Goal: Task Accomplishment & Management: Manage account settings

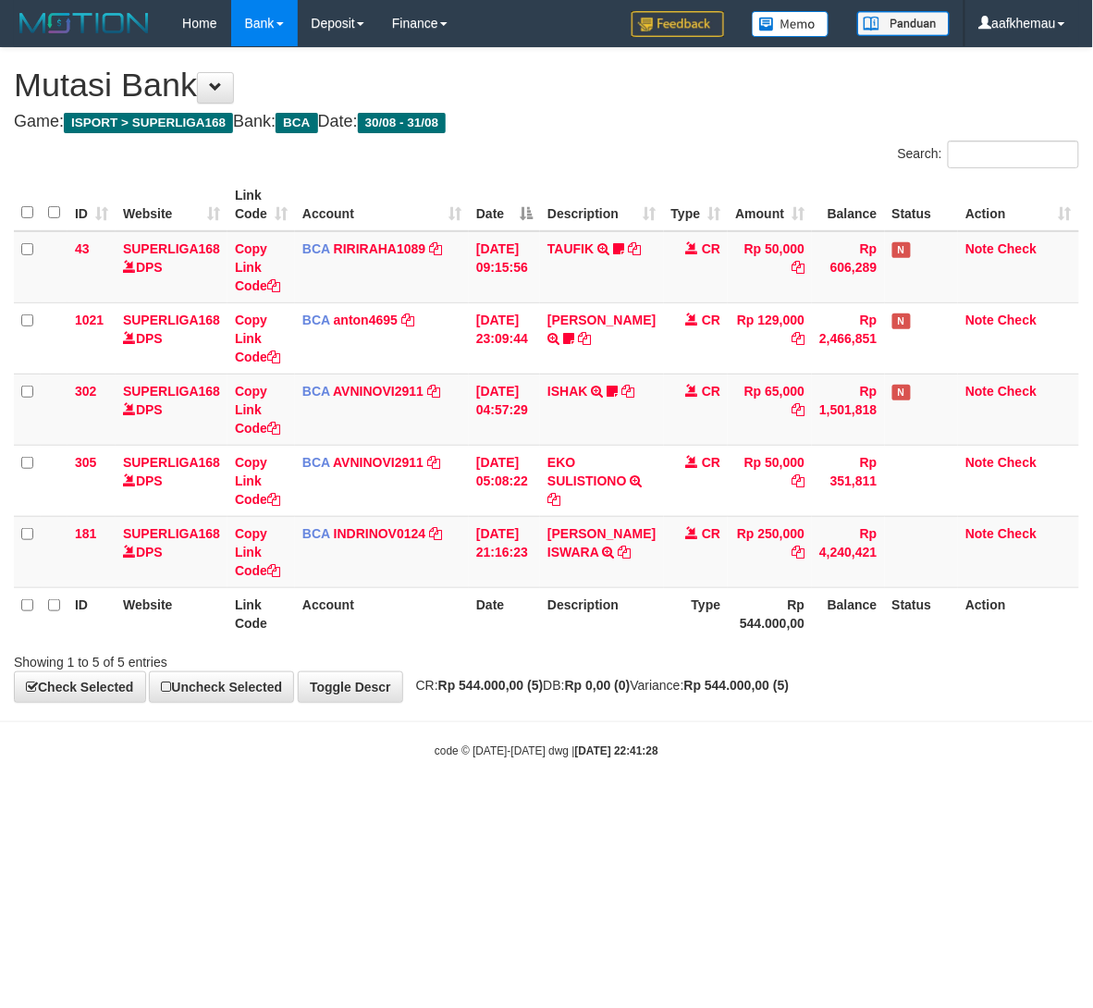
click at [834, 759] on div "code © 2012-2018 dwg | 2025/08/31 22:41:28" at bounding box center [546, 750] width 1093 height 18
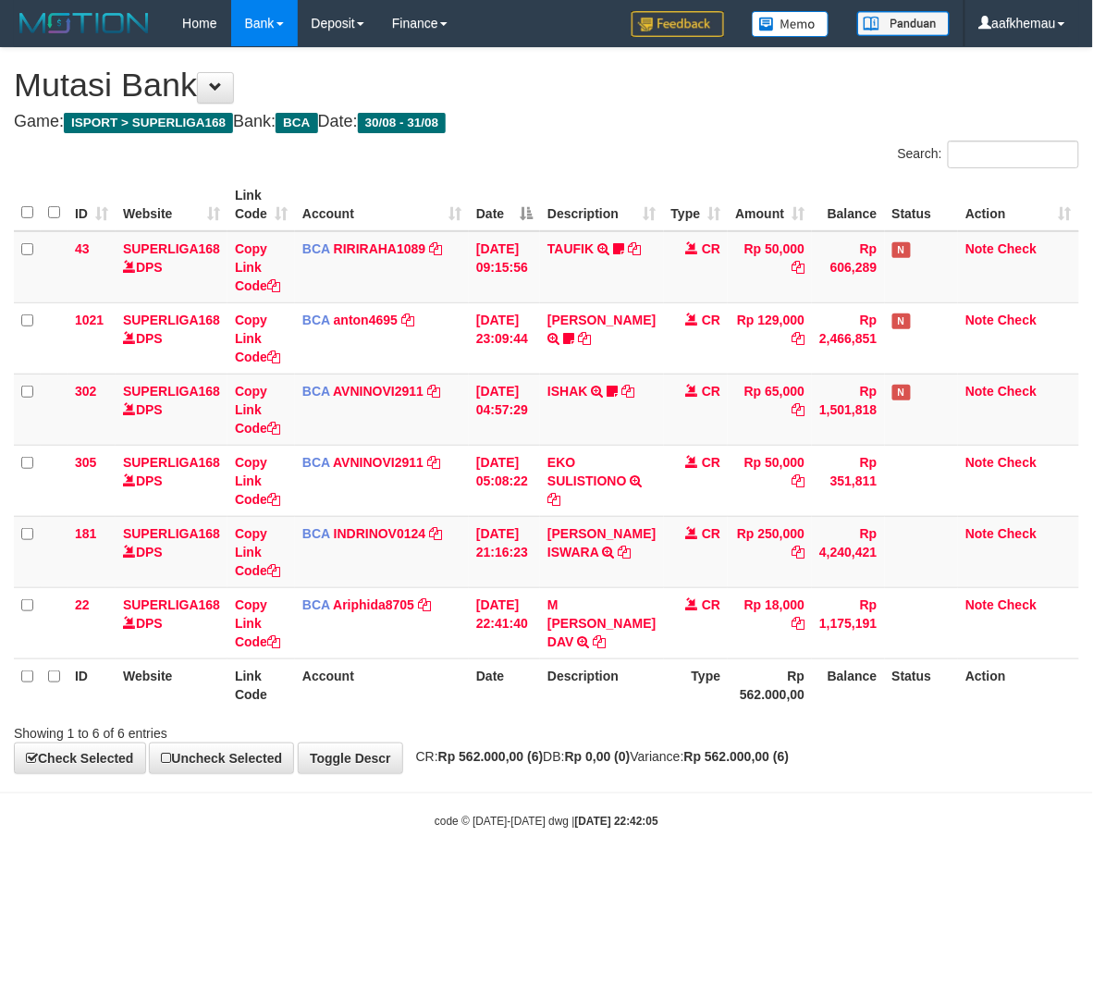
click at [715, 855] on body "Toggle navigation Home Bank Account List Load By Website Group [ISPORT] SUPERLI…" at bounding box center [546, 438] width 1093 height 877
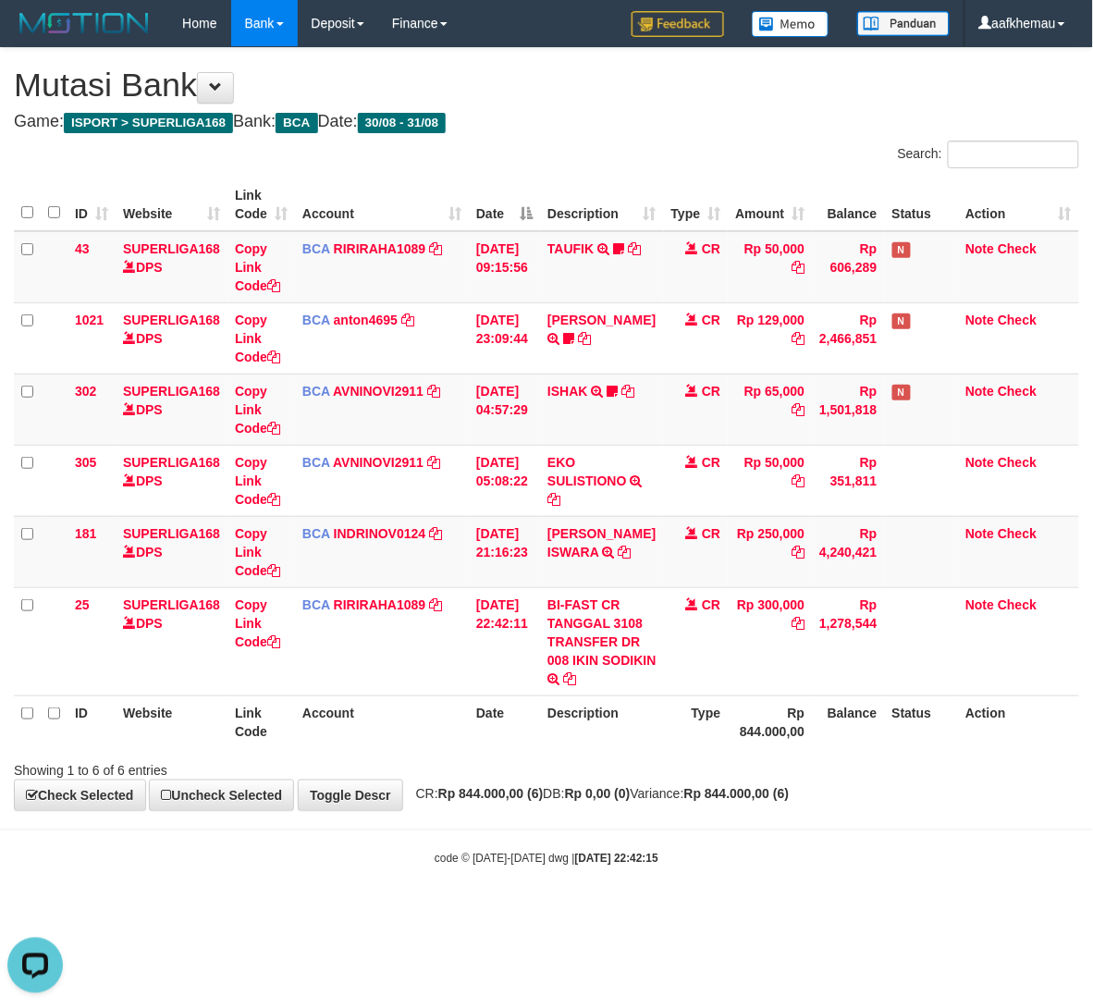
click at [621, 914] on html "Toggle navigation Home Bank Account List Load By Website Group [ISPORT] SUPERLI…" at bounding box center [546, 457] width 1093 height 914
click at [647, 914] on body "Toggle navigation Home Bank Account List Load By Website Group [ISPORT] SUPERLI…" at bounding box center [546, 457] width 1093 height 914
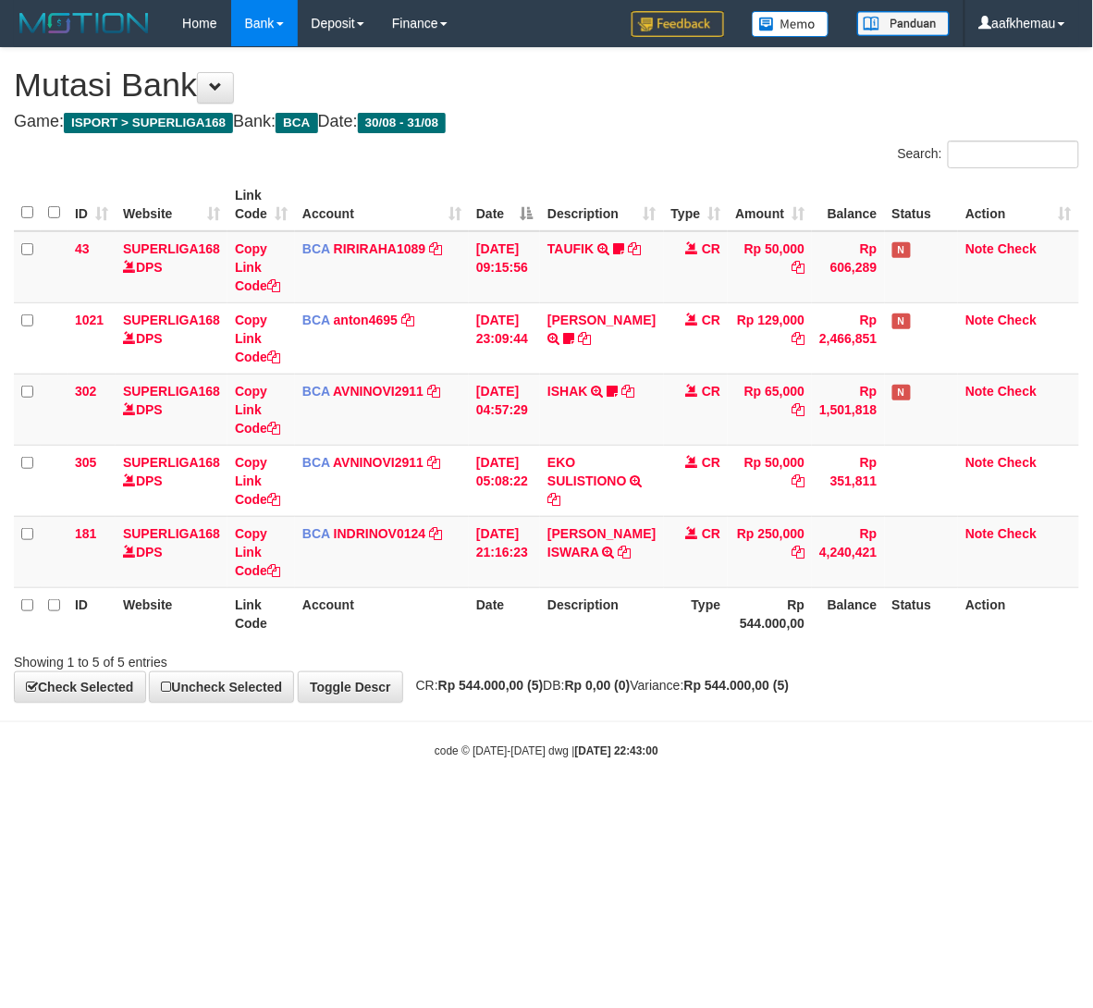
click at [659, 805] on html "Toggle navigation Home Bank Account List Load By Website Group [ISPORT] SUPERLI…" at bounding box center [546, 402] width 1093 height 805
click at [678, 805] on html "Toggle navigation Home Bank Account List Load By Website Group [ISPORT] SUPERLI…" at bounding box center [546, 402] width 1093 height 805
click at [701, 805] on body "Toggle navigation Home Bank Account List Load By Website Group [ISPORT] SUPERLI…" at bounding box center [546, 402] width 1093 height 805
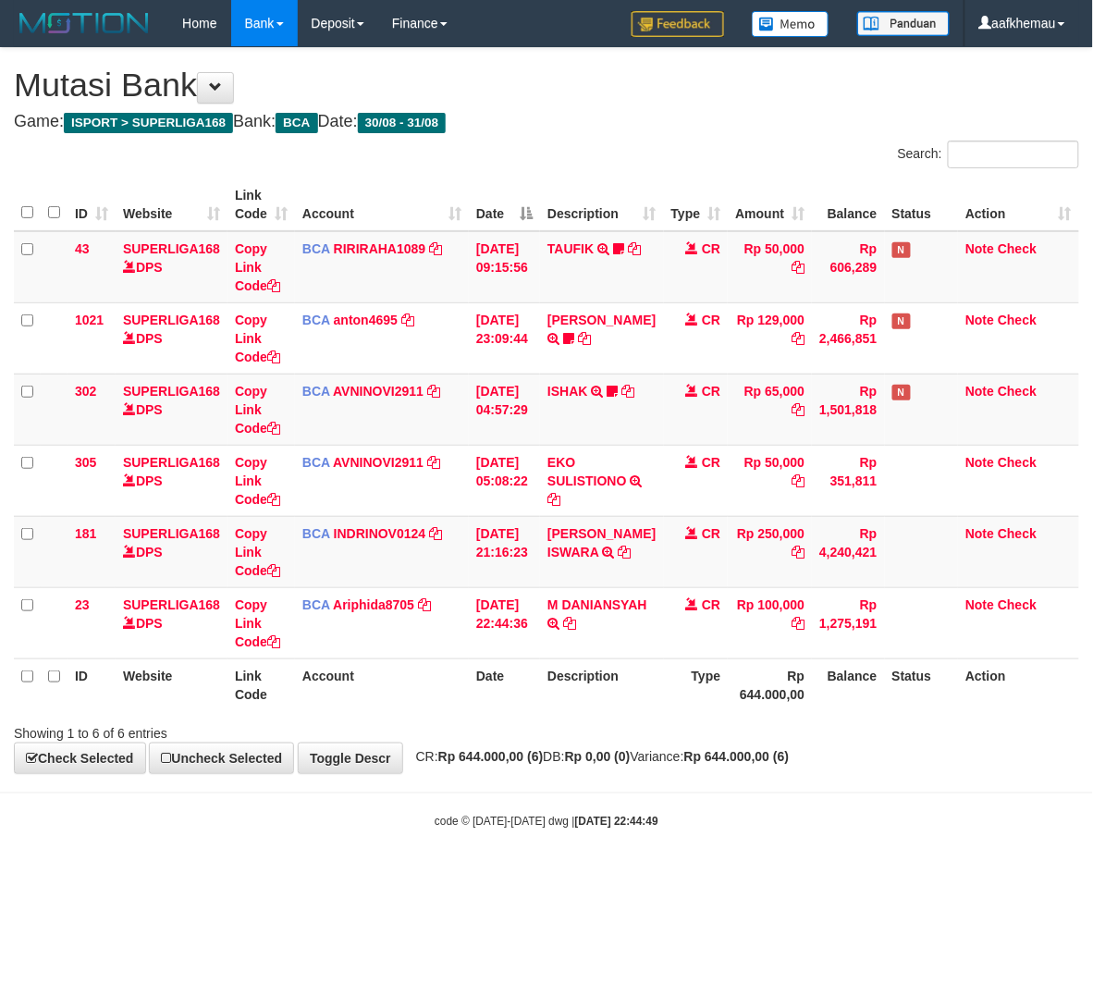
click at [712, 851] on body "Toggle navigation Home Bank Account List Load By Website Group [ISPORT] SUPERLI…" at bounding box center [546, 438] width 1093 height 877
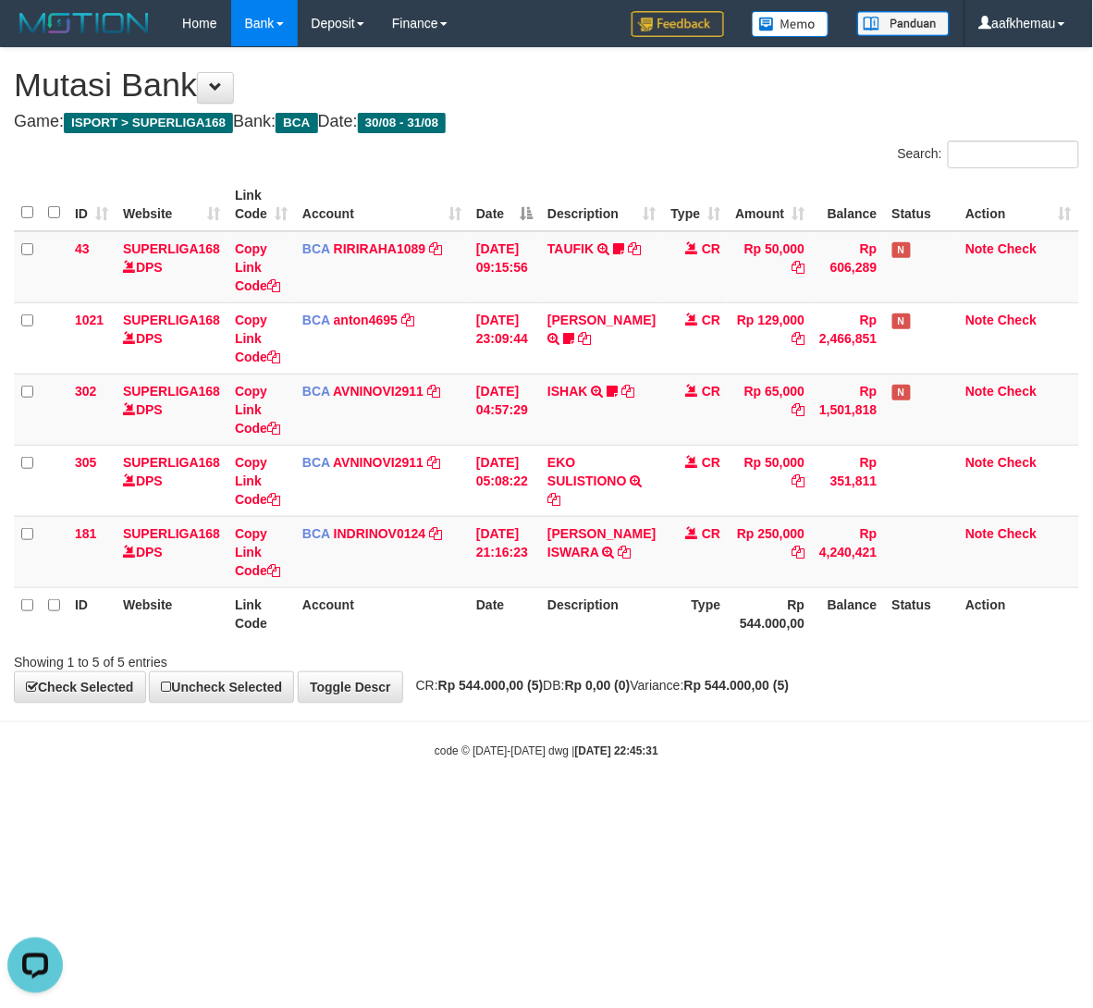
click at [777, 766] on body "Toggle navigation Home Bank Account List Load By Website Group [ISPORT] SUPERLI…" at bounding box center [546, 402] width 1093 height 805
click at [777, 758] on div "code © [DATE]-[DATE] dwg | [DATE] 22:45:31" at bounding box center [546, 750] width 1093 height 18
click at [623, 744] on body "Toggle navigation Home Bank Account List Load By Website Group [ISPORT] SUPERLI…" at bounding box center [546, 402] width 1093 height 805
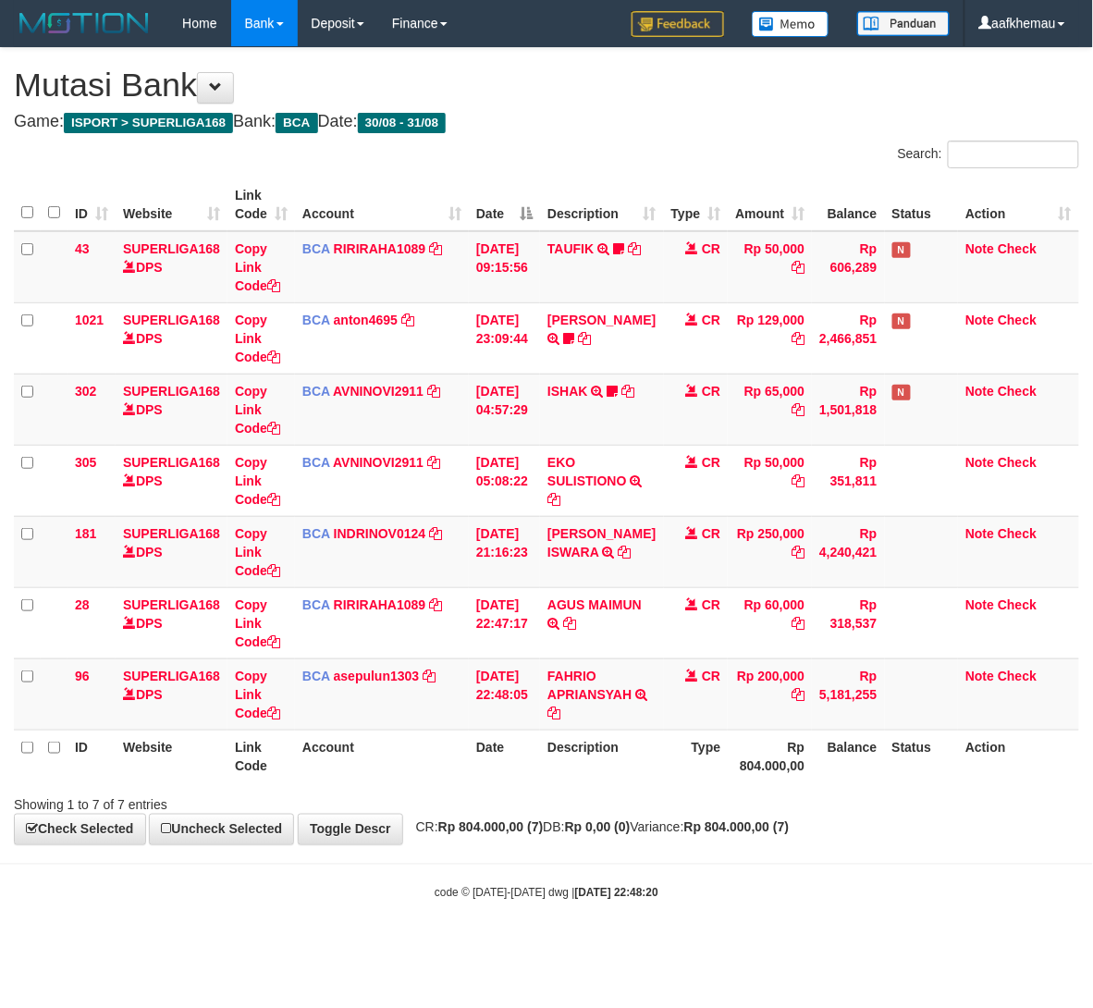
click at [737, 818] on div "**********" at bounding box center [546, 446] width 1093 height 796
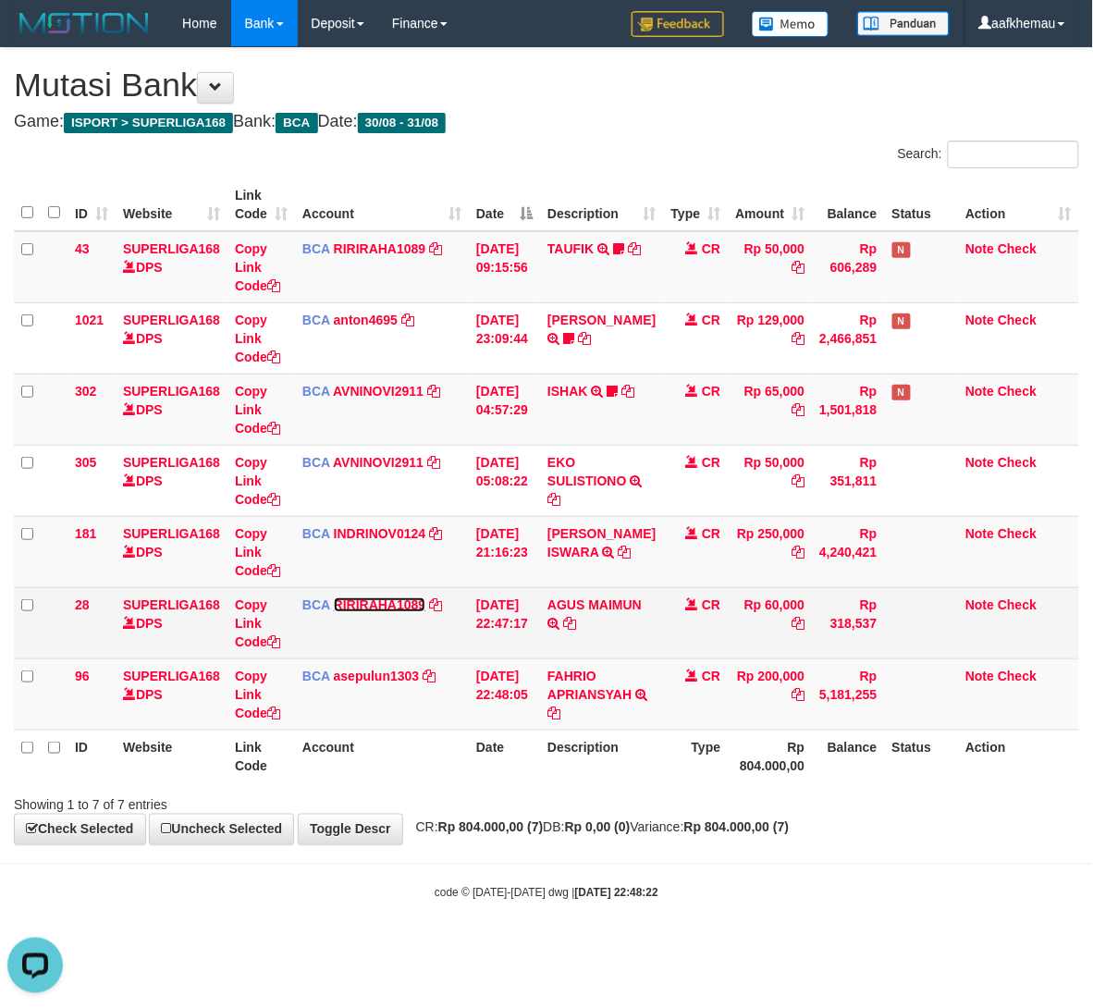
click at [364, 604] on link "RIRIRAHA1089" at bounding box center [380, 604] width 92 height 15
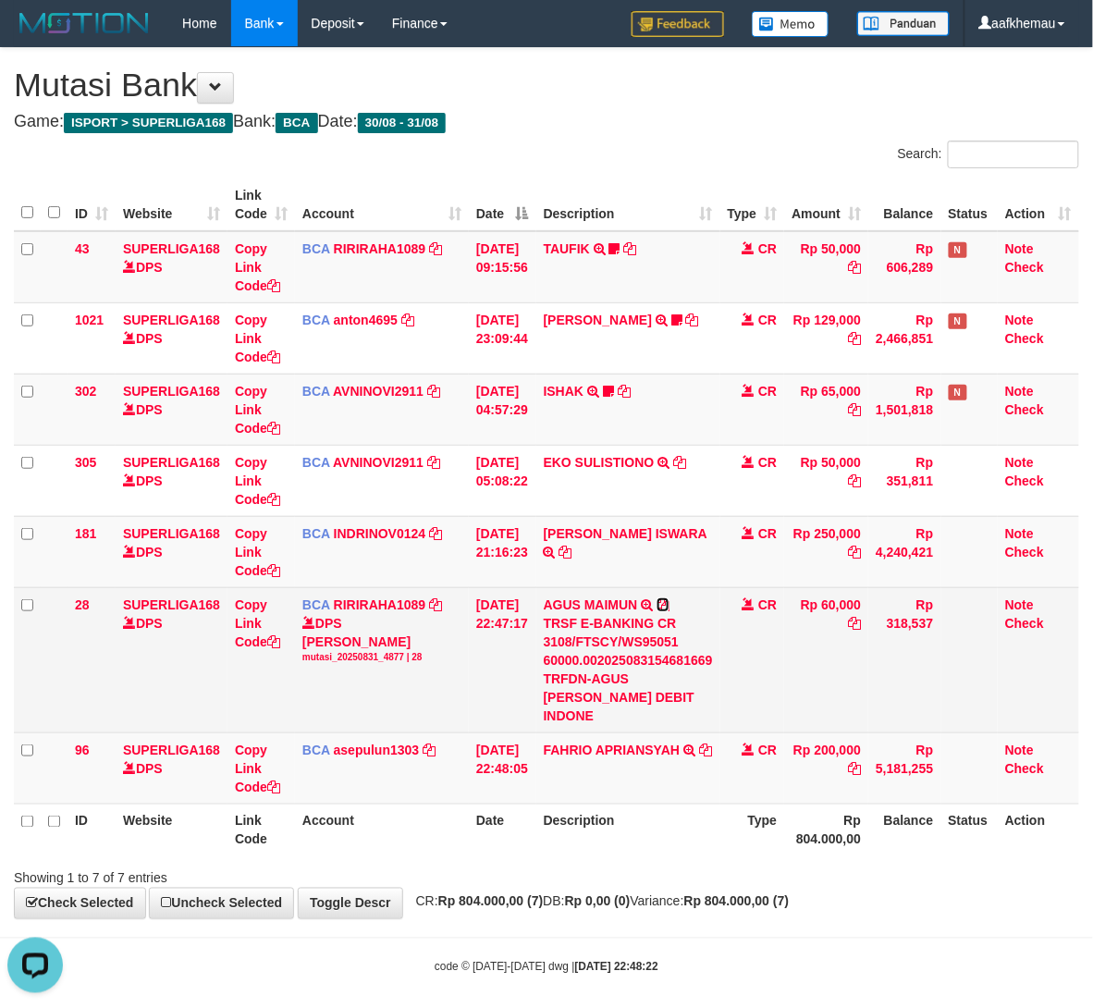
click at [670, 605] on icon at bounding box center [663, 604] width 13 height 13
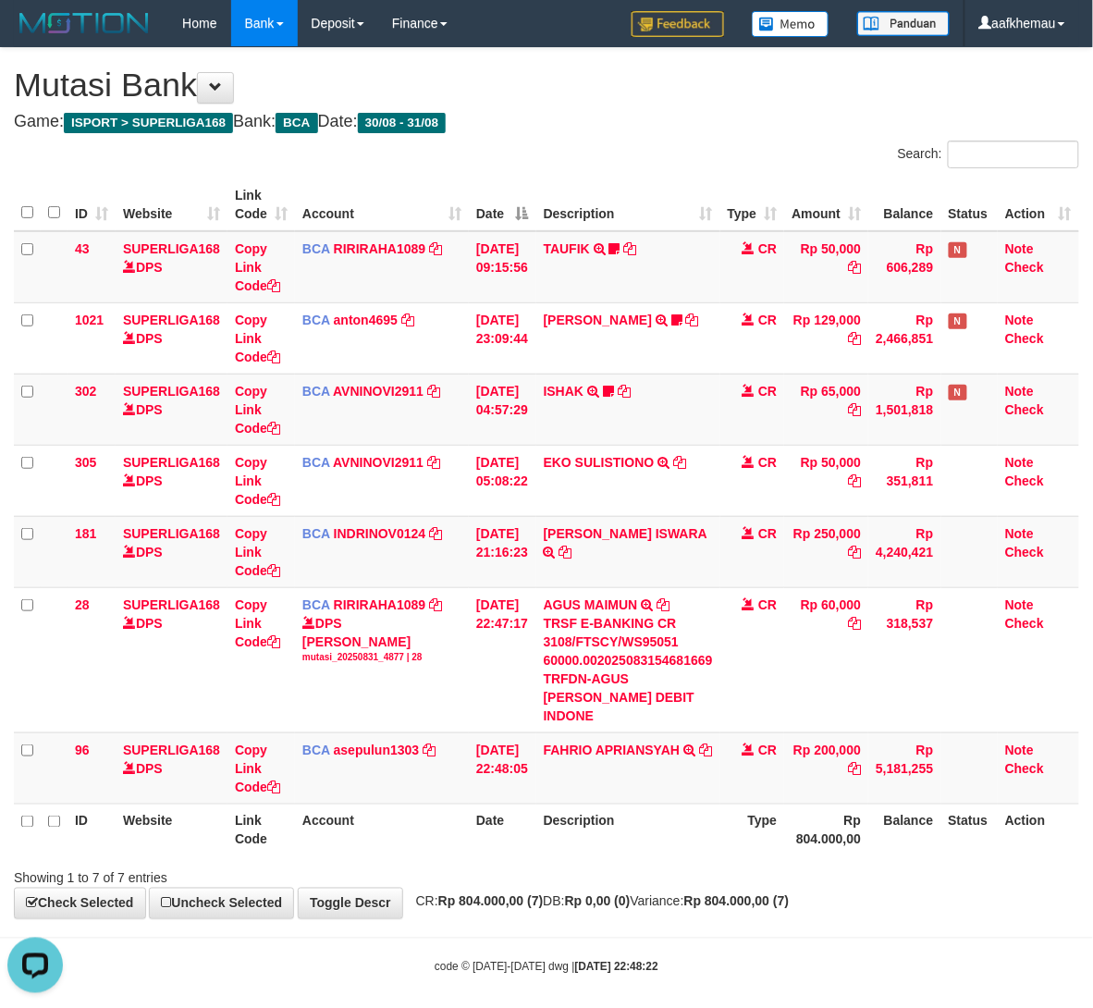
drag, startPoint x: 685, startPoint y: 797, endPoint x: 699, endPoint y: 793, distance: 14.6
click at [685, 804] on th "Description" at bounding box center [628, 830] width 184 height 53
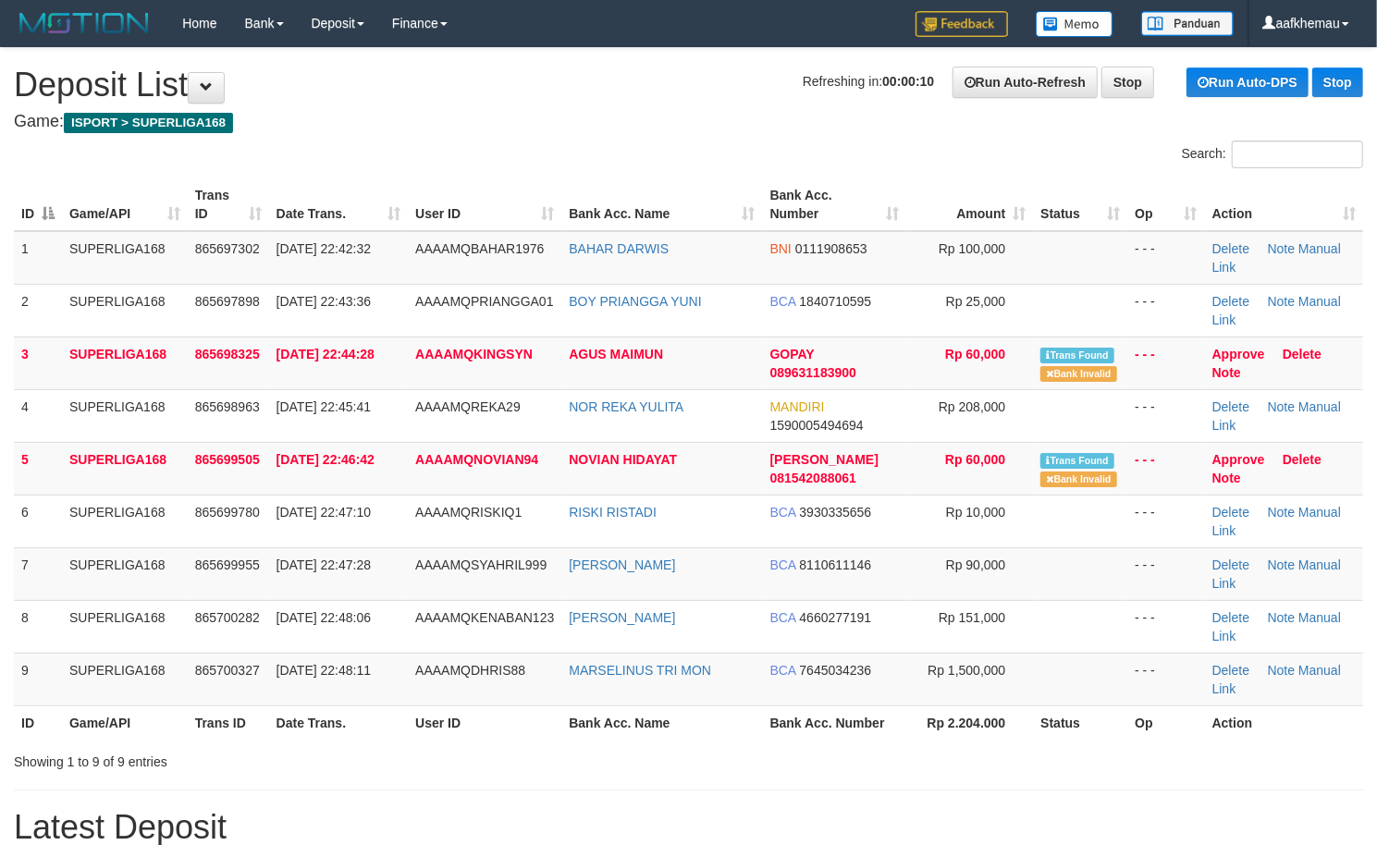
click at [459, 150] on div "Search:" at bounding box center [688, 157] width 1377 height 32
copy span "KINGSYN"
drag, startPoint x: 547, startPoint y: 352, endPoint x: 472, endPoint y: 363, distance: 76.6
click at [472, 363] on td "AAAAMQKINGSYN" at bounding box center [485, 363] width 154 height 53
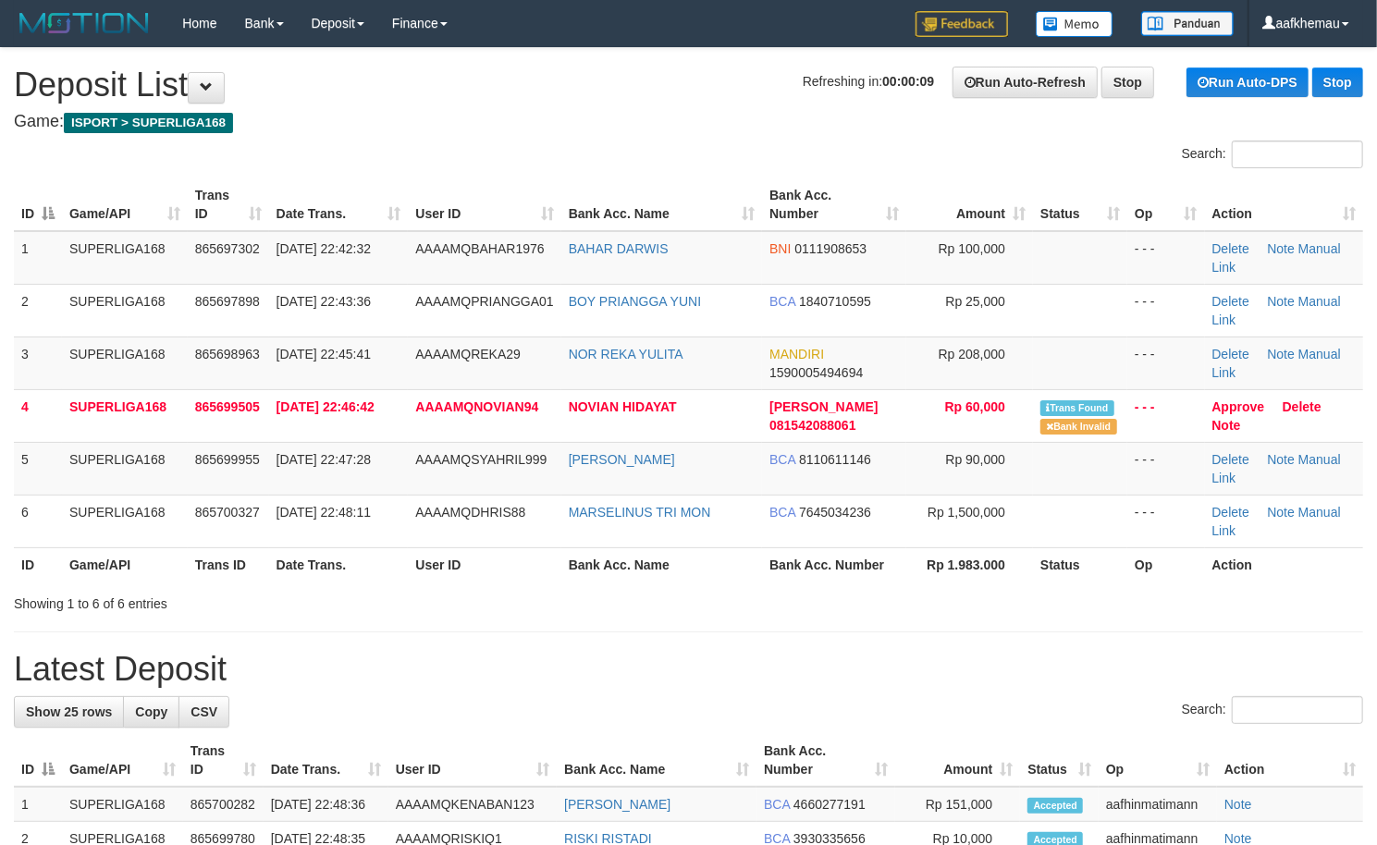
scroll to position [489, 0]
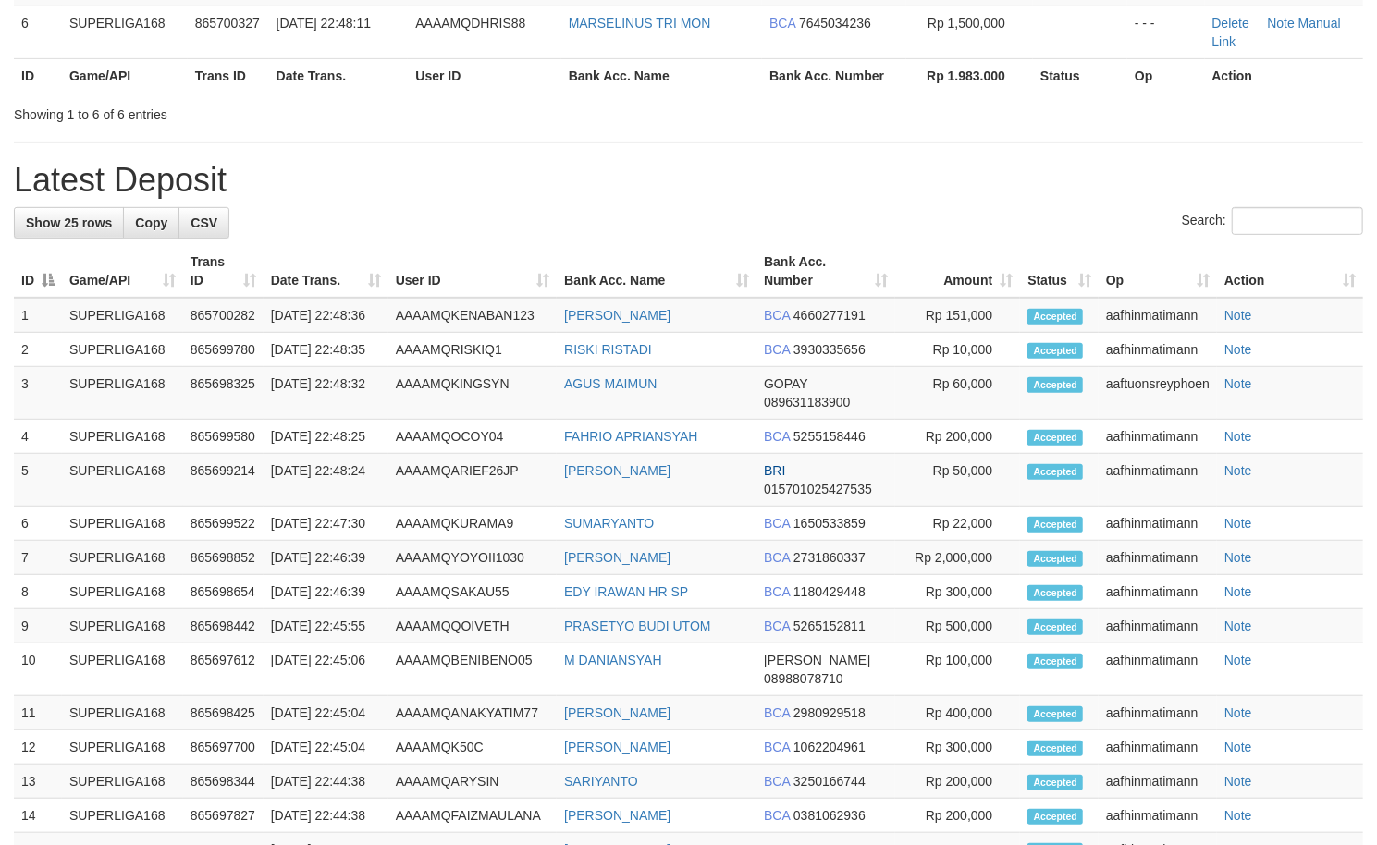
click at [625, 105] on div "**********" at bounding box center [688, 446] width 1377 height 1774
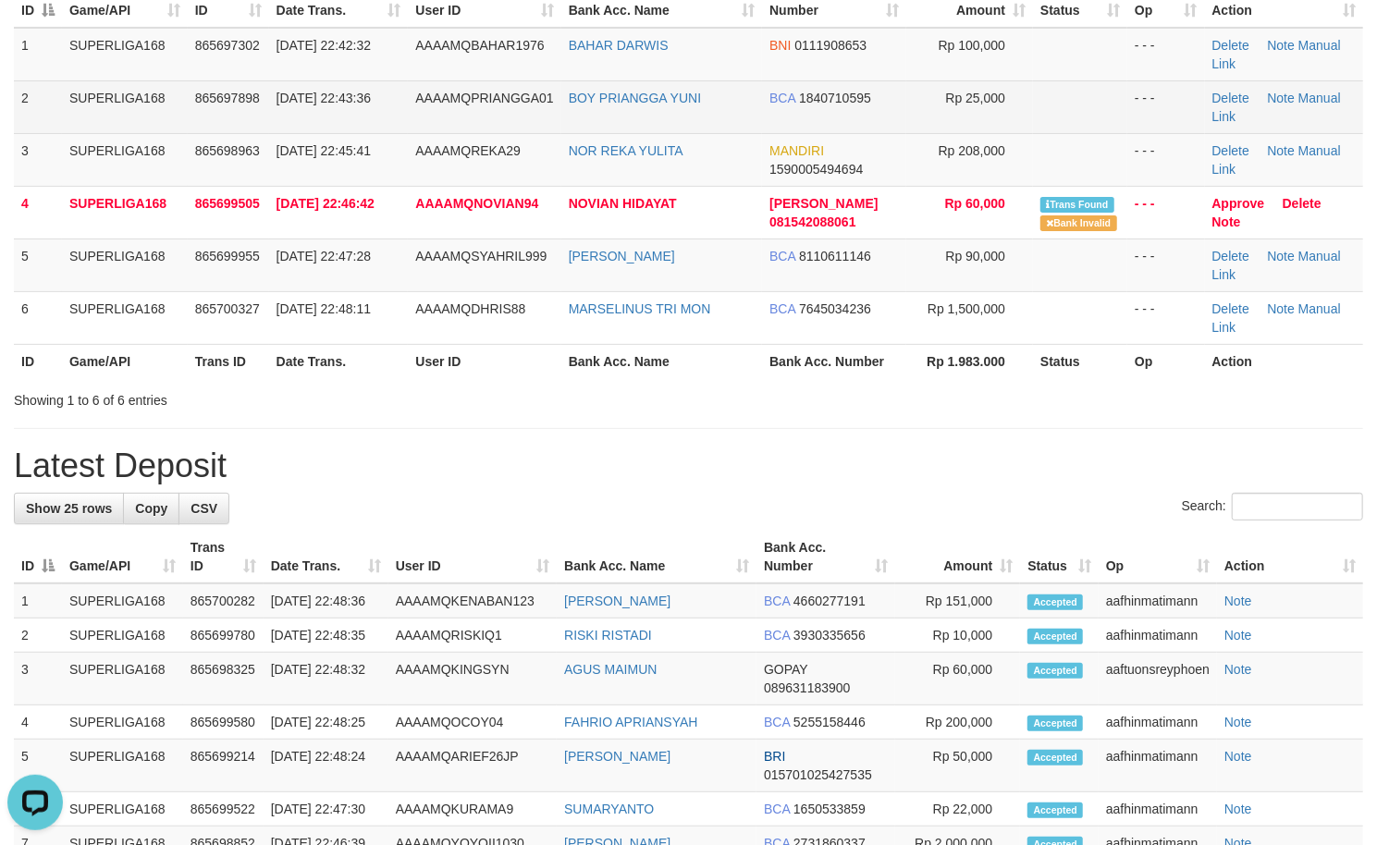
scroll to position [0, 0]
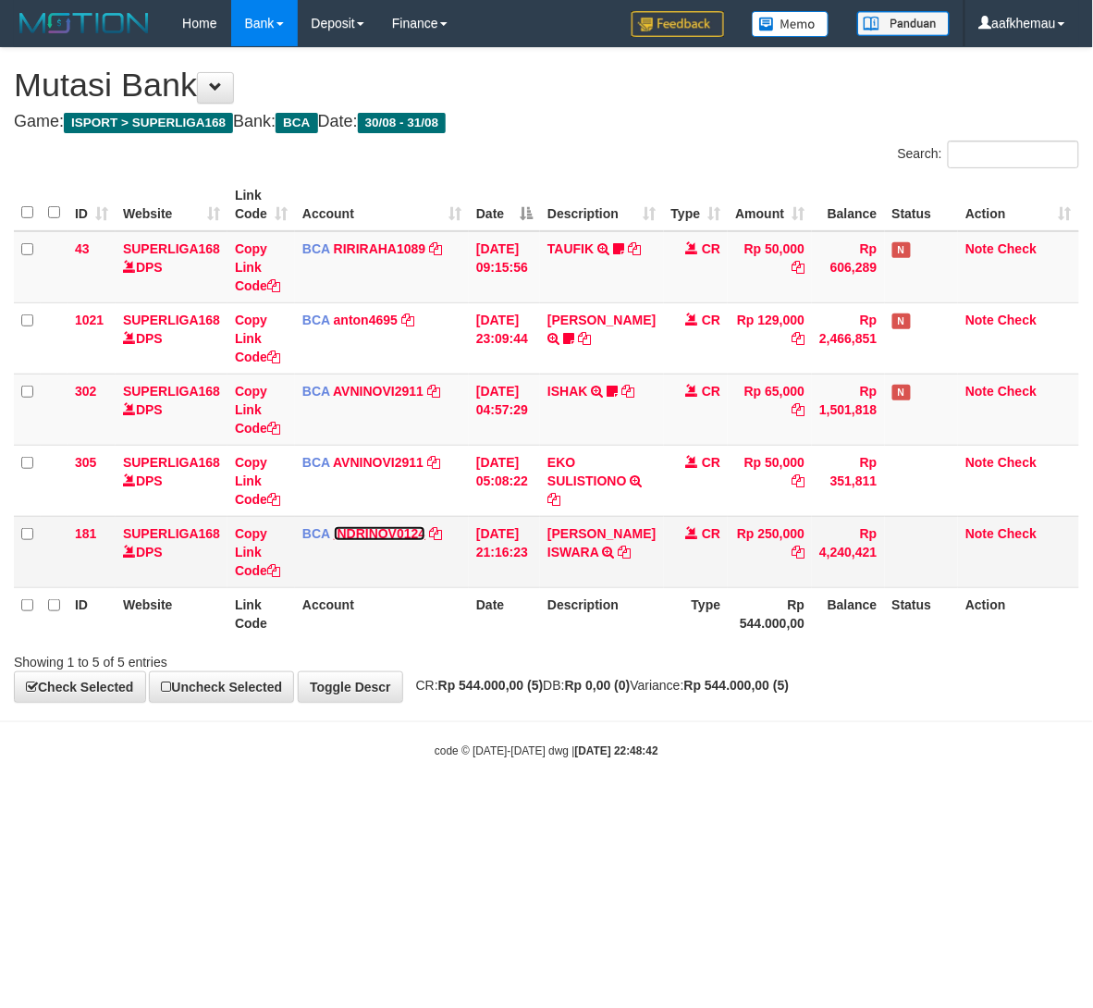
click at [381, 533] on link "INDRINOV0124" at bounding box center [380, 533] width 92 height 15
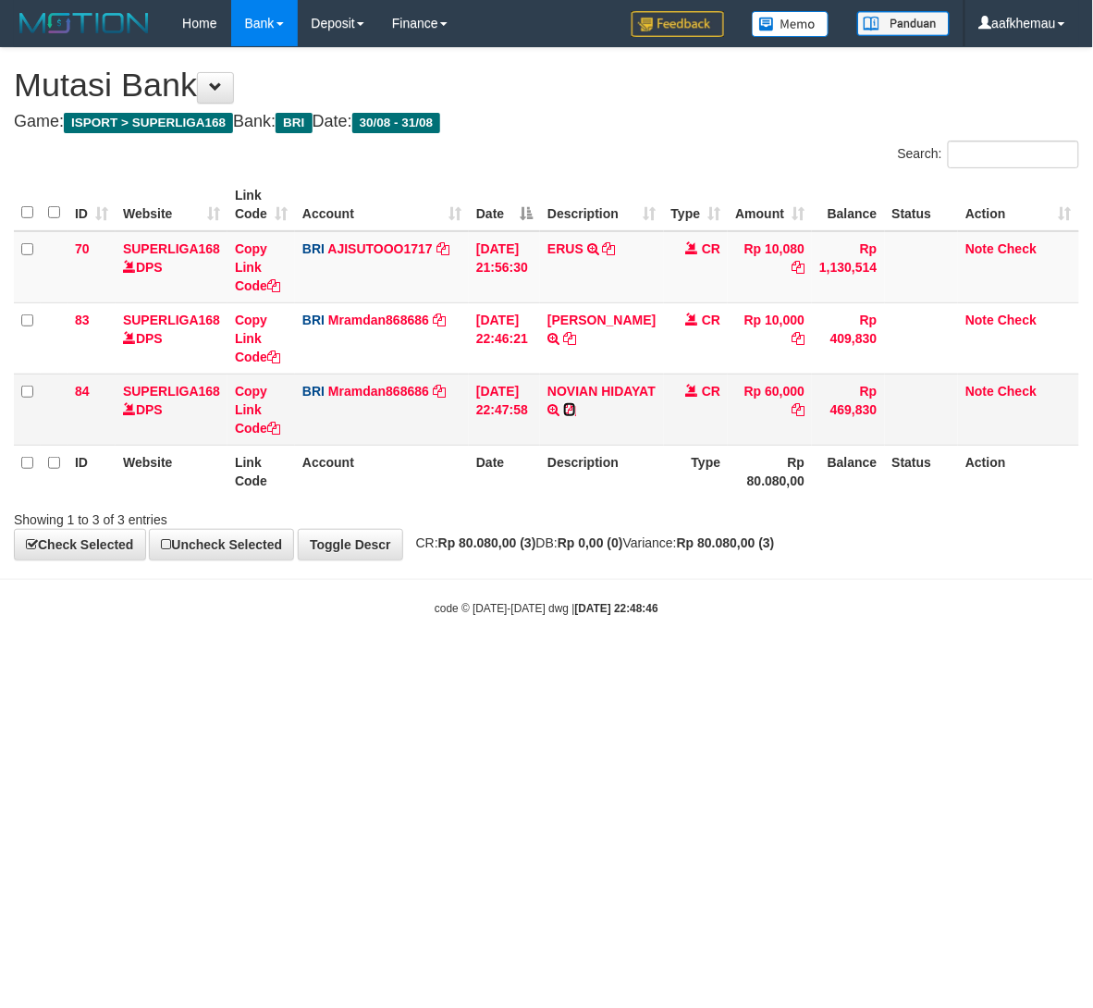
click at [576, 409] on icon at bounding box center [569, 409] width 13 height 13
click at [398, 398] on td "BRI Mramdan868686 DPS MUHAMMAD RAMDANI mutasi_20250831_3834 | 84 mutasi_2025083…" at bounding box center [382, 409] width 174 height 71
click at [381, 386] on link "Mramdan868686" at bounding box center [378, 391] width 101 height 15
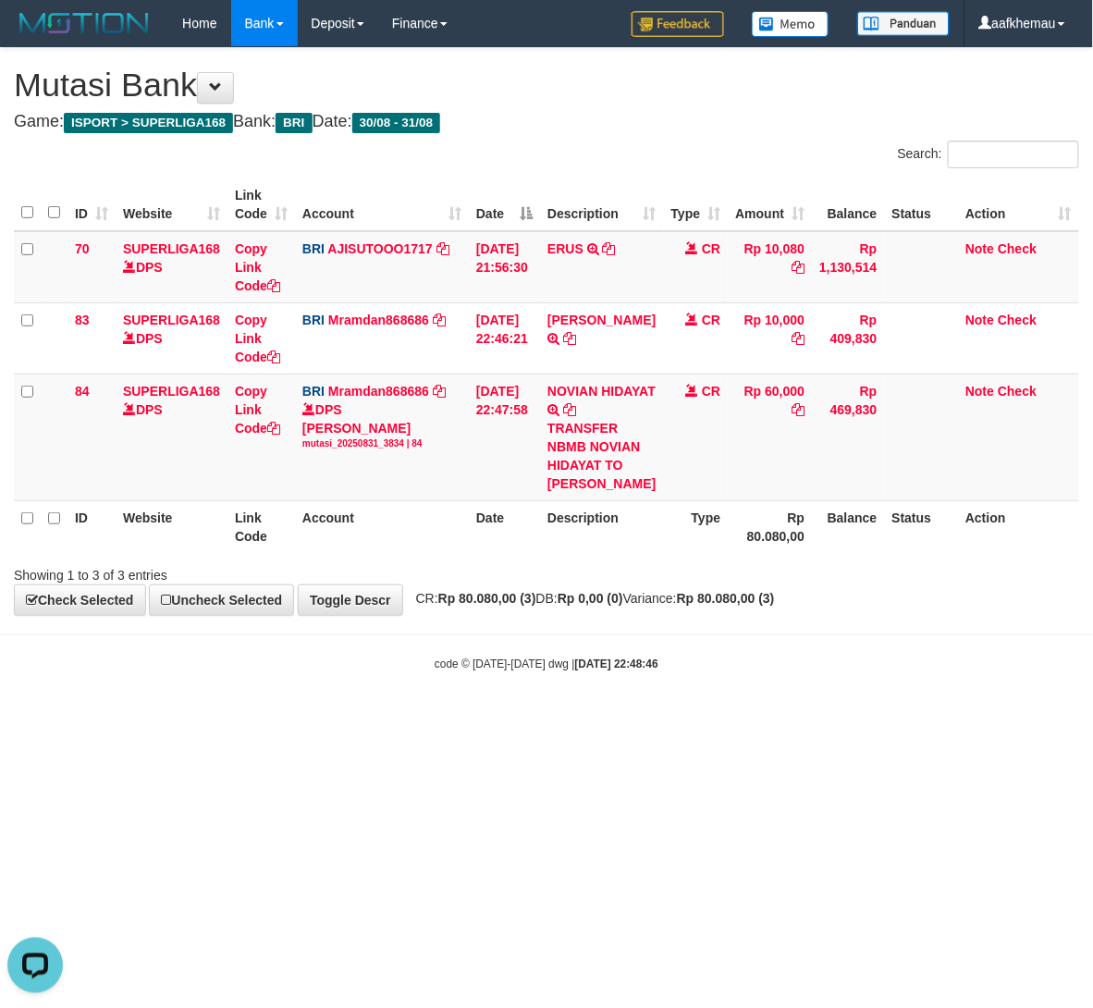
drag, startPoint x: 455, startPoint y: 764, endPoint x: 456, endPoint y: 755, distance: 9.3
click at [455, 719] on html "Toggle navigation Home Bank Account List Load By Website Group [ISPORT] SUPERLI…" at bounding box center [546, 359] width 1093 height 719
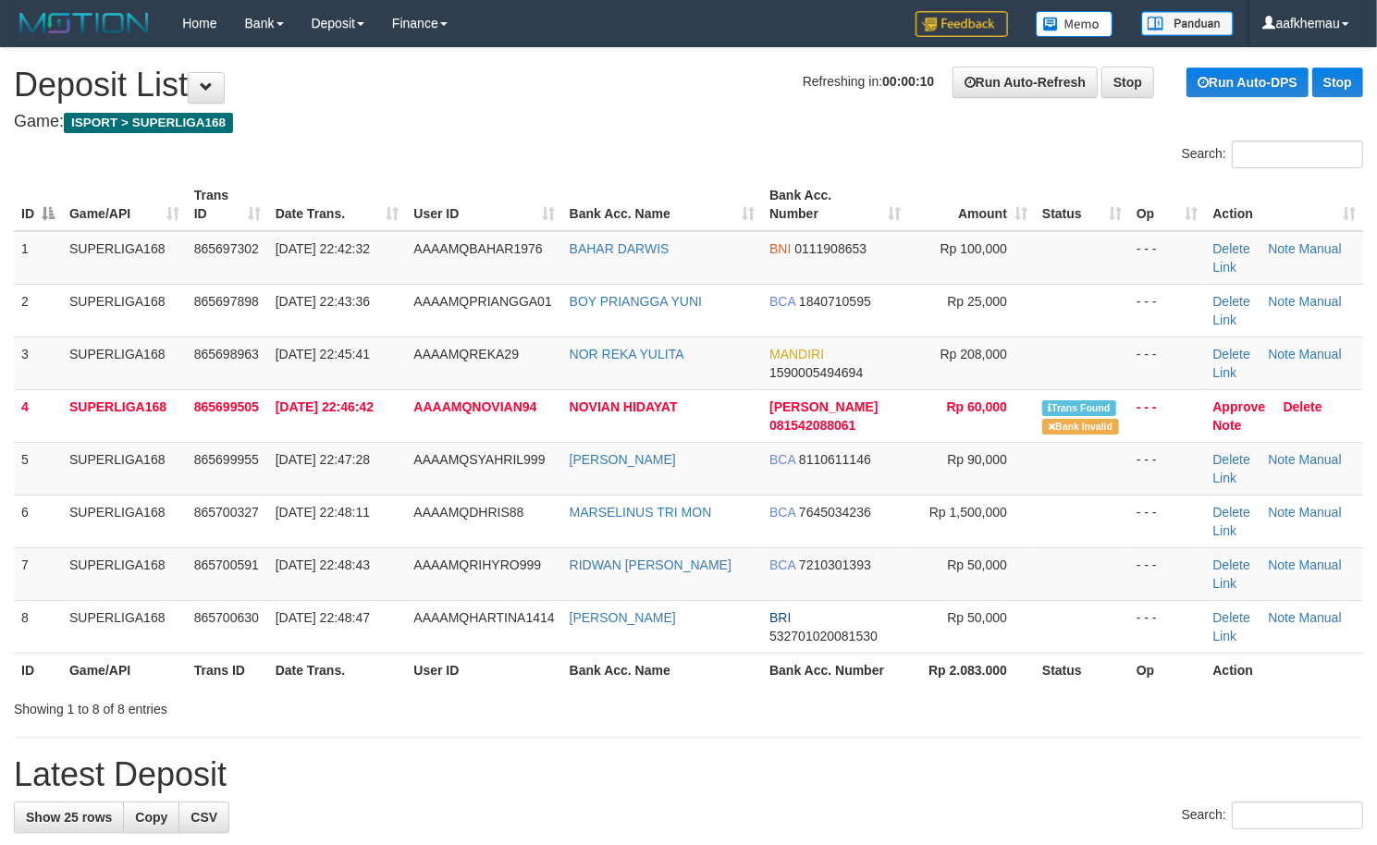
click at [630, 113] on h4 "Game: ISPORT > SUPERLIGA168" at bounding box center [688, 122] width 1349 height 18
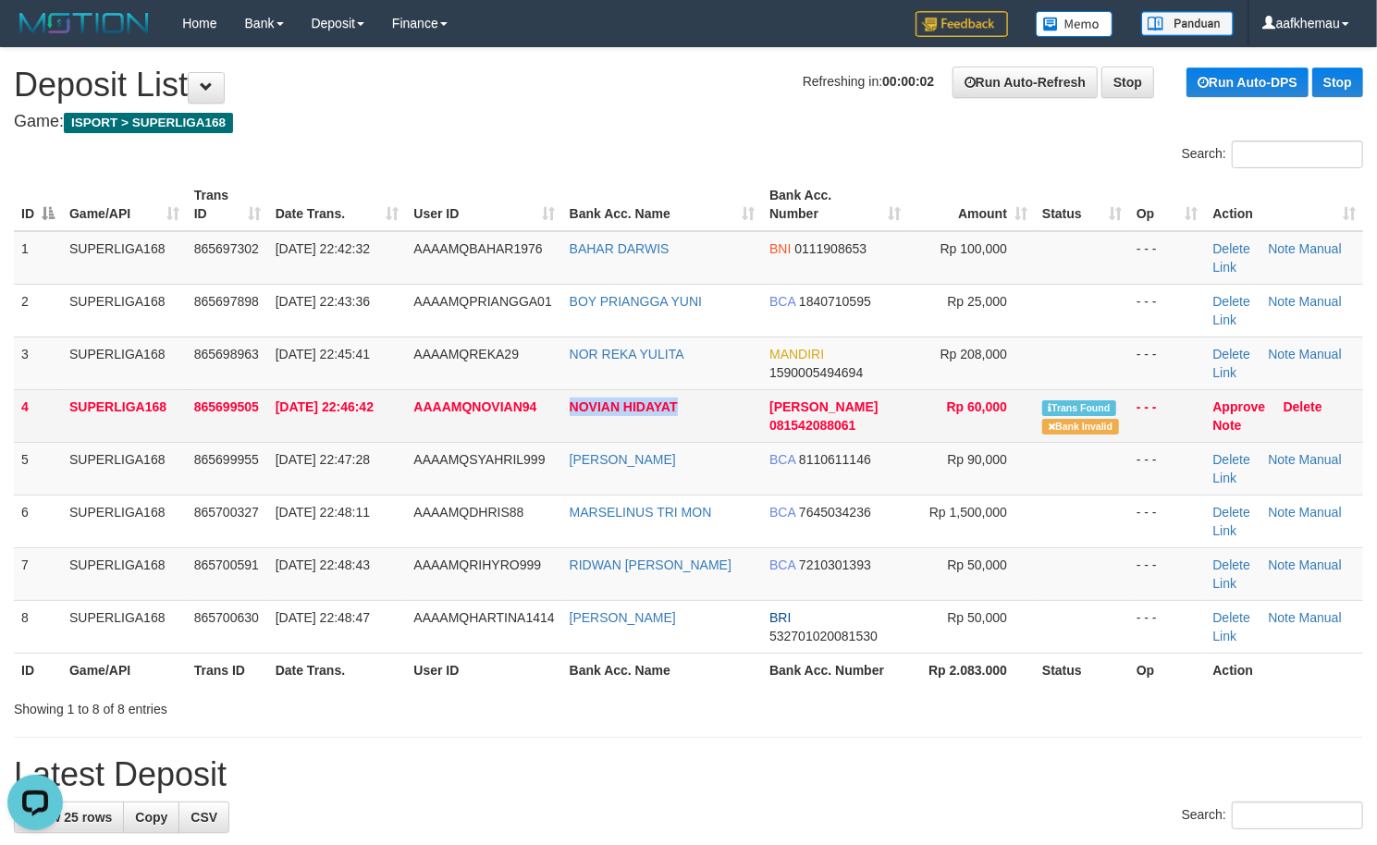
copy tr "NOVIAN HIDAYAT"
drag, startPoint x: 700, startPoint y: 401, endPoint x: 545, endPoint y: 407, distance: 155.5
click at [545, 407] on tr "4 SUPERLIGA168 865699505 31/08/2025 22:46:42 AAAAMQNOVIAN94 NOVIAN HIDAYAT DANA…" at bounding box center [688, 415] width 1349 height 53
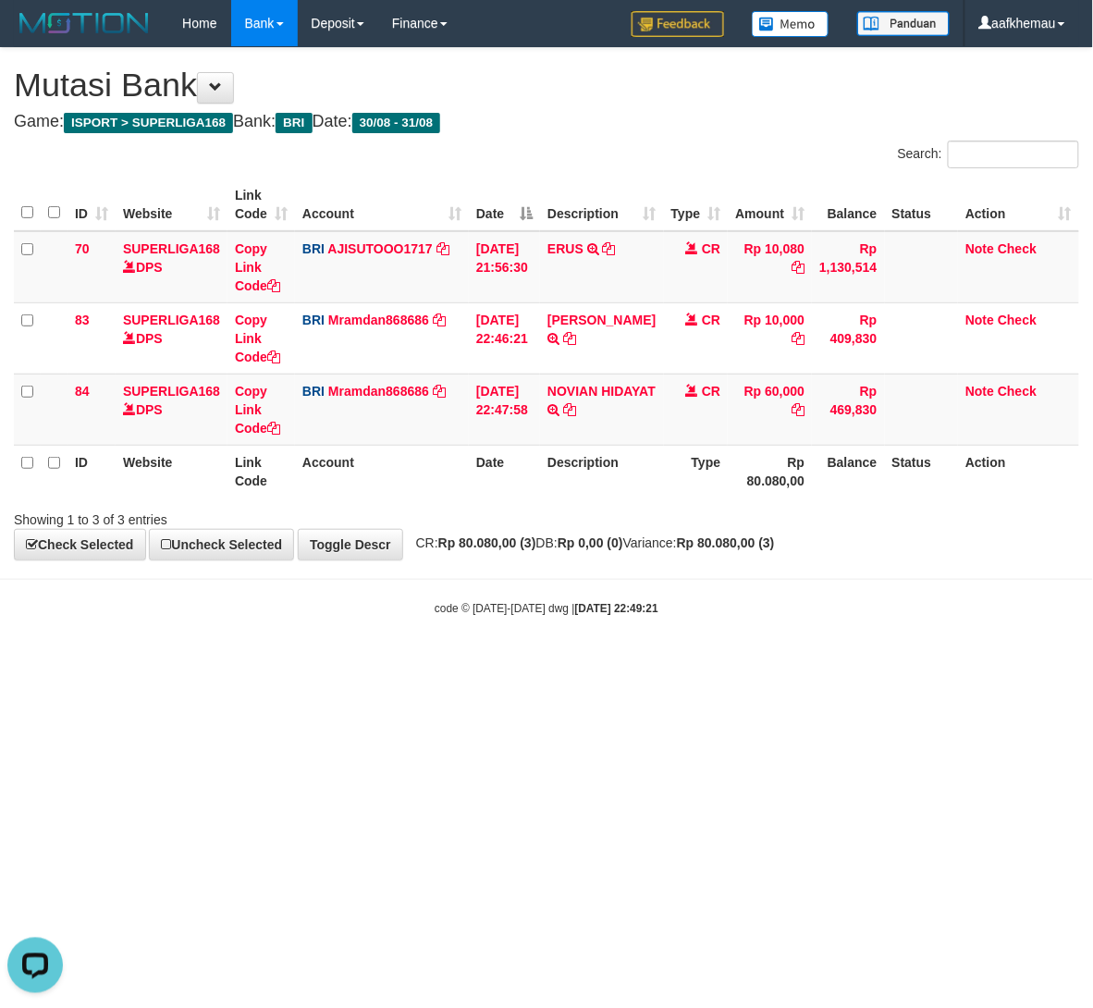
click at [545, 607] on small "code © [DATE]-[DATE] dwg | [DATE] 22:49:21" at bounding box center [547, 608] width 224 height 13
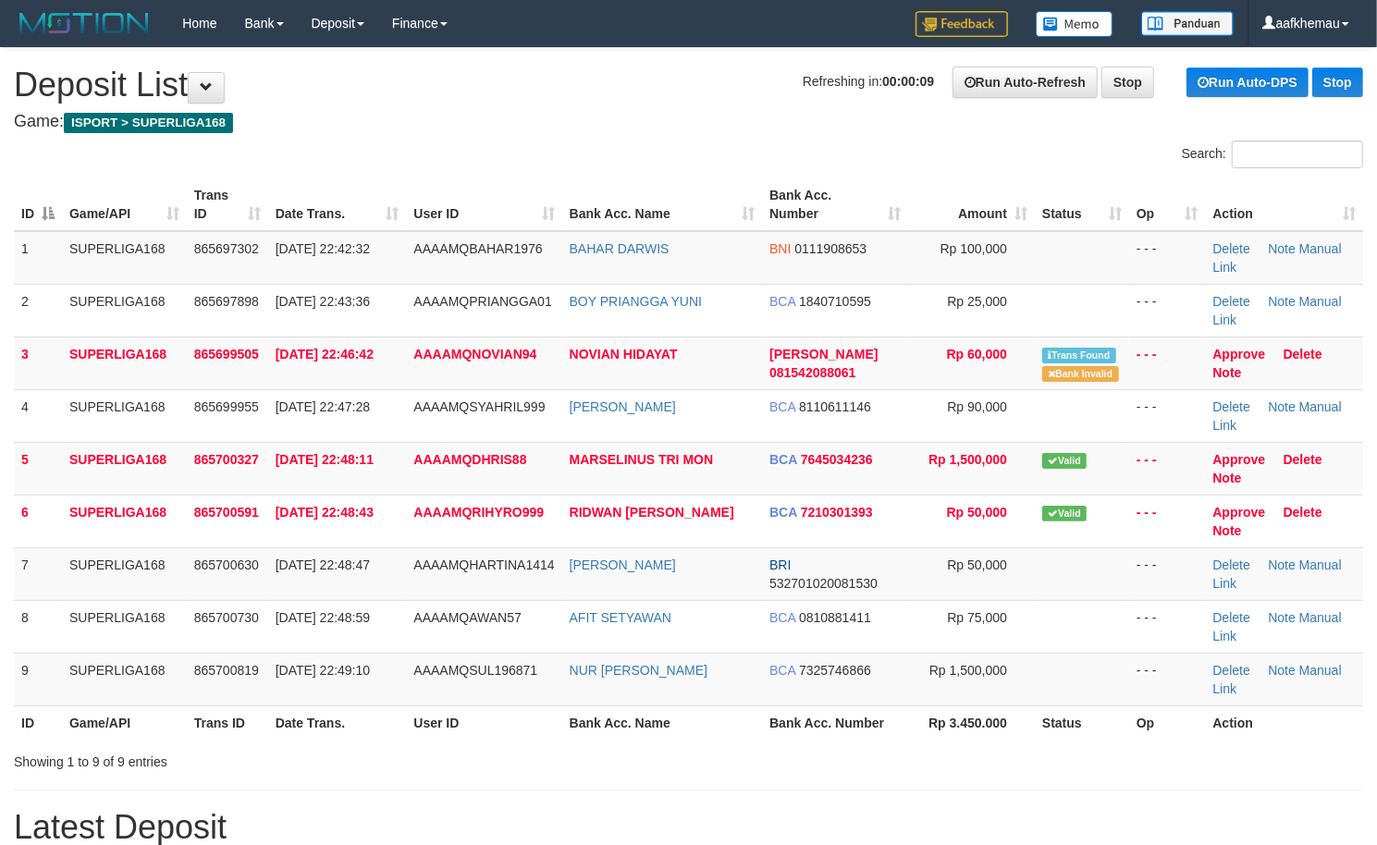
click at [609, 101] on h1 "Refreshing in: 00:00:00 Run Auto-Refresh Stop Run Auto-DPS Stop Deposit List" at bounding box center [688, 85] width 1349 height 37
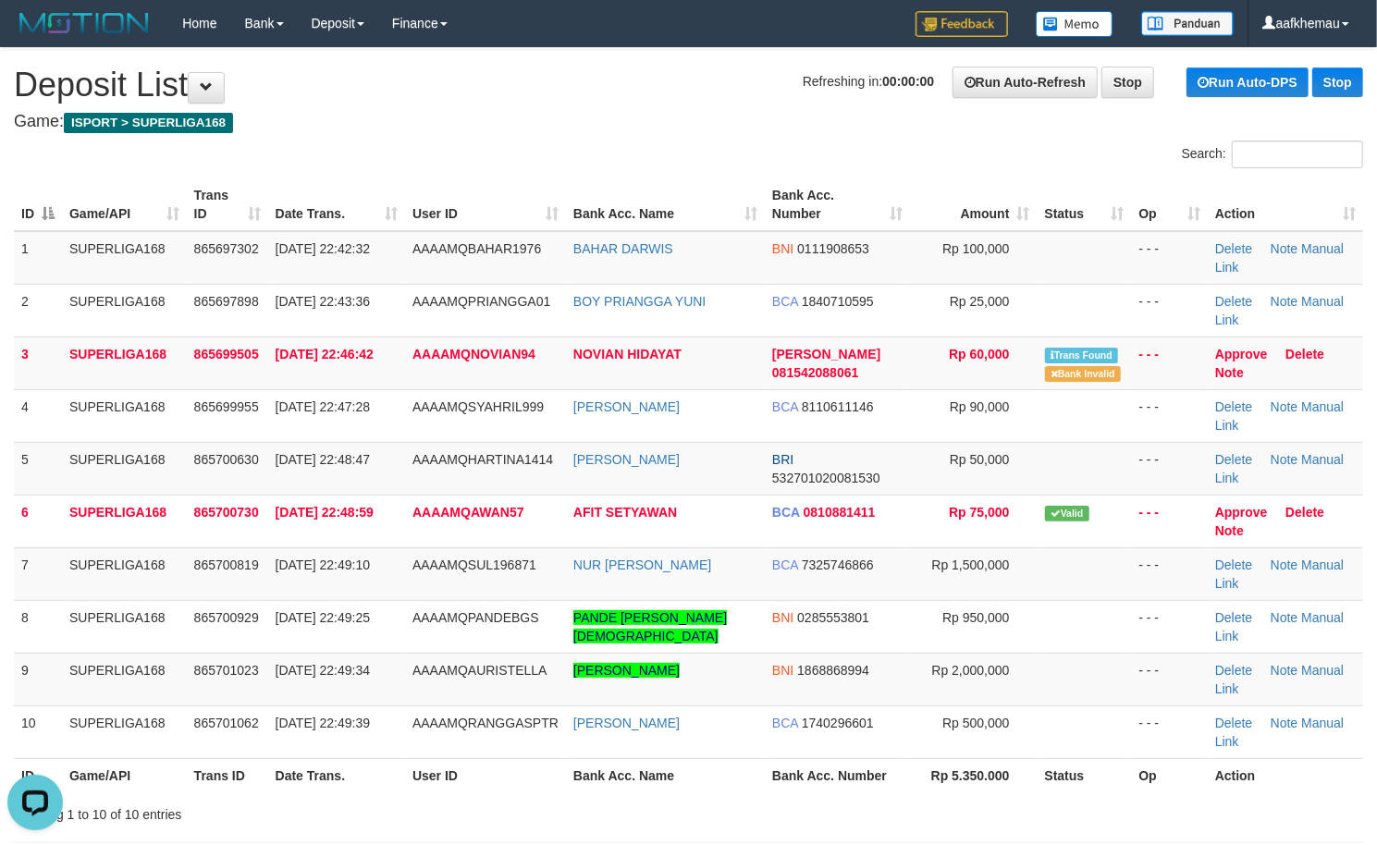
click at [523, 76] on h1 "Refreshing in: 00:00:00 Run Auto-Refresh Stop Run Auto-DPS Stop Deposit List" at bounding box center [688, 85] width 1349 height 37
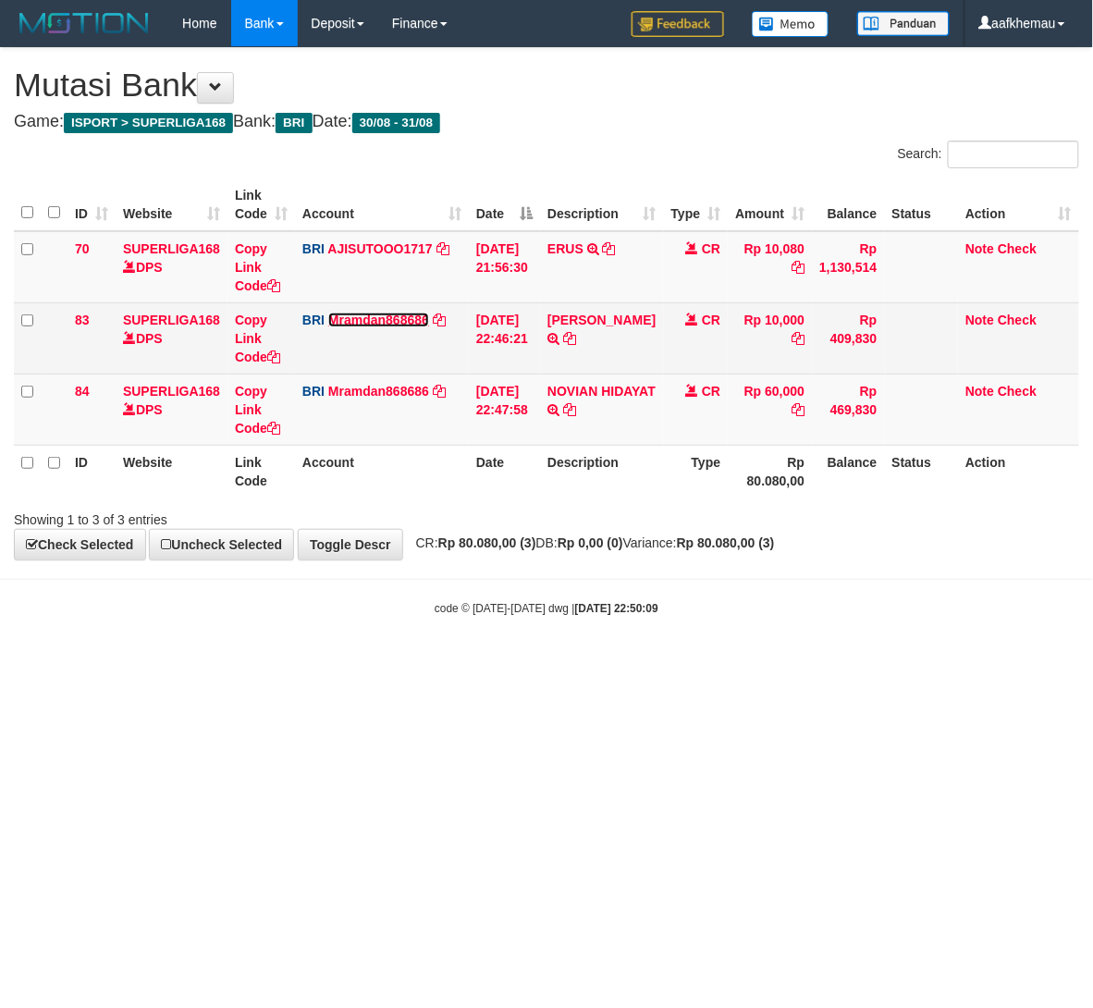
click at [393, 313] on link "Mramdan868686" at bounding box center [378, 320] width 101 height 15
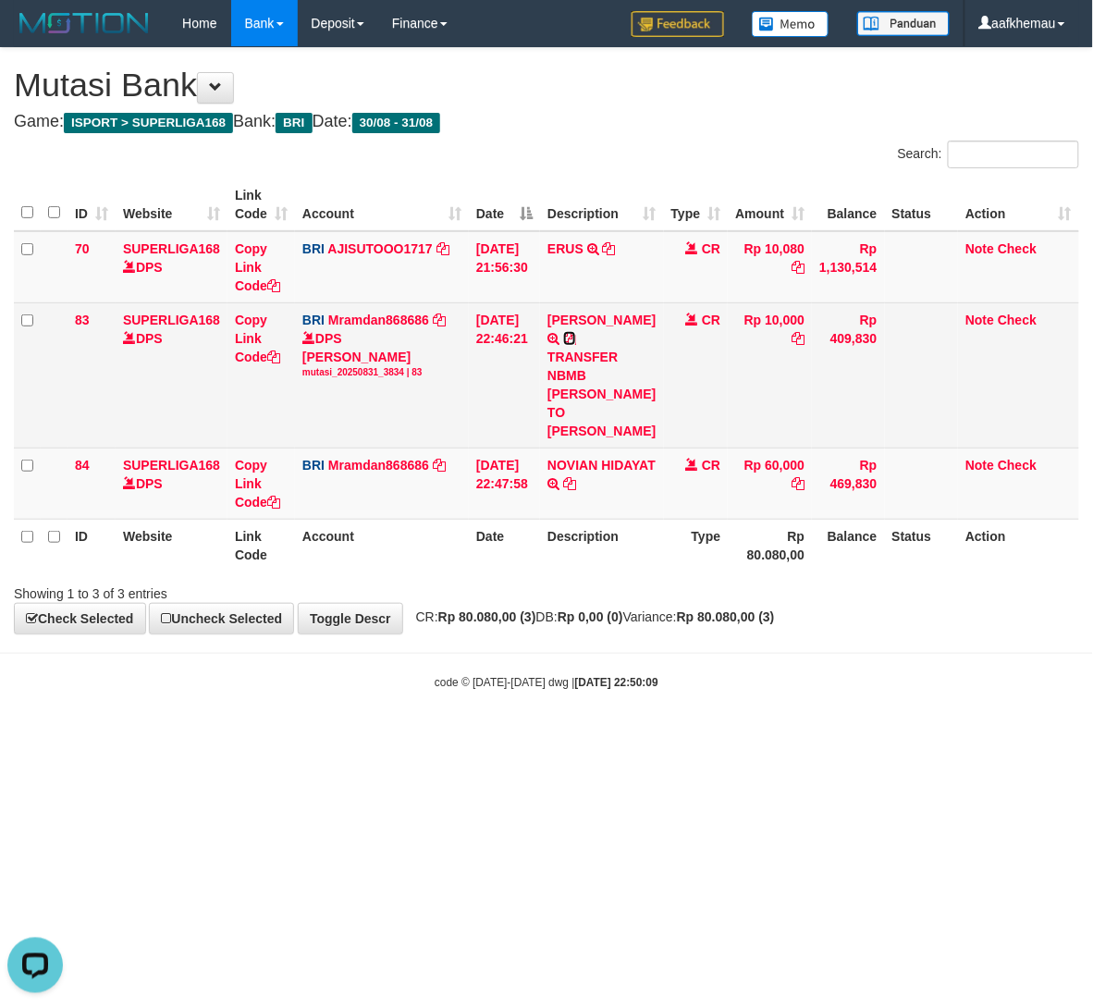
click at [576, 340] on icon at bounding box center [569, 338] width 13 height 13
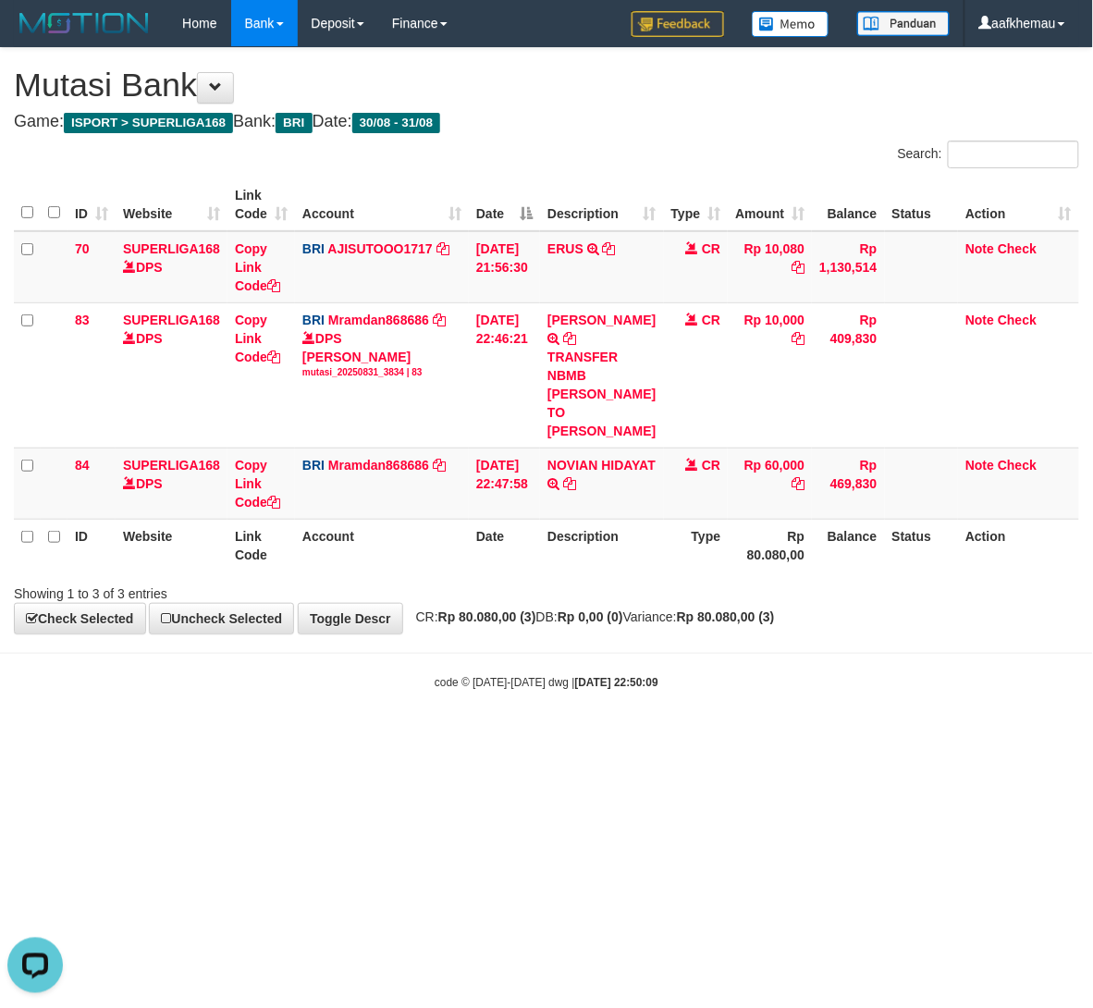
click at [597, 691] on div "code © 2012-2018 dwg | 2025/08/31 22:50:09" at bounding box center [546, 681] width 1093 height 18
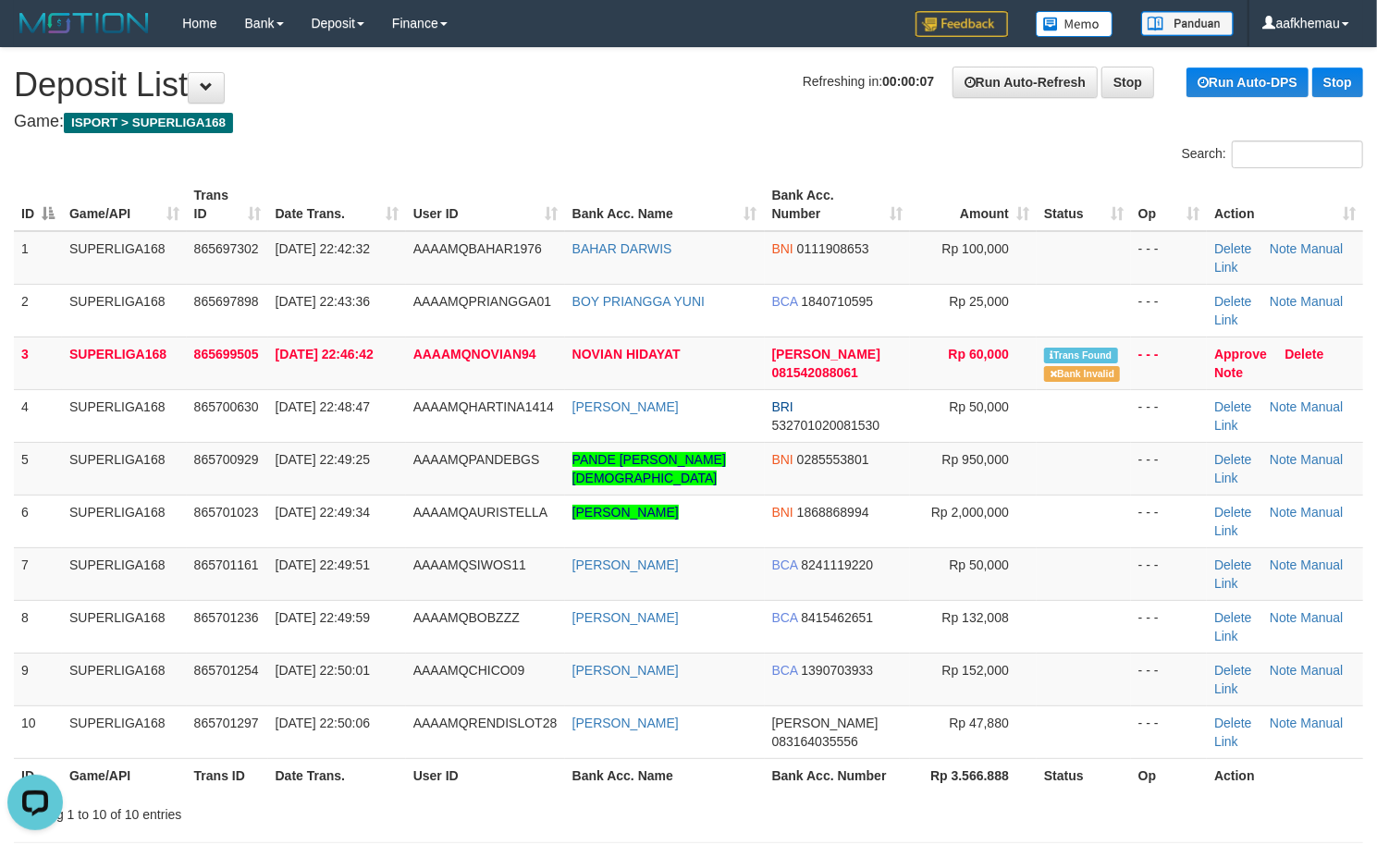
click at [736, 86] on h1 "Refreshing in: 00:00:07 Run Auto-Refresh Stop Run Auto-DPS Stop Deposit List" at bounding box center [688, 85] width 1349 height 37
click at [696, 96] on h1 "Refreshing in: 00:00:06 Run Auto-Refresh Stop Run Auto-DPS Stop Deposit List" at bounding box center [688, 85] width 1349 height 37
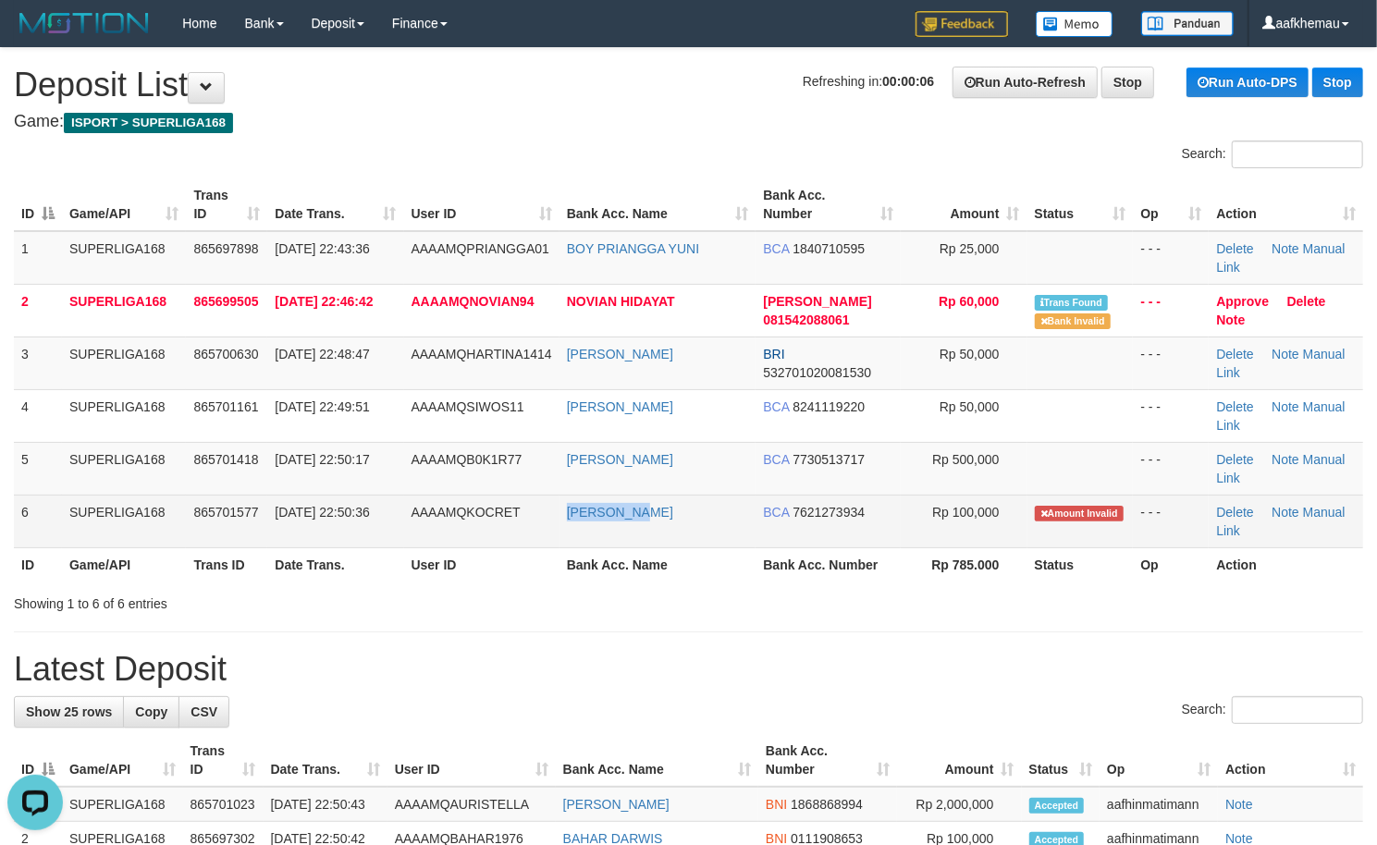
copy tr "[PERSON_NAME]"
drag, startPoint x: 675, startPoint y: 503, endPoint x: 546, endPoint y: 523, distance: 130.9
click at [546, 523] on tr "6 SUPERLIGA168 865701577 31/08/2025 22:50:36 AAAAMQKOCRET SRI BASUKI BCA 762127…" at bounding box center [688, 521] width 1349 height 53
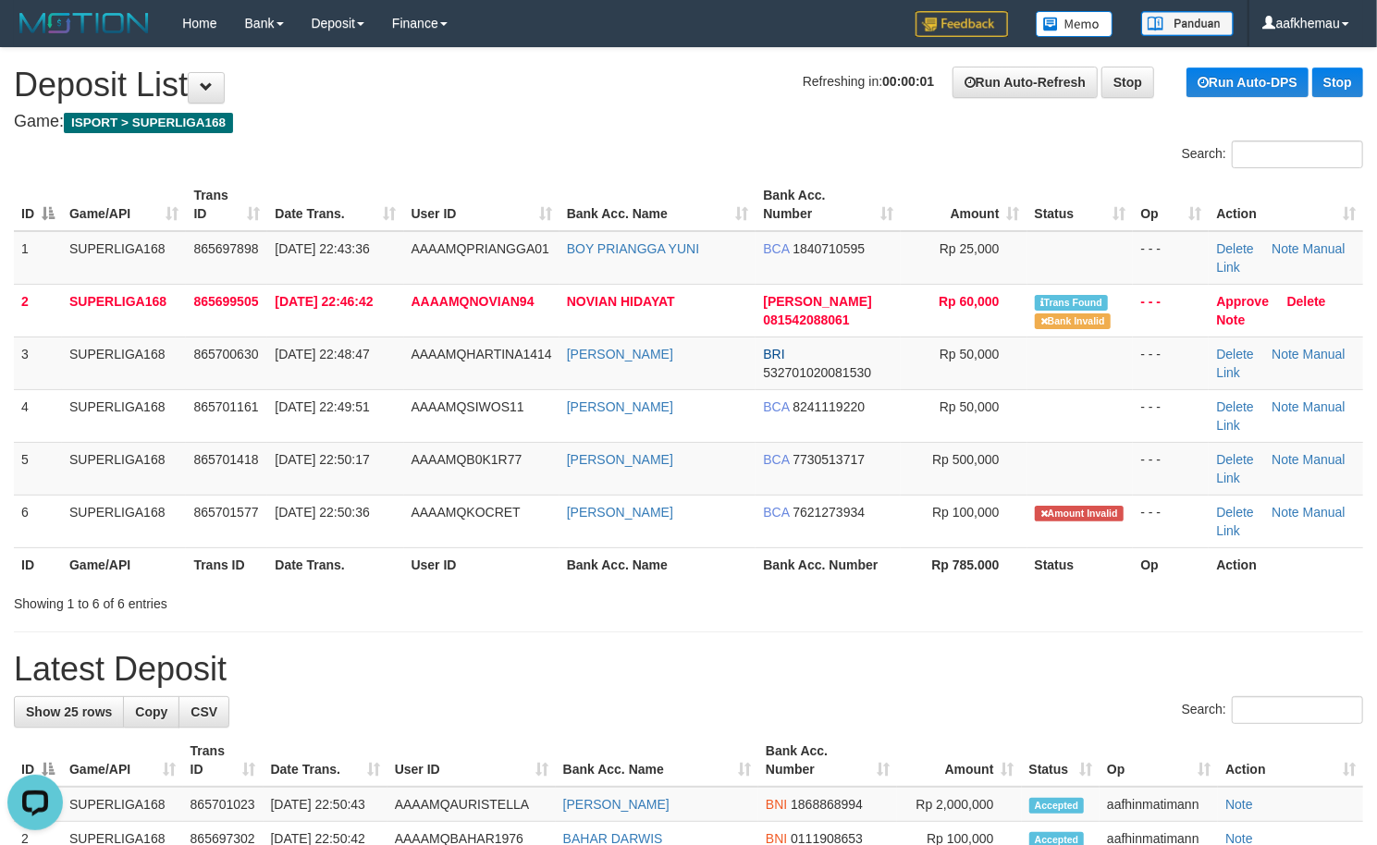
click at [553, 79] on h1 "Refreshing in: 00:00:01 Run Auto-Refresh Stop Run Auto-DPS Stop Deposit List" at bounding box center [688, 85] width 1349 height 37
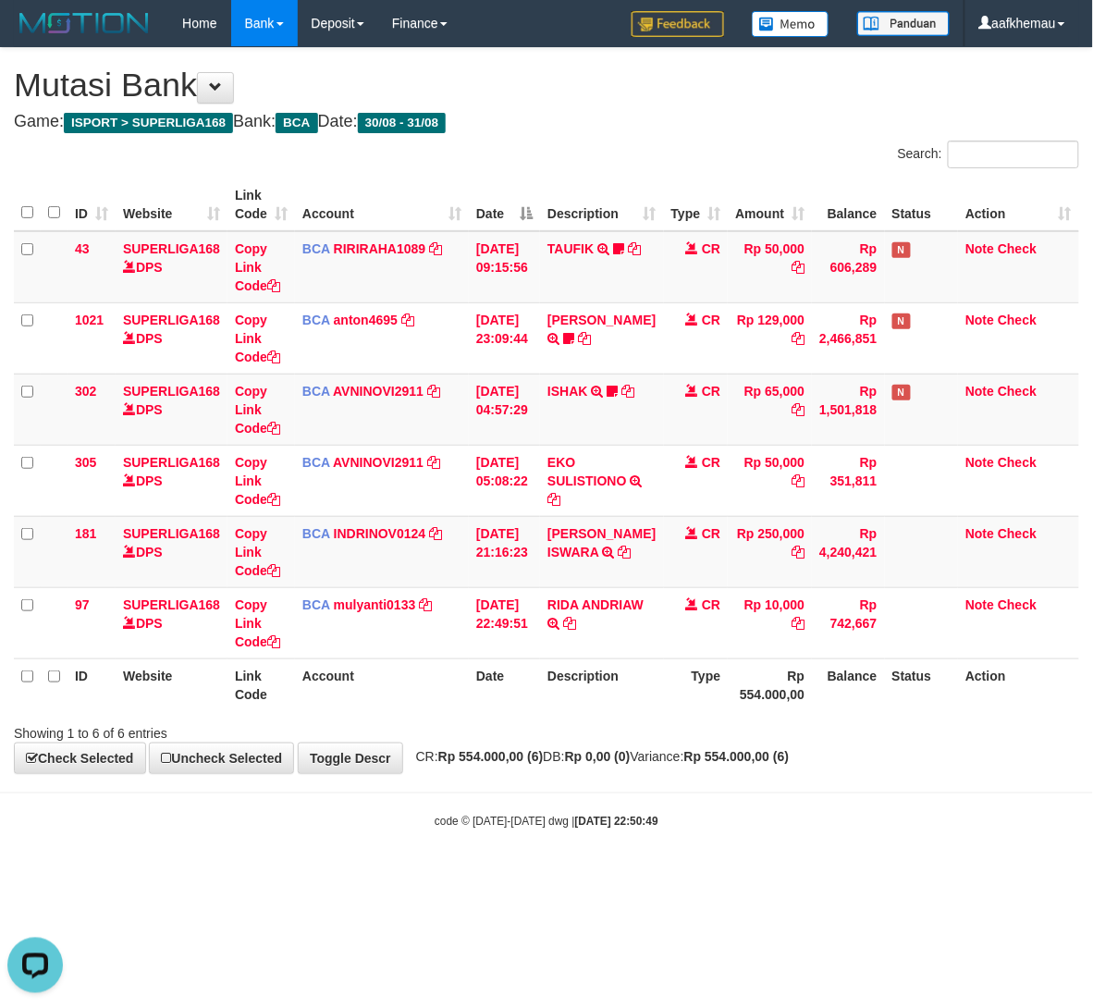
click at [859, 752] on div "**********" at bounding box center [546, 410] width 1093 height 725
click at [870, 732] on div "Showing 1 to 6 of 6 entries" at bounding box center [546, 730] width 1093 height 26
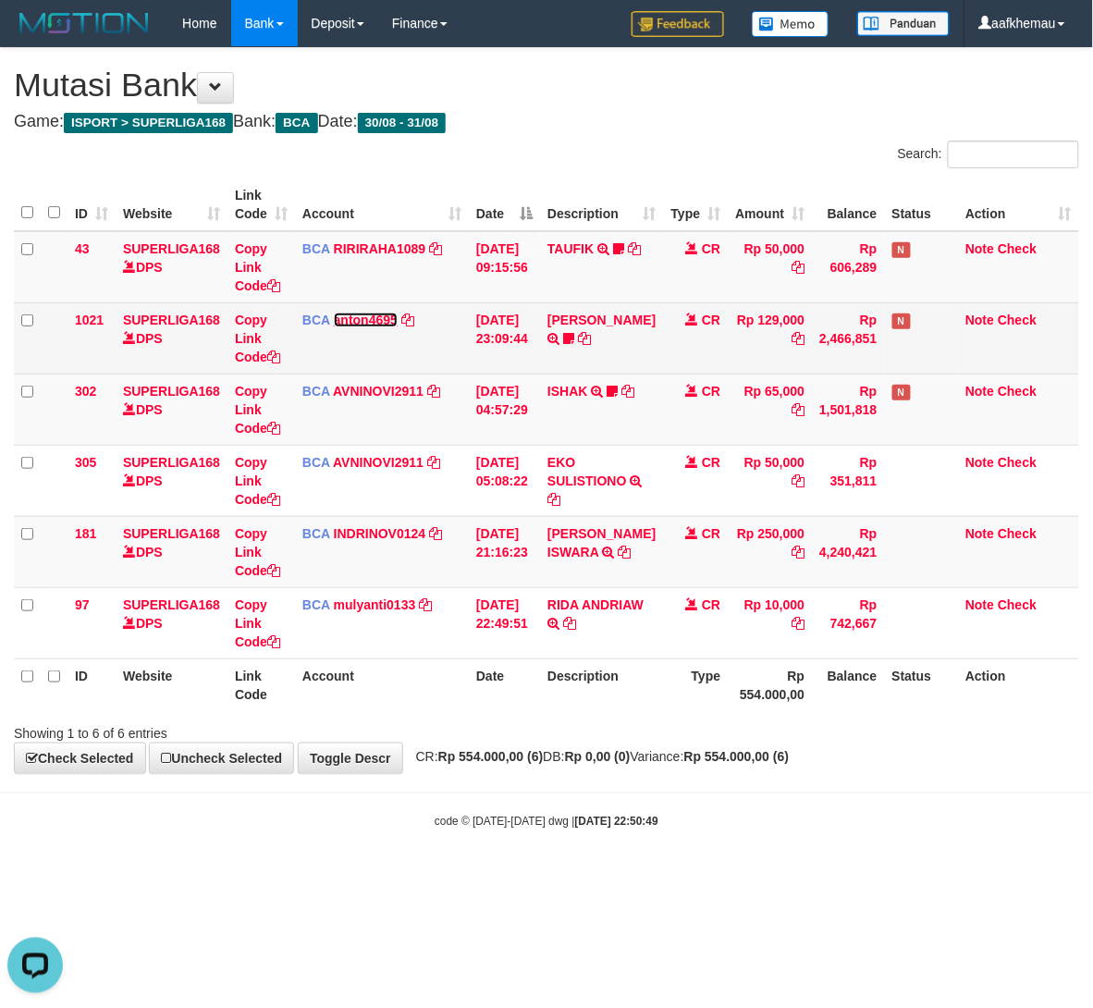
click at [364, 313] on link "anton4695" at bounding box center [366, 320] width 64 height 15
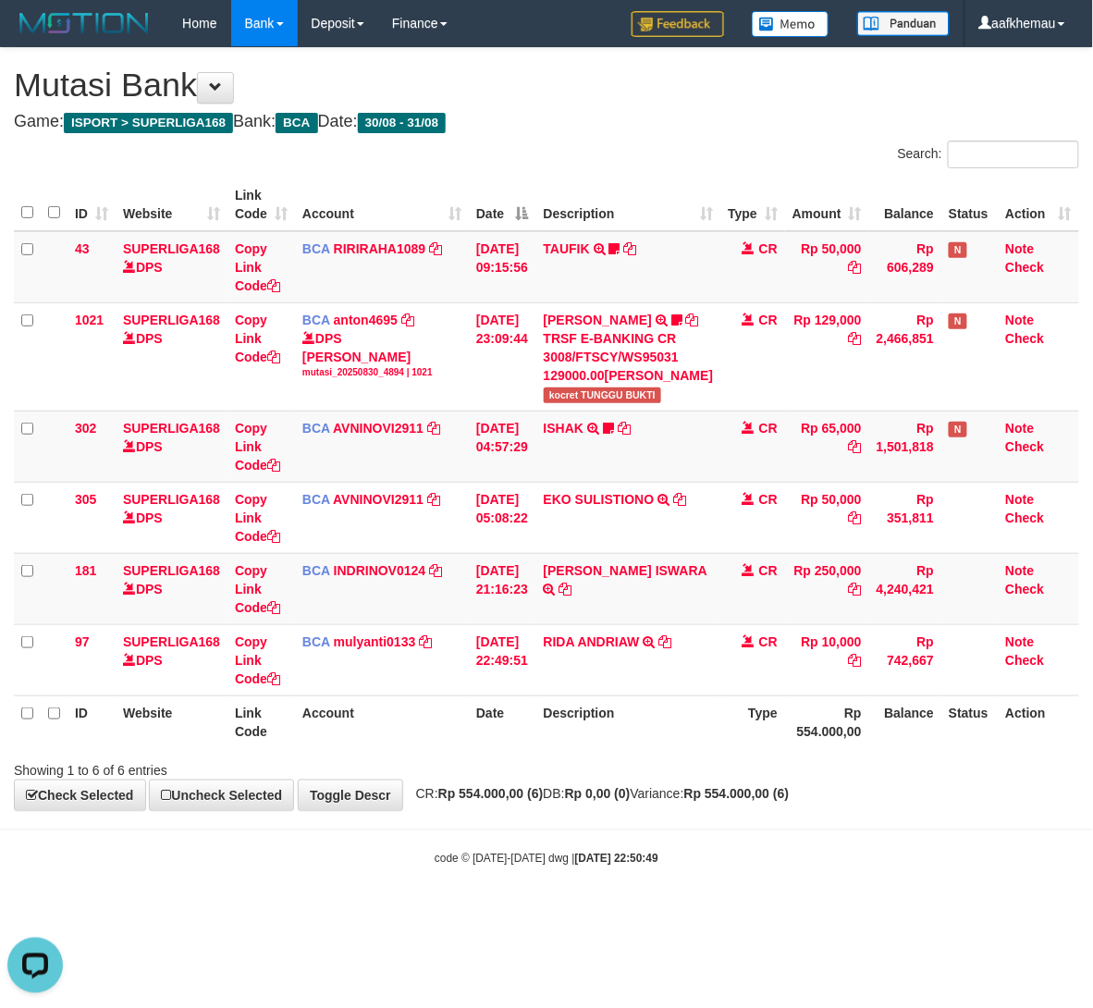
click at [578, 830] on hr at bounding box center [546, 830] width 1093 height 1
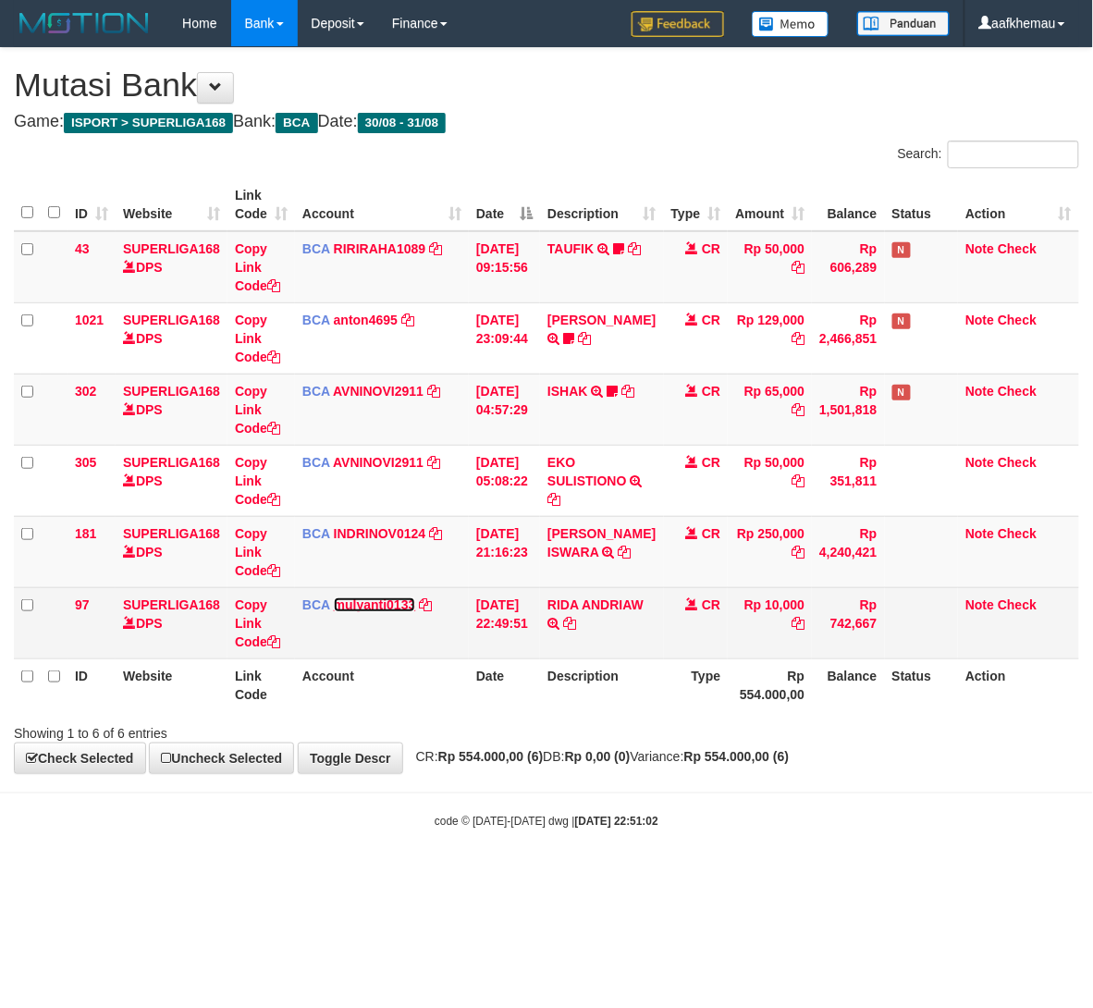
click at [374, 604] on link "mulyanti0133" at bounding box center [375, 604] width 82 height 15
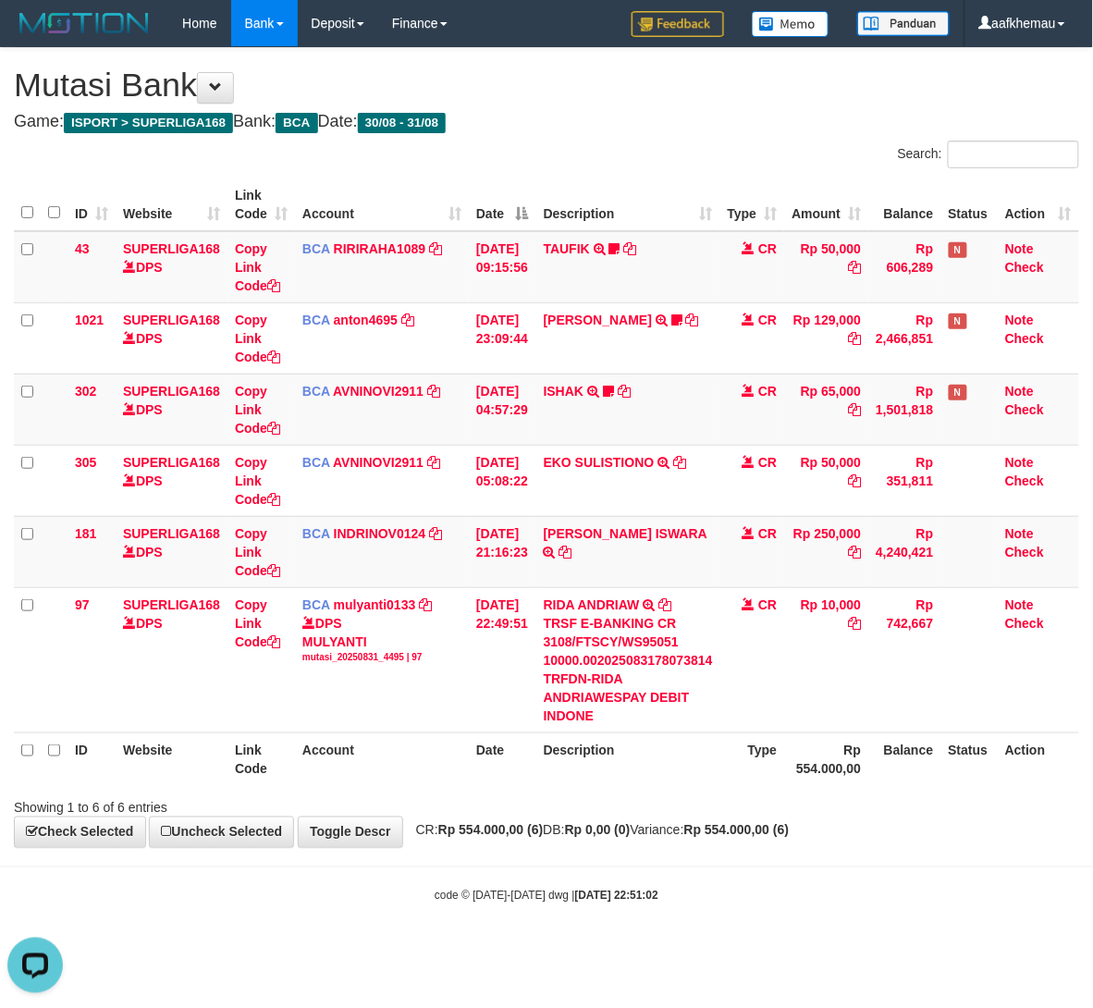
click at [1022, 810] on div "Showing 1 to 6 of 6 entries" at bounding box center [546, 804] width 1093 height 26
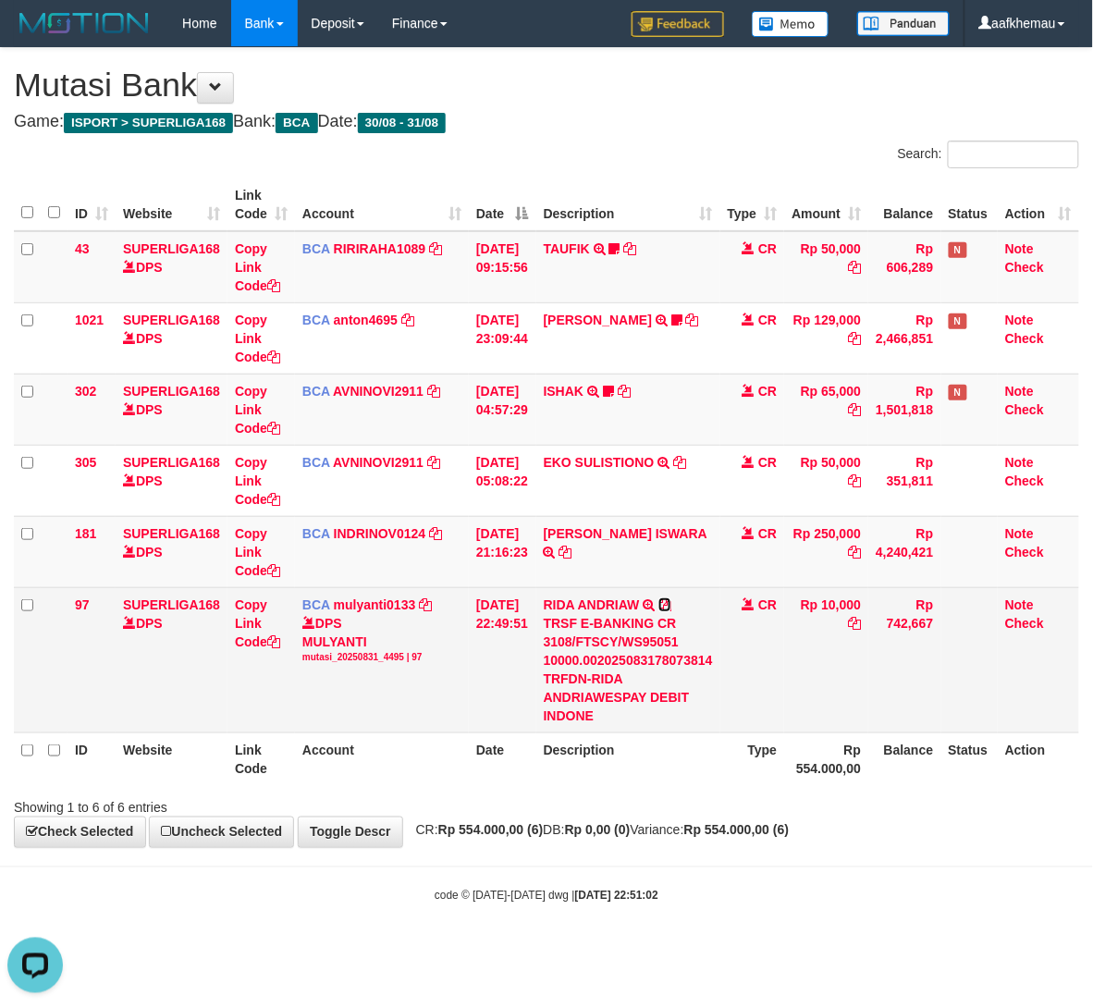
click at [671, 601] on icon at bounding box center [664, 604] width 13 height 13
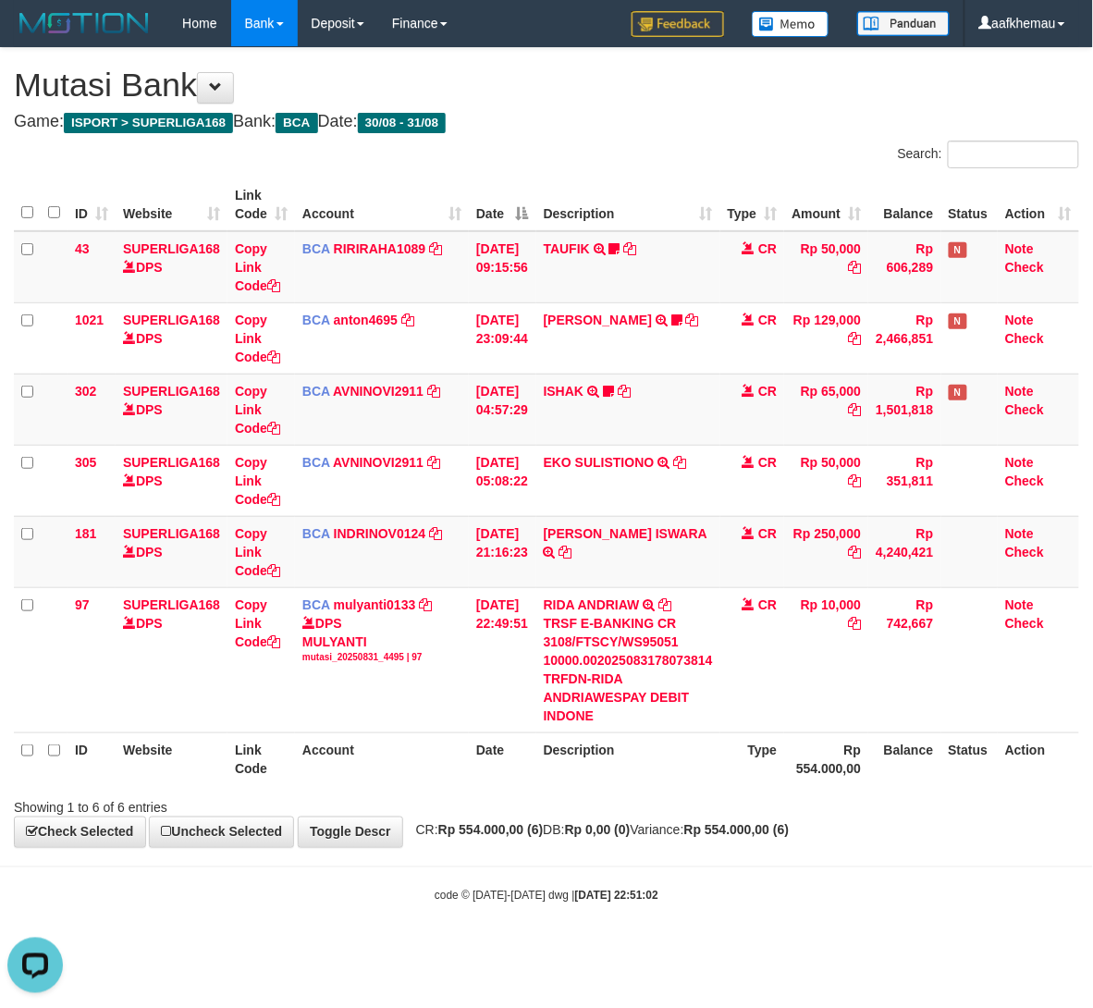
click at [648, 189] on th "Description" at bounding box center [628, 204] width 184 height 53
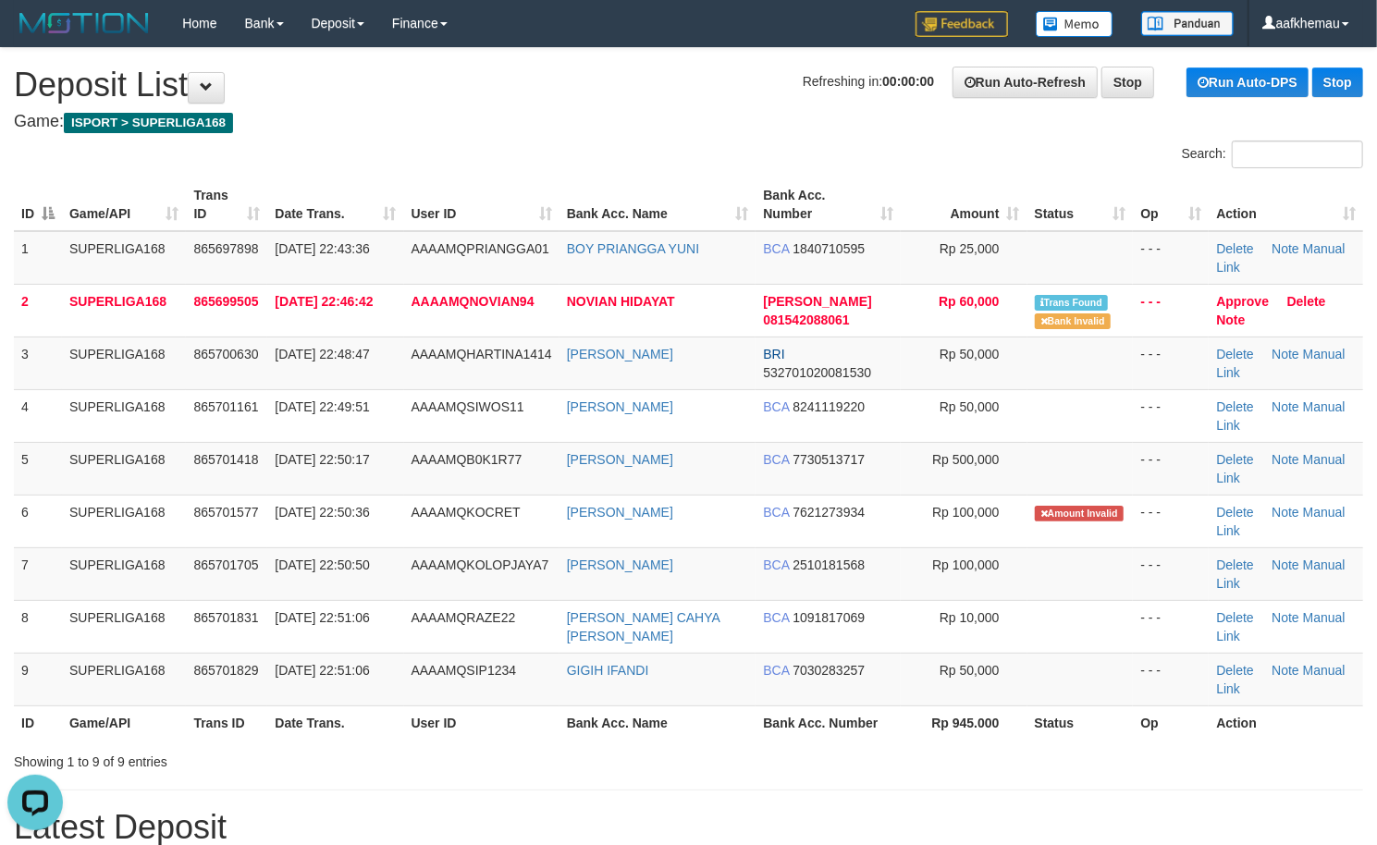
click at [529, 157] on div "Search:" at bounding box center [688, 157] width 1377 height 32
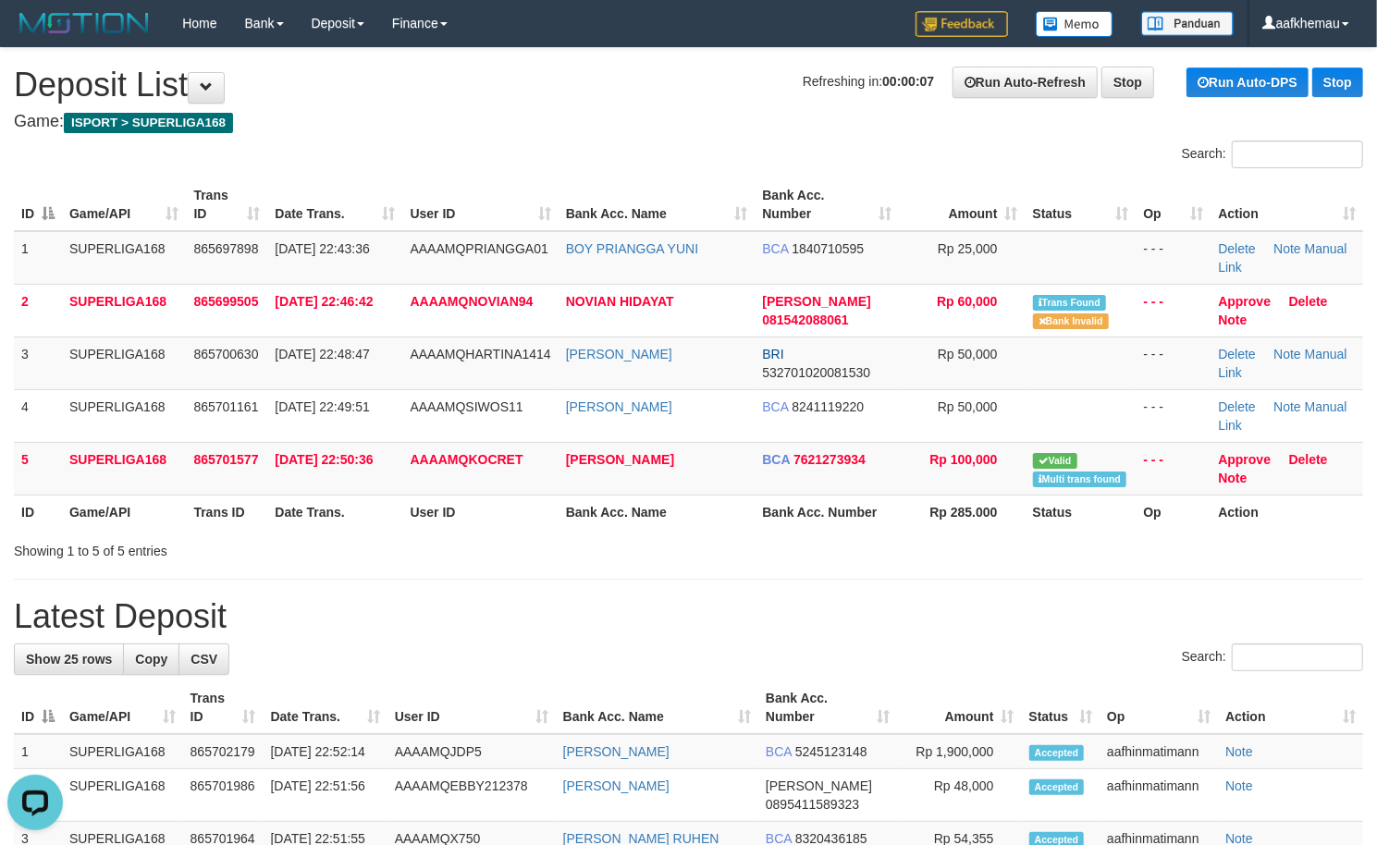
click at [582, 67] on h1 "Refreshing in: 00:00:07 Run Auto-Refresh Stop Run Auto-DPS Stop Deposit List" at bounding box center [688, 85] width 1349 height 37
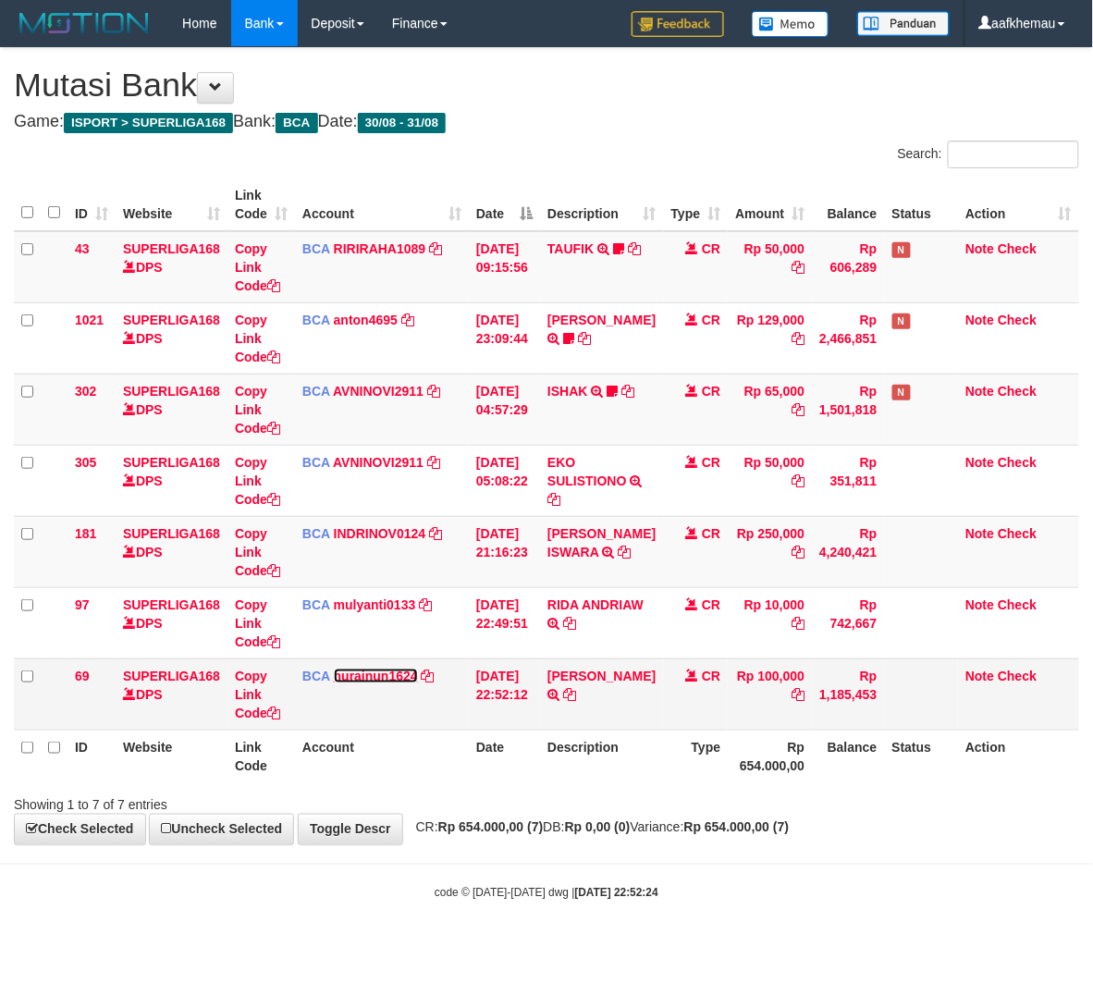
click at [405, 679] on link "nurainun1624" at bounding box center [376, 676] width 84 height 15
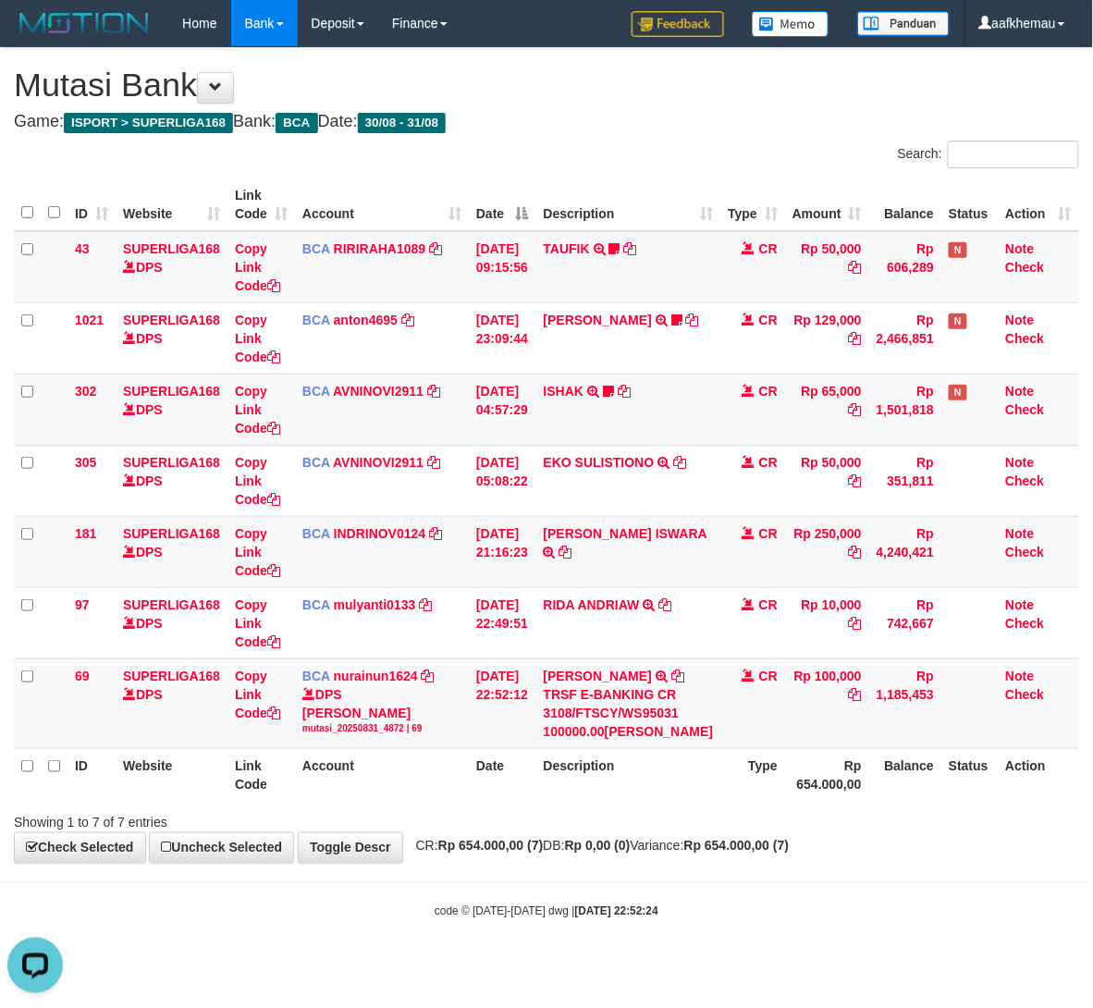
click at [727, 854] on span "CR: Rp 654.000,00 (7) DB: Rp 0,00 (0) Variance: Rp 654.000,00 (7)" at bounding box center [598, 846] width 383 height 15
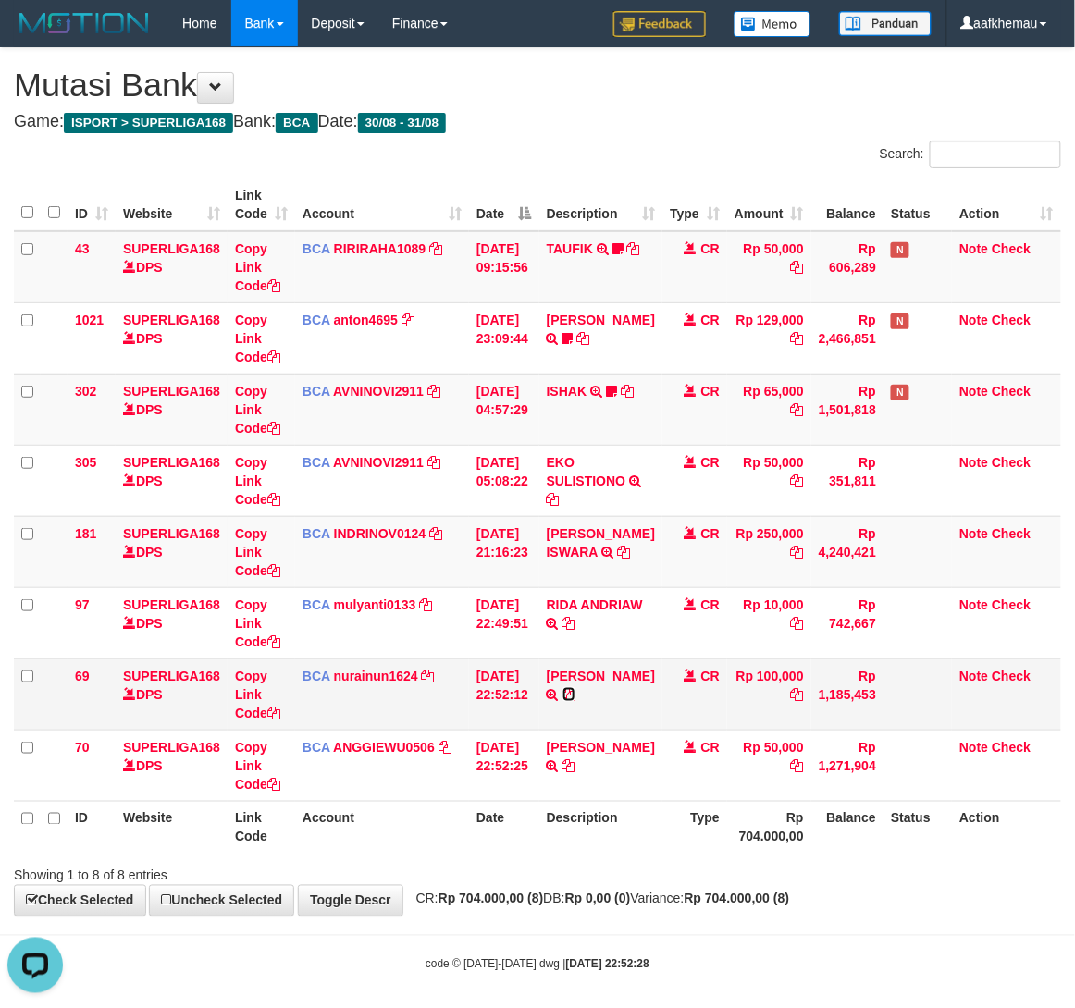
click at [562, 699] on icon at bounding box center [568, 694] width 13 height 13
click at [364, 671] on link "nurainun1624" at bounding box center [376, 676] width 84 height 15
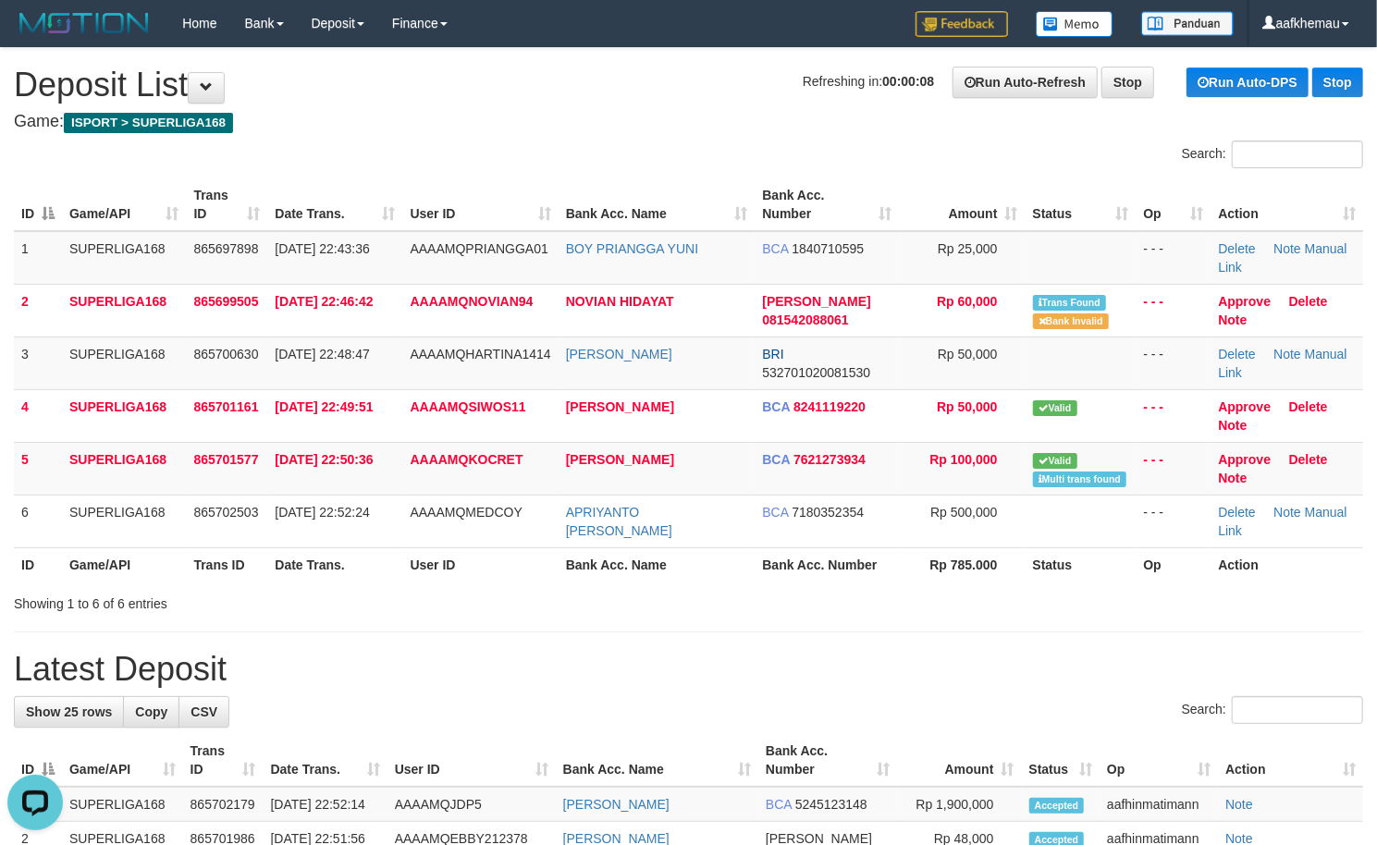
click at [559, 115] on h4 "Game: ISPORT > SUPERLIGA168" at bounding box center [688, 122] width 1349 height 18
drag, startPoint x: 707, startPoint y: 255, endPoint x: 573, endPoint y: 257, distance: 133.2
click at [573, 257] on td "BOY PRIANGGA YUNI" at bounding box center [657, 258] width 197 height 54
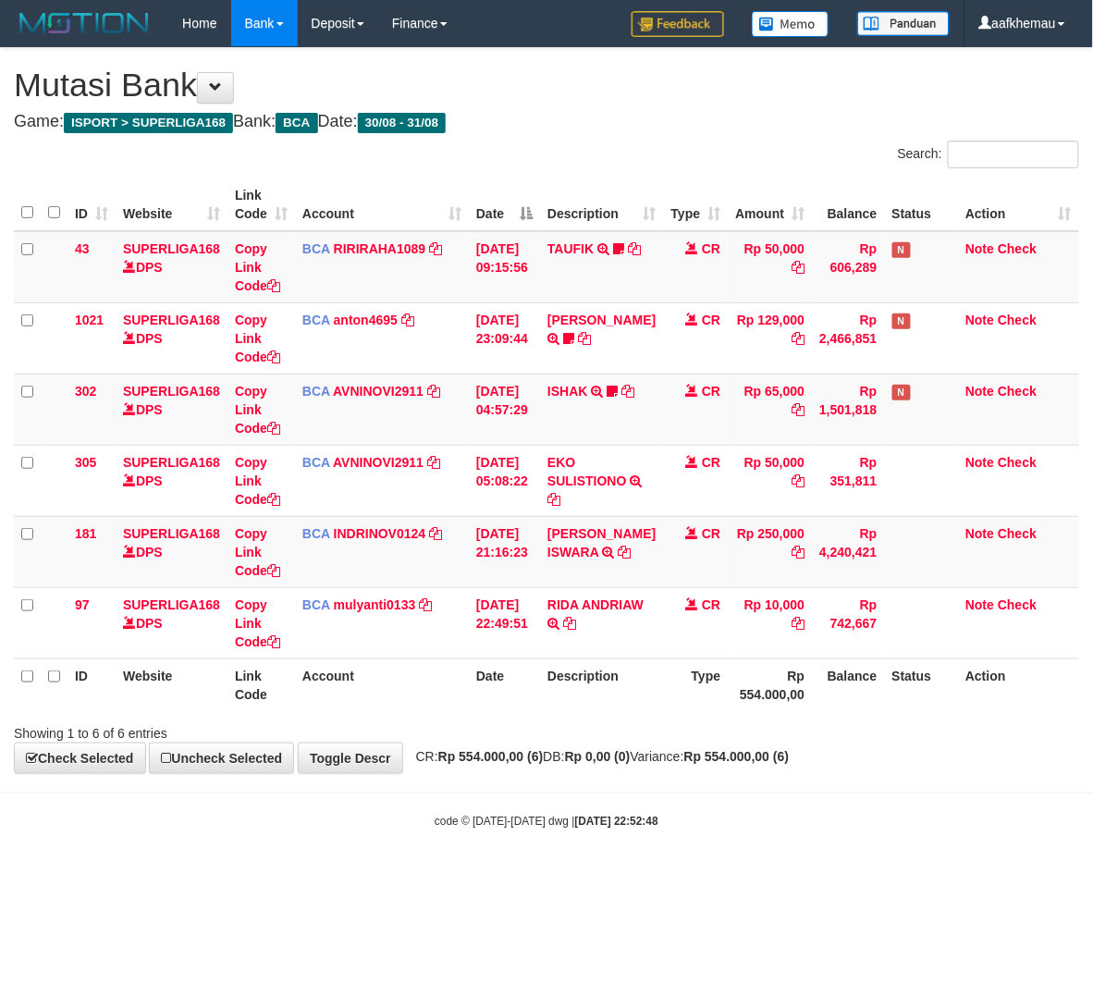
click at [589, 749] on div "**********" at bounding box center [546, 410] width 1093 height 725
drag, startPoint x: 762, startPoint y: 83, endPoint x: 752, endPoint y: 105, distance: 23.6
click at [762, 83] on h1 "Mutasi Bank" at bounding box center [546, 85] width 1065 height 37
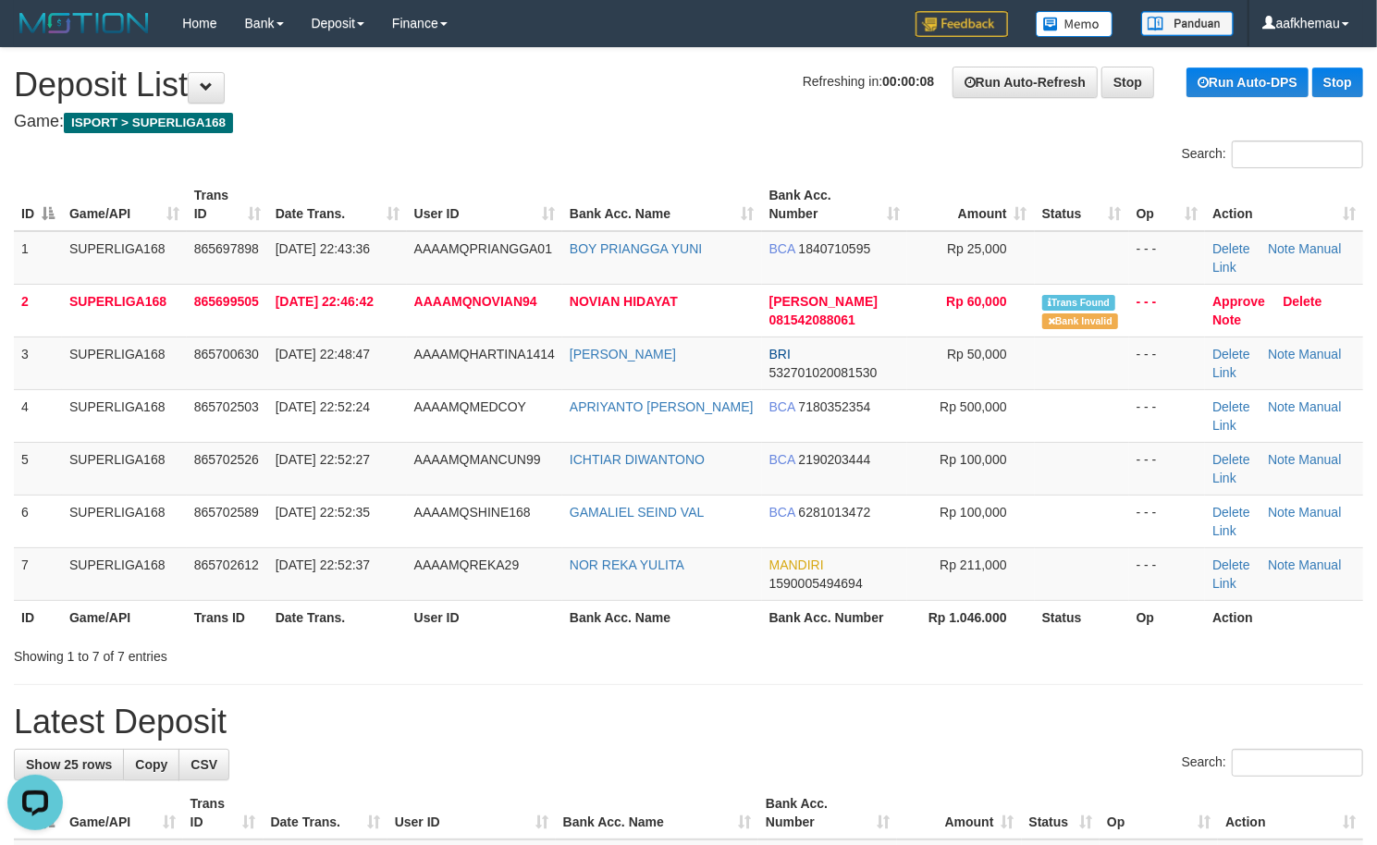
click at [741, 115] on h4 "Game: ISPORT > SUPERLIGA168" at bounding box center [688, 122] width 1349 height 18
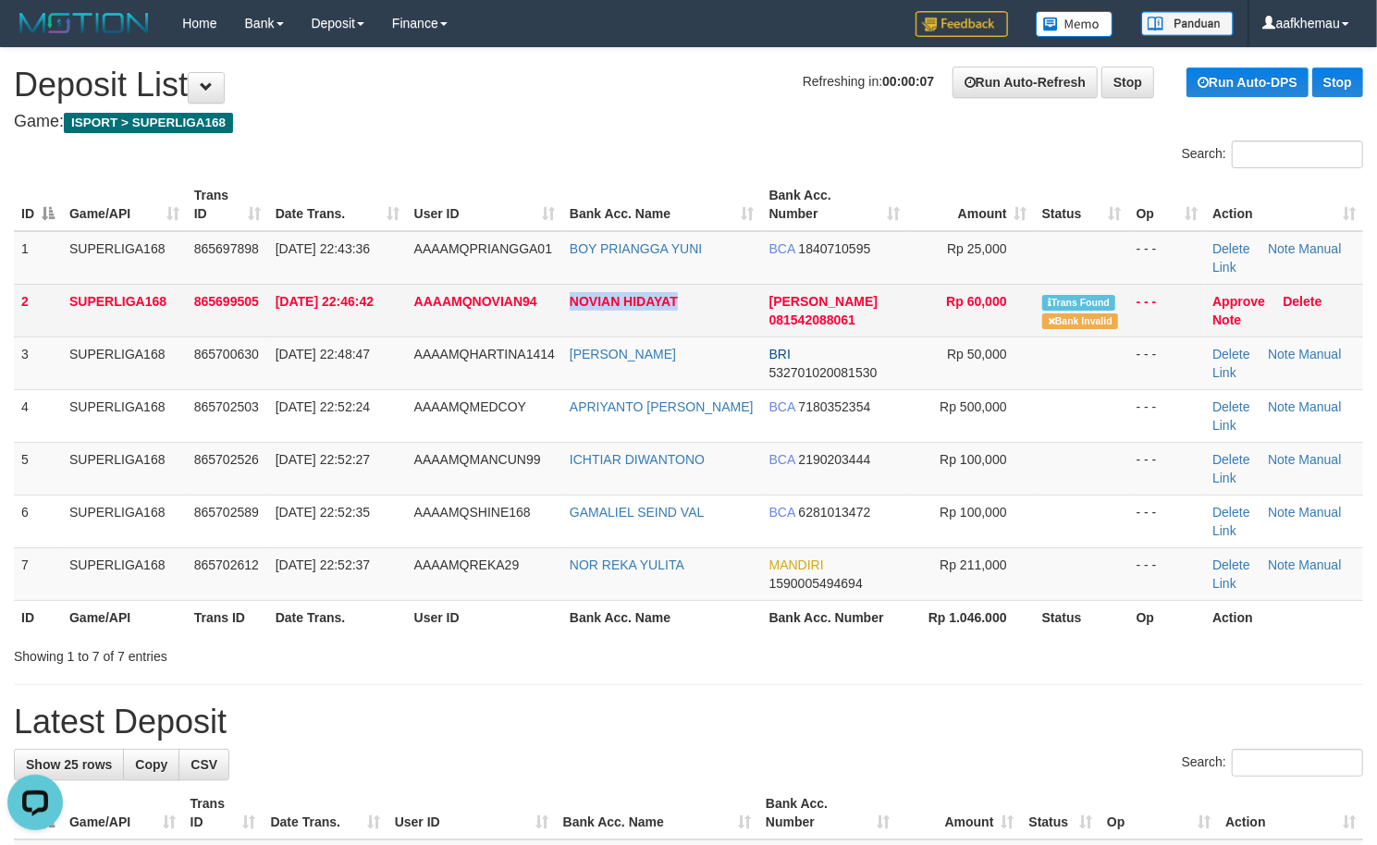
copy link "NOVIAN HIDAYAT"
drag, startPoint x: 729, startPoint y: 324, endPoint x: 567, endPoint y: 320, distance: 161.9
click at [567, 320] on td "NOVIAN HIDAYAT" at bounding box center [662, 310] width 200 height 53
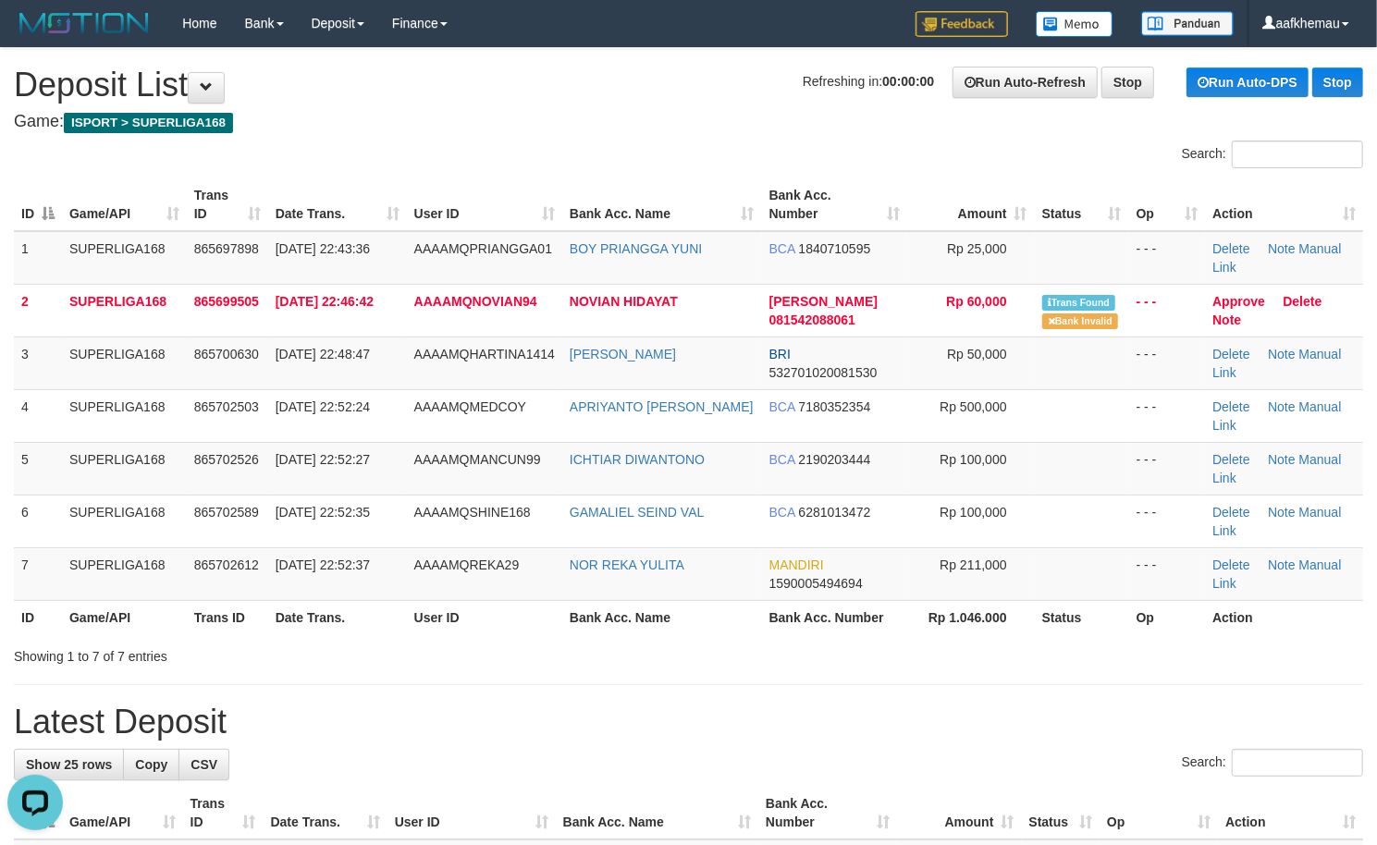
drag, startPoint x: 636, startPoint y: 80, endPoint x: 646, endPoint y: 90, distance: 13.7
click at [636, 80] on h1 "Refreshing in: 00:00:00 Run Auto-Refresh Stop Run Auto-DPS Stop Deposit List" at bounding box center [688, 85] width 1349 height 37
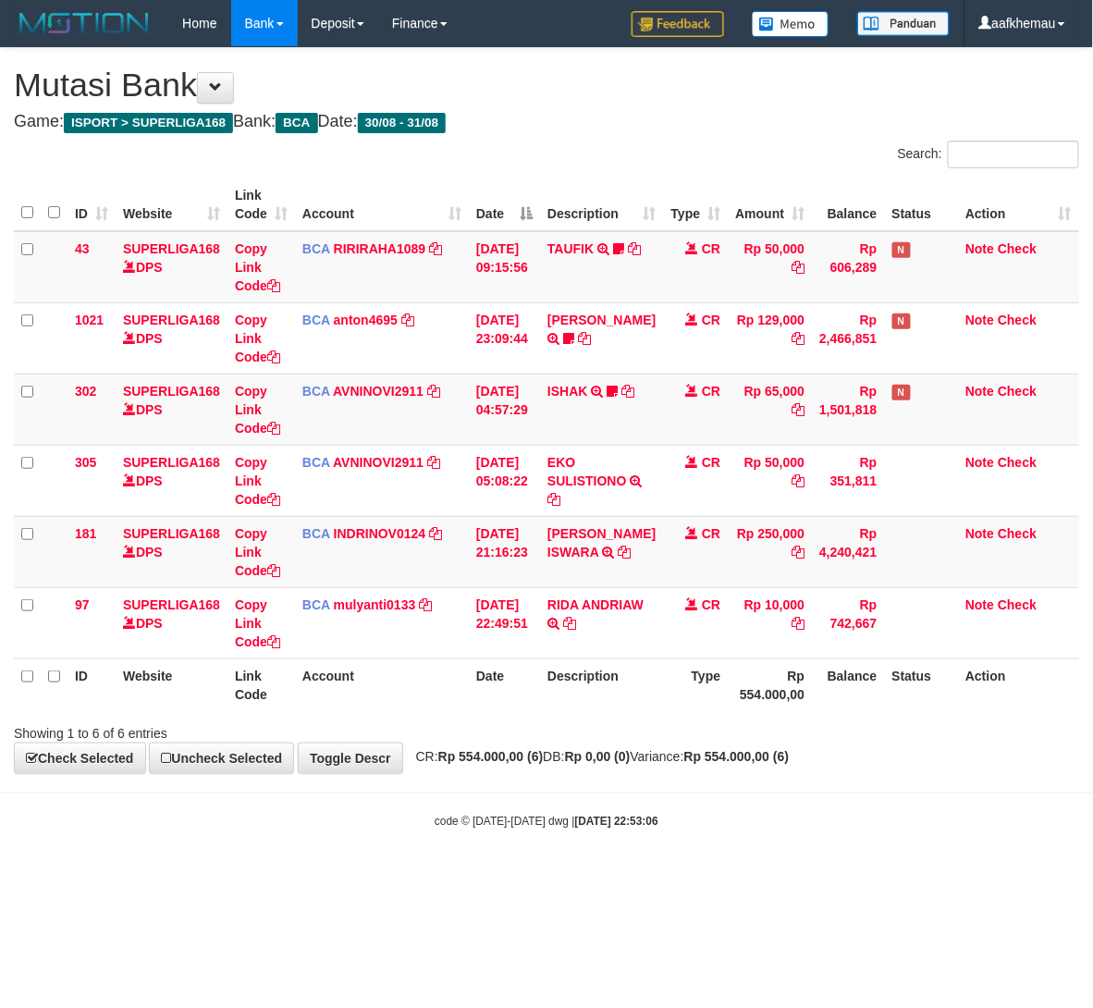
click at [697, 805] on body "Toggle navigation Home Bank Account List Load By Website Group [ISPORT] SUPERLI…" at bounding box center [546, 438] width 1093 height 877
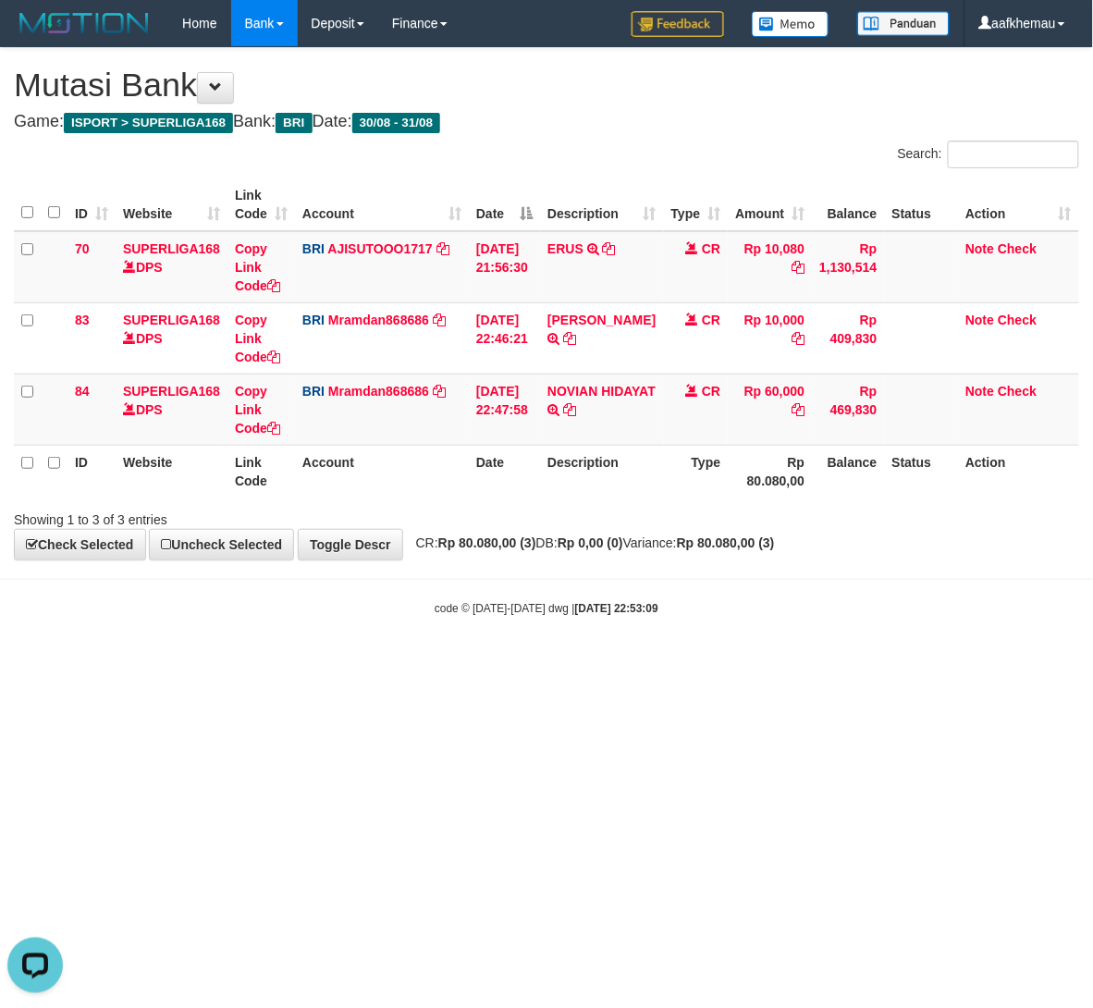
click at [793, 663] on html "Toggle navigation Home Bank Account List Load By Website Group [ISPORT] SUPERLI…" at bounding box center [546, 331] width 1093 height 663
click at [770, 663] on html "Toggle navigation Home Bank Account List Load By Website Group [ISPORT] SUPERLI…" at bounding box center [546, 331] width 1093 height 663
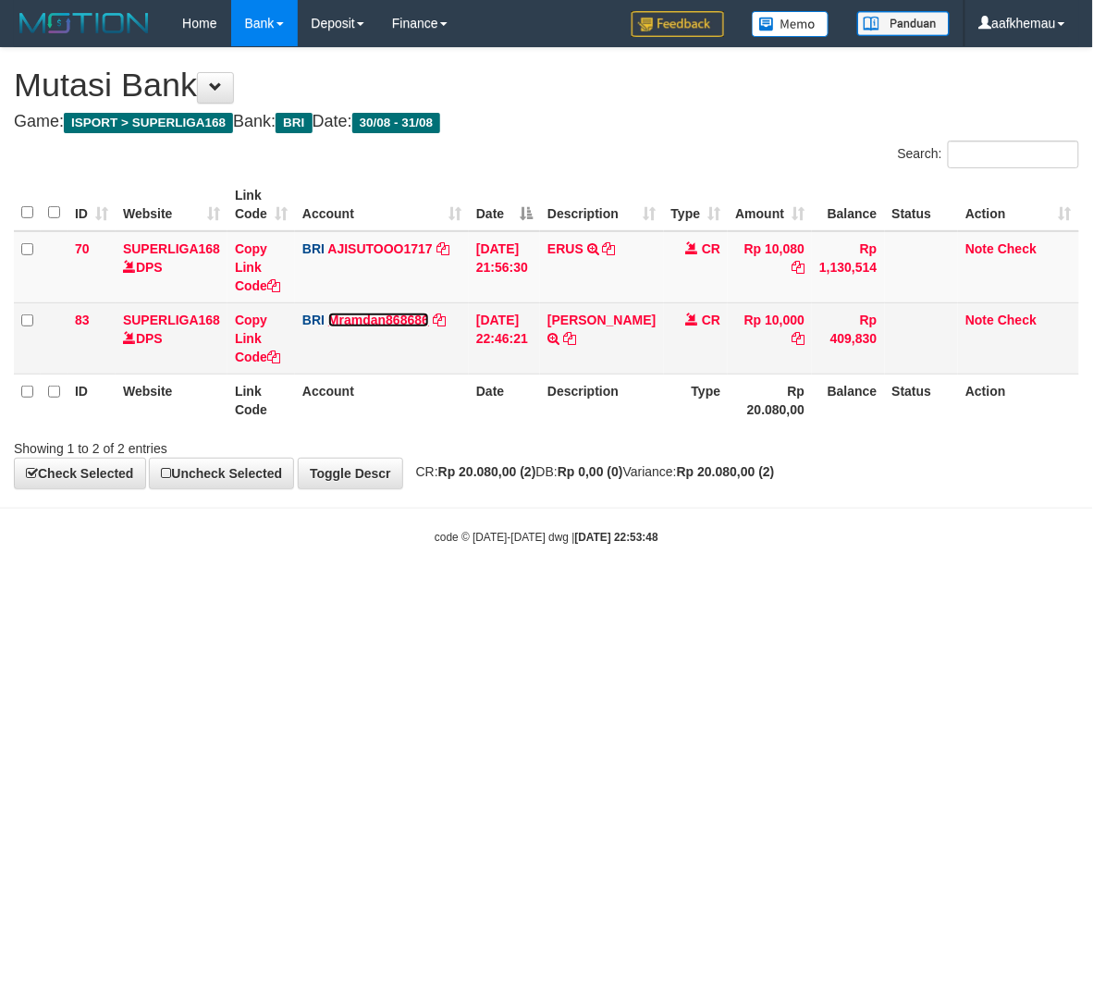
click at [390, 318] on link "Mramdan868686" at bounding box center [378, 320] width 101 height 15
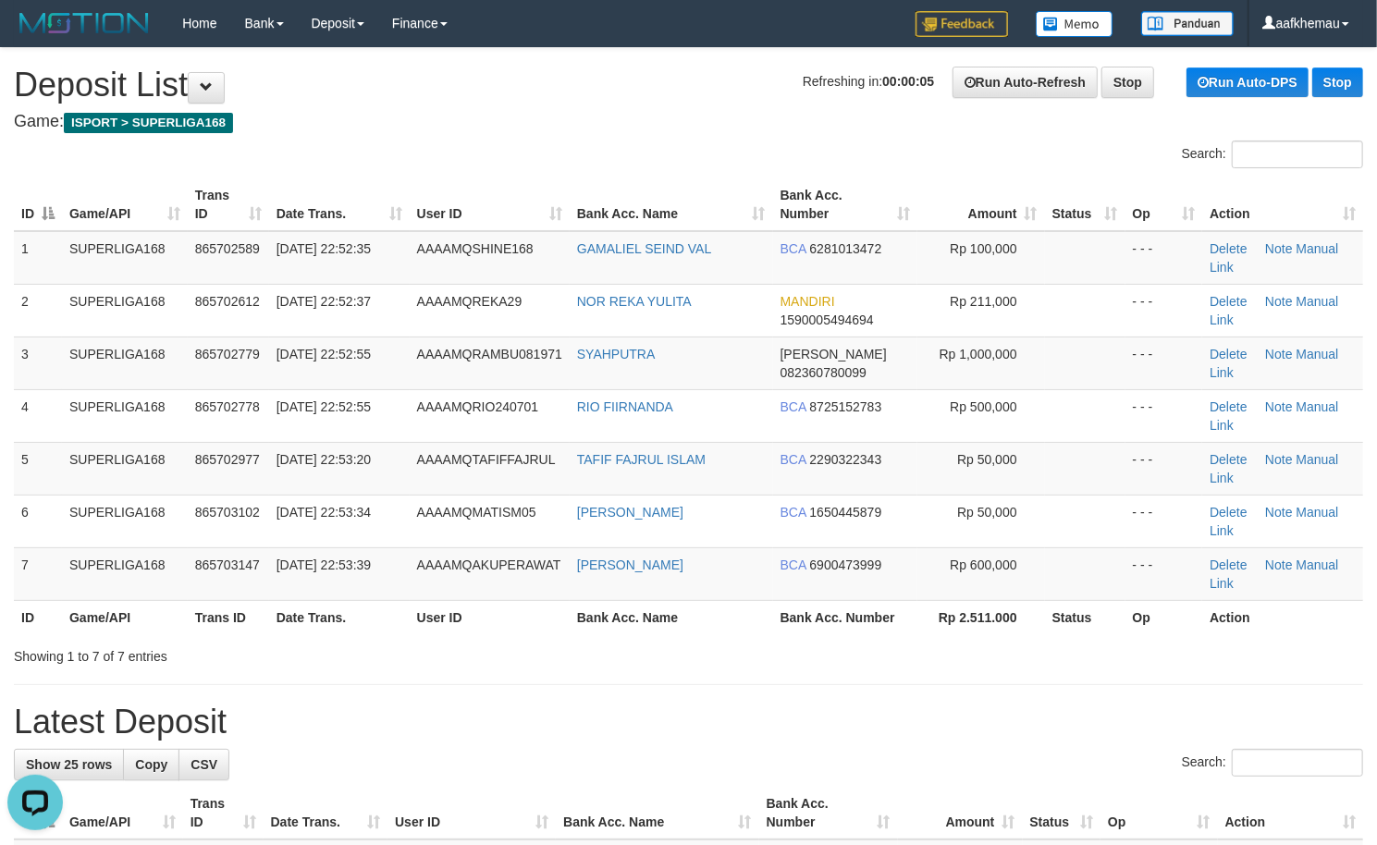
copy tr "GAMALIEL SEIND VAL"
drag, startPoint x: 758, startPoint y: 248, endPoint x: 556, endPoint y: 264, distance: 203.2
click at [556, 264] on tr "1 SUPERLIGA168 865702589 31/08/2025 22:52:35 AAAAMQSHINE168 GAMALIEL SEIND VAL …" at bounding box center [688, 258] width 1349 height 54
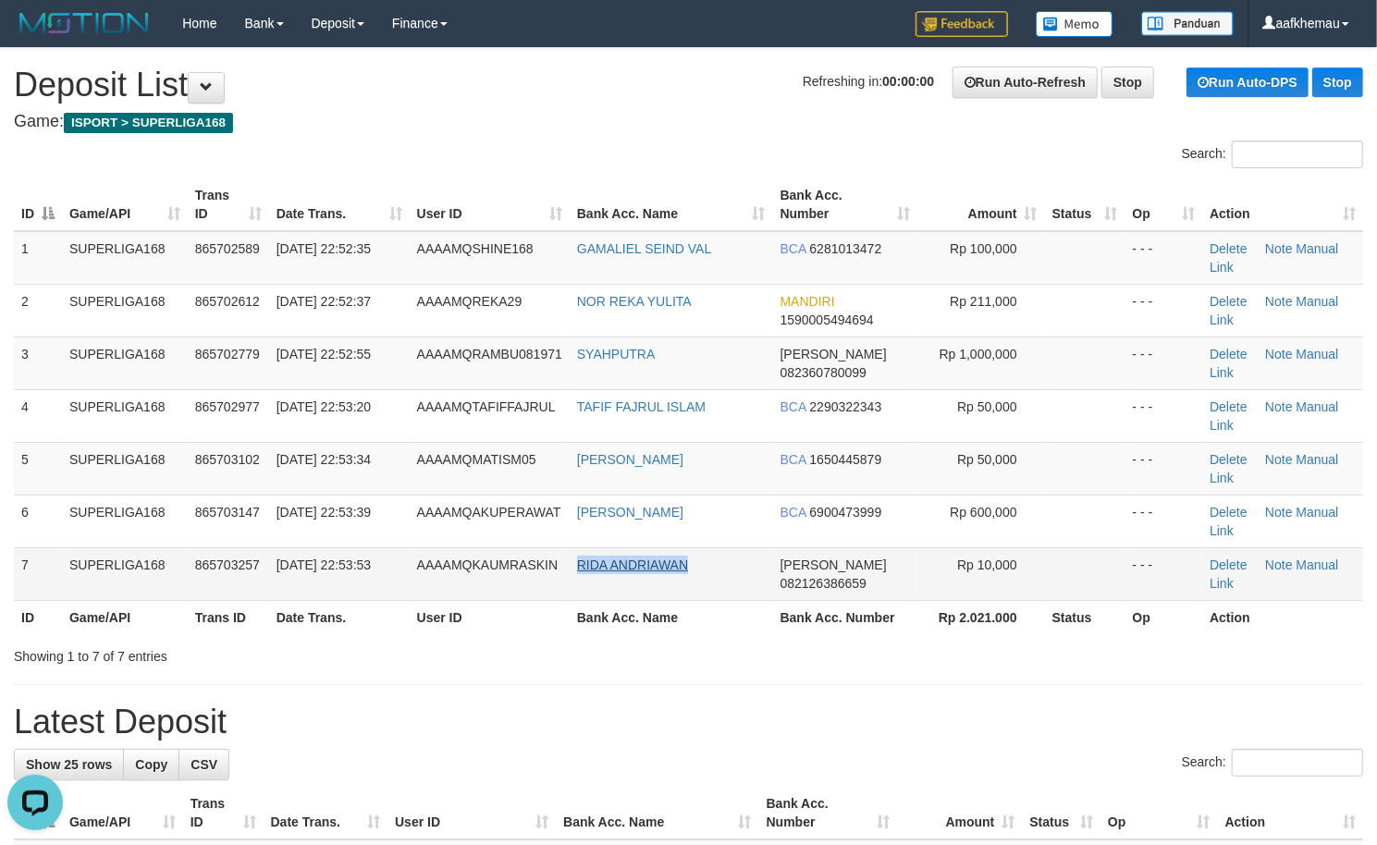
copy link "RIDA ANDRIAWAN"
drag, startPoint x: 719, startPoint y: 562, endPoint x: 577, endPoint y: 571, distance: 142.7
click at [577, 571] on td "RIDA ANDRIAWAN" at bounding box center [671, 573] width 203 height 53
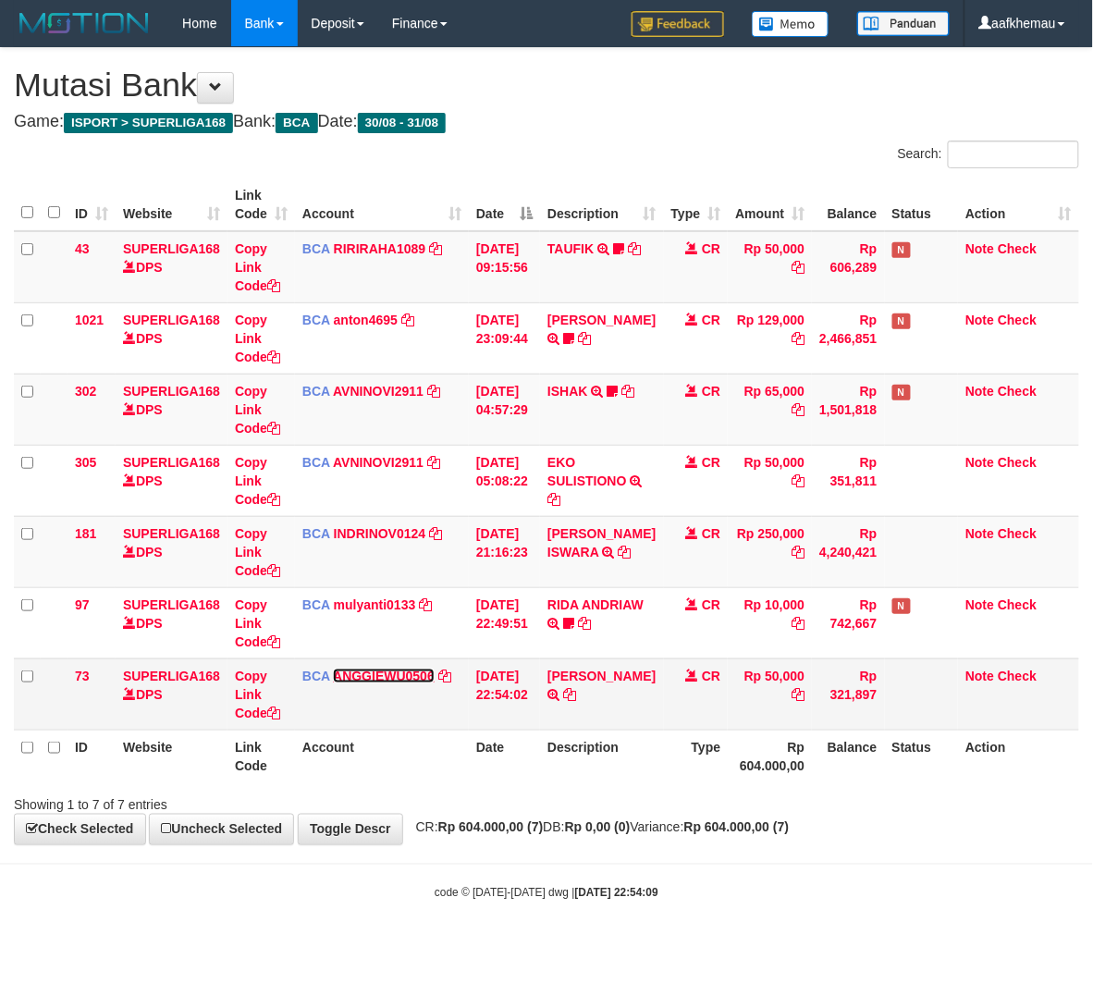
click at [381, 681] on link "ANGGIEWU0506" at bounding box center [384, 676] width 102 height 15
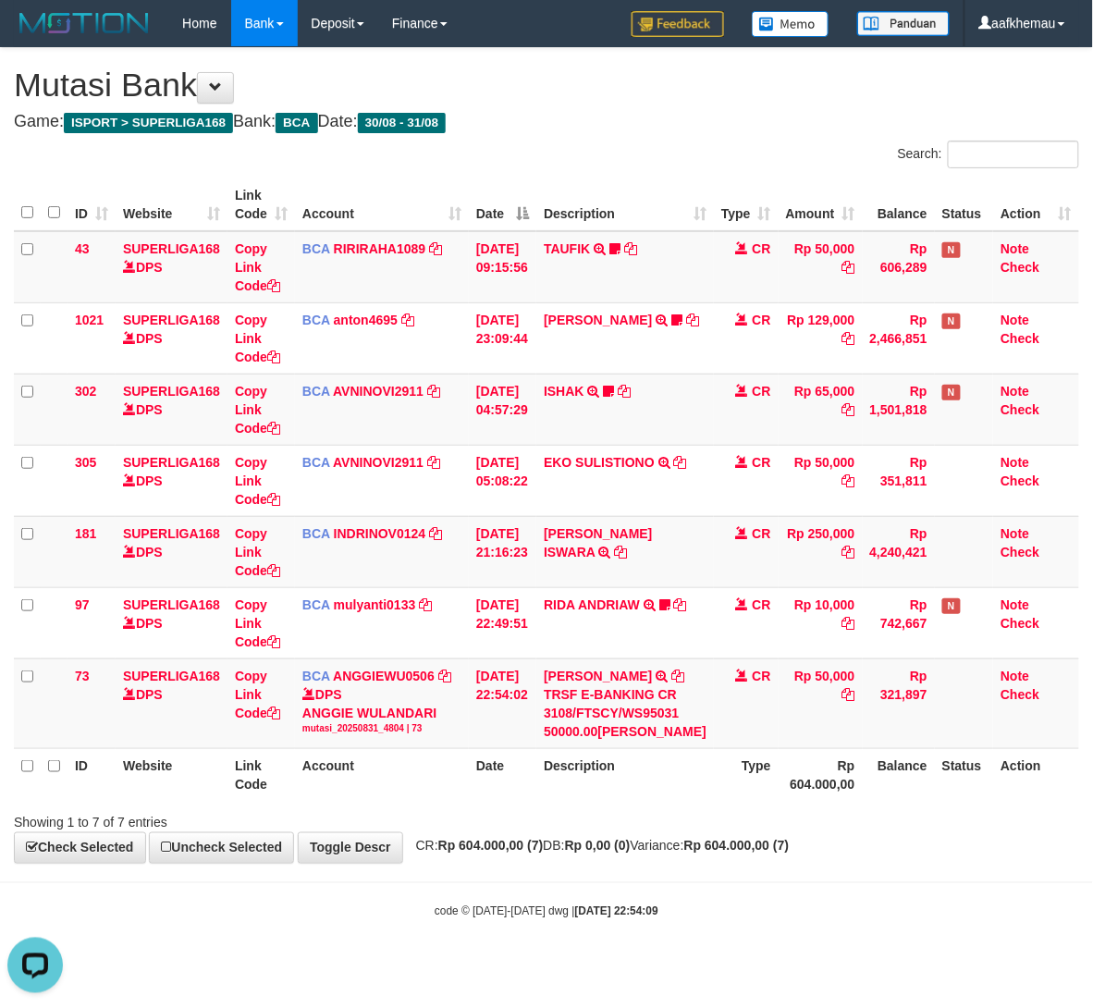
click at [707, 111] on div "**********" at bounding box center [546, 455] width 1093 height 815
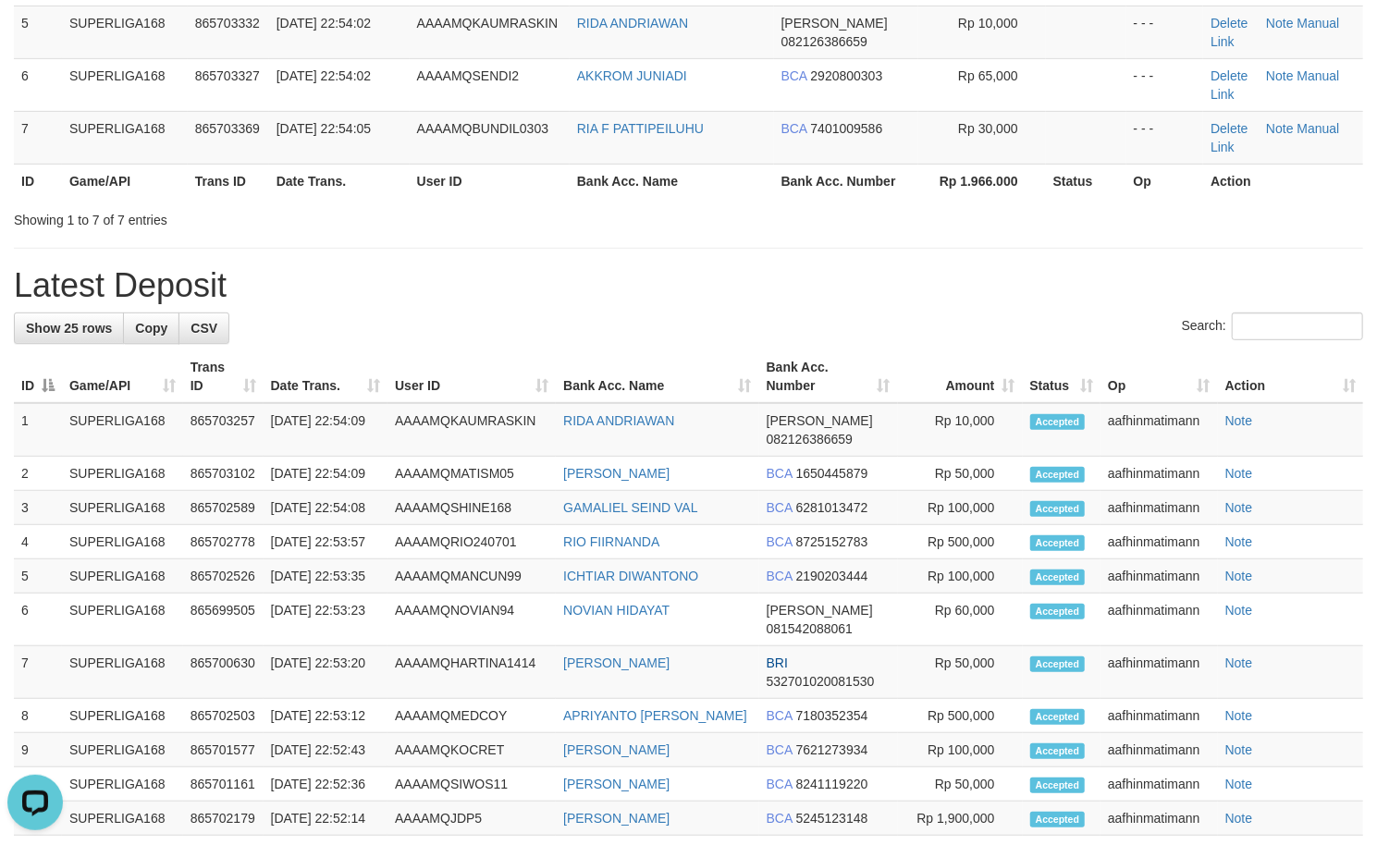
click at [646, 294] on h1 "Latest Deposit" at bounding box center [688, 285] width 1349 height 37
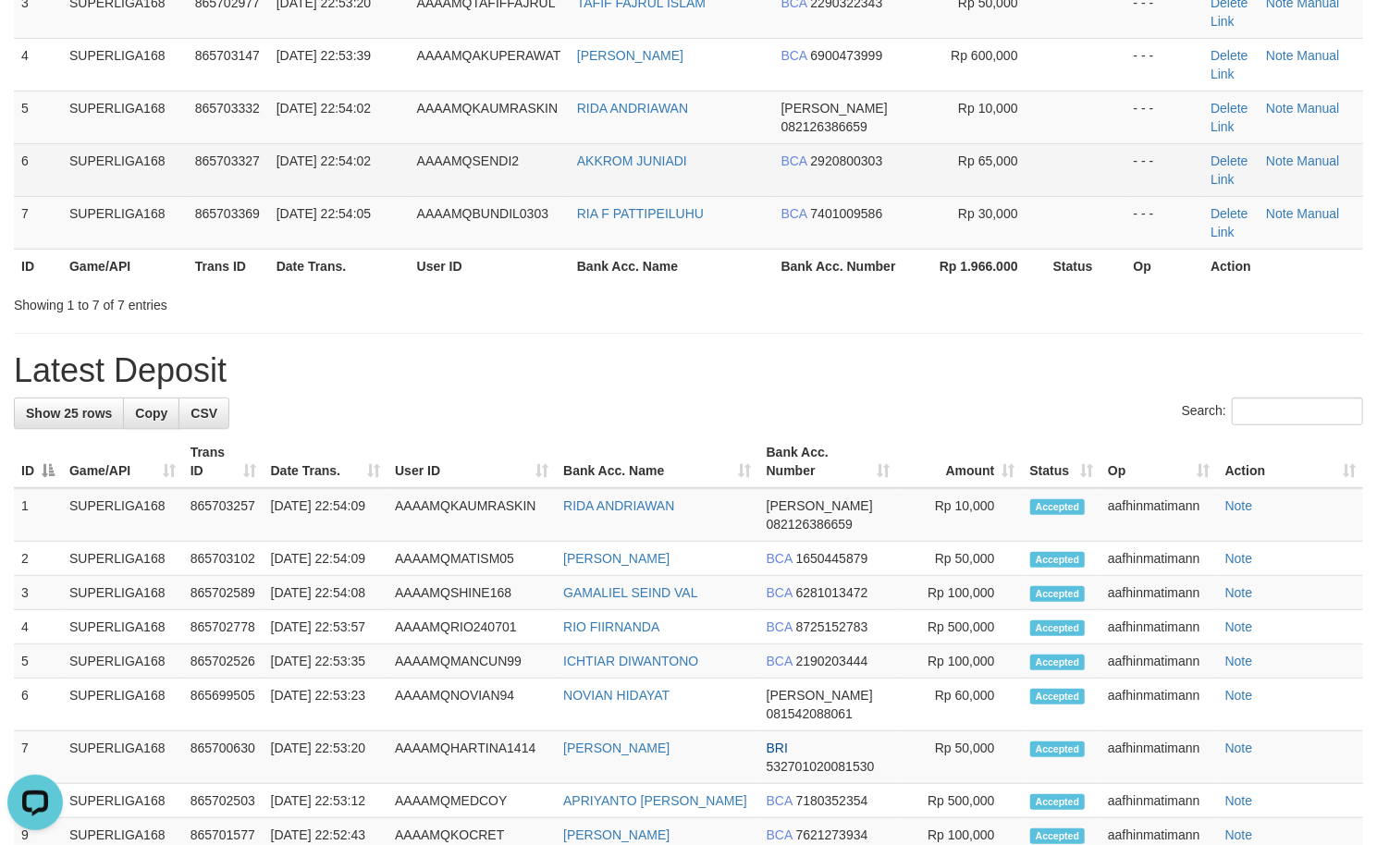
scroll to position [190, 0]
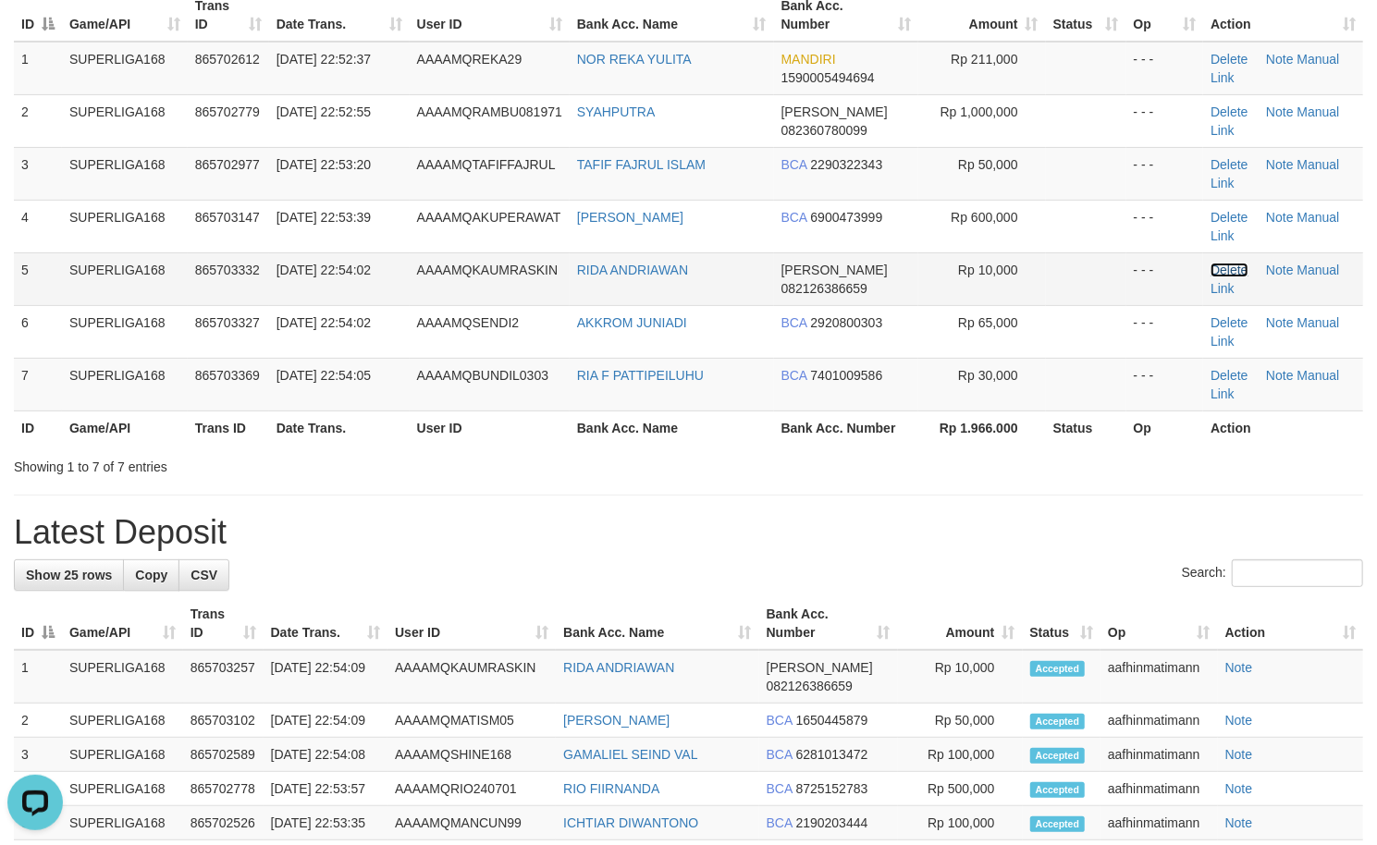
click at [1225, 274] on link "Delete" at bounding box center [1229, 270] width 37 height 15
click at [610, 473] on div "**********" at bounding box center [688, 781] width 1377 height 1845
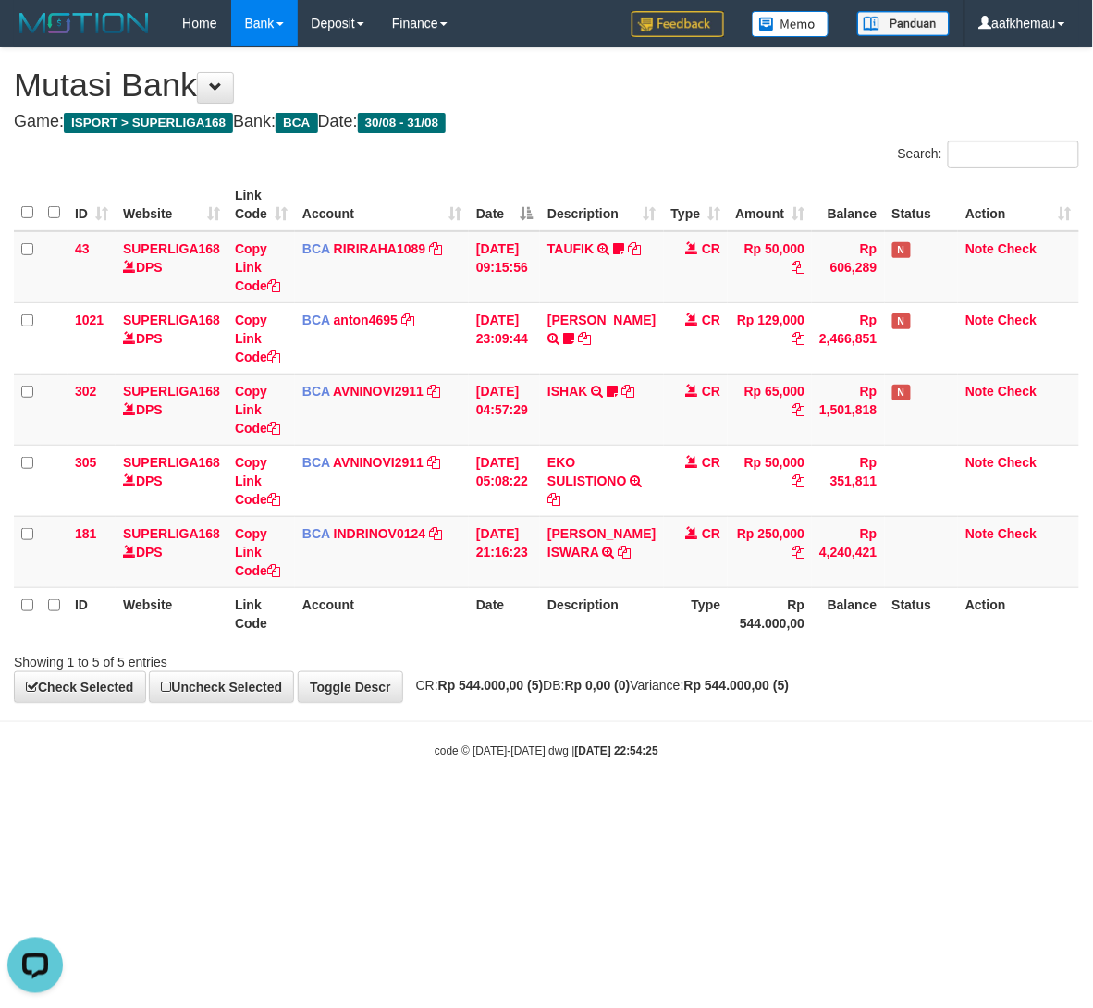
click at [790, 721] on body "Toggle navigation Home Bank Account List Load By Website Group [ISPORT] SUPERLI…" at bounding box center [546, 402] width 1093 height 805
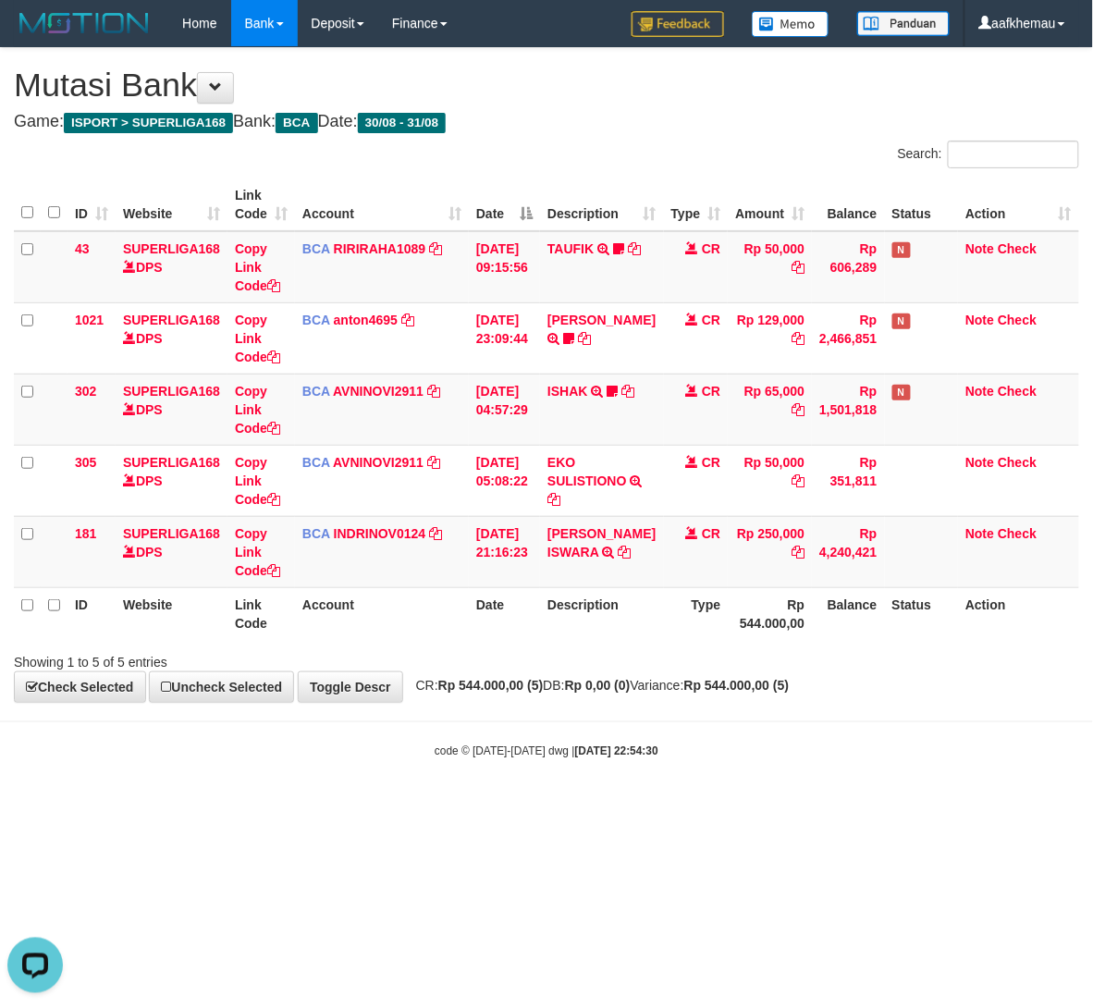
click at [578, 649] on div "Showing 1 to 5 of 5 entries" at bounding box center [546, 659] width 1093 height 26
click at [690, 774] on body "Toggle navigation Home Bank Account List Load By Website Group [ISPORT] SUPERLI…" at bounding box center [546, 402] width 1093 height 805
click at [382, 541] on td "BCA INDRINOV0124 DPS INDRI NOVIANTI mutasi_20250831_4661 | 181 mutasi_20250831_…" at bounding box center [382, 551] width 174 height 71
click at [385, 536] on link "INDRINOV0124" at bounding box center [380, 533] width 92 height 15
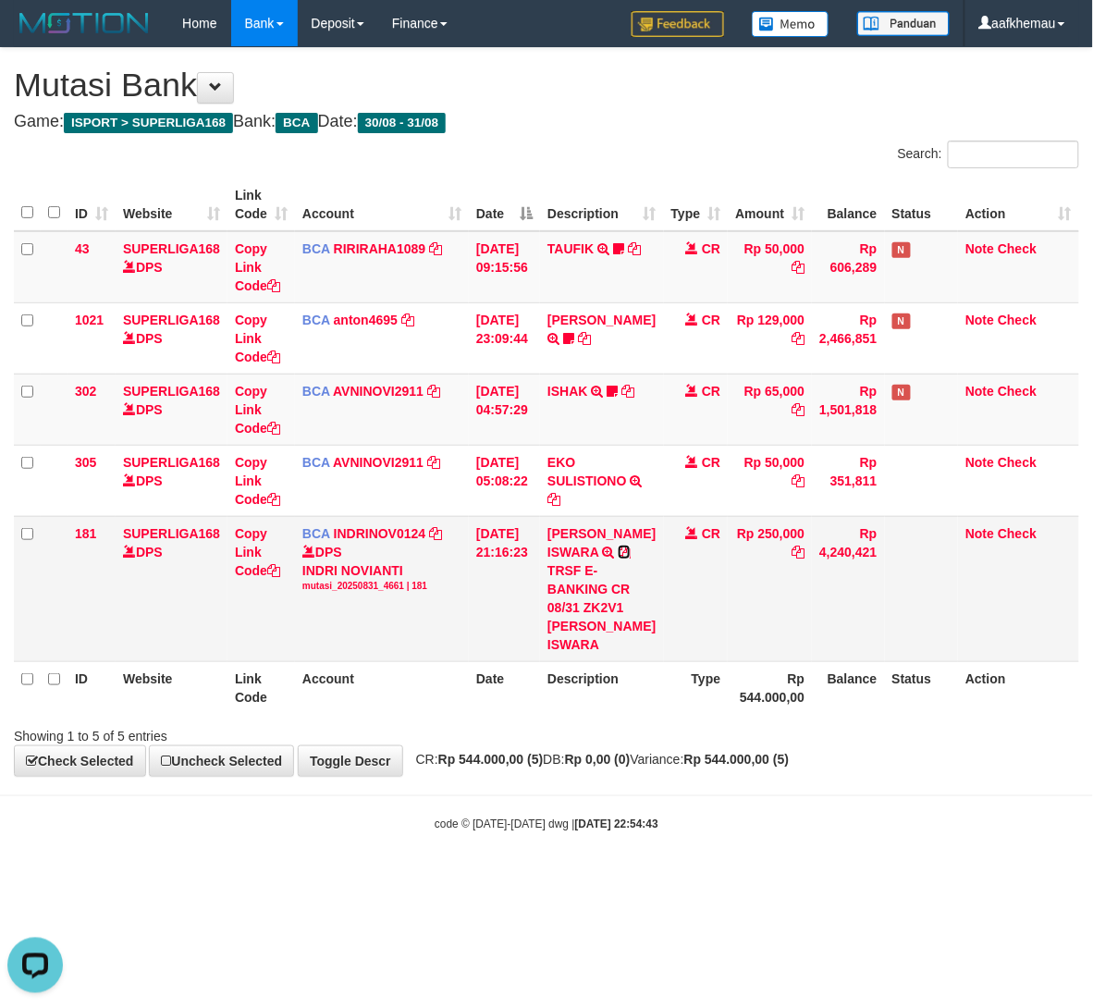
click at [631, 553] on icon at bounding box center [624, 552] width 13 height 13
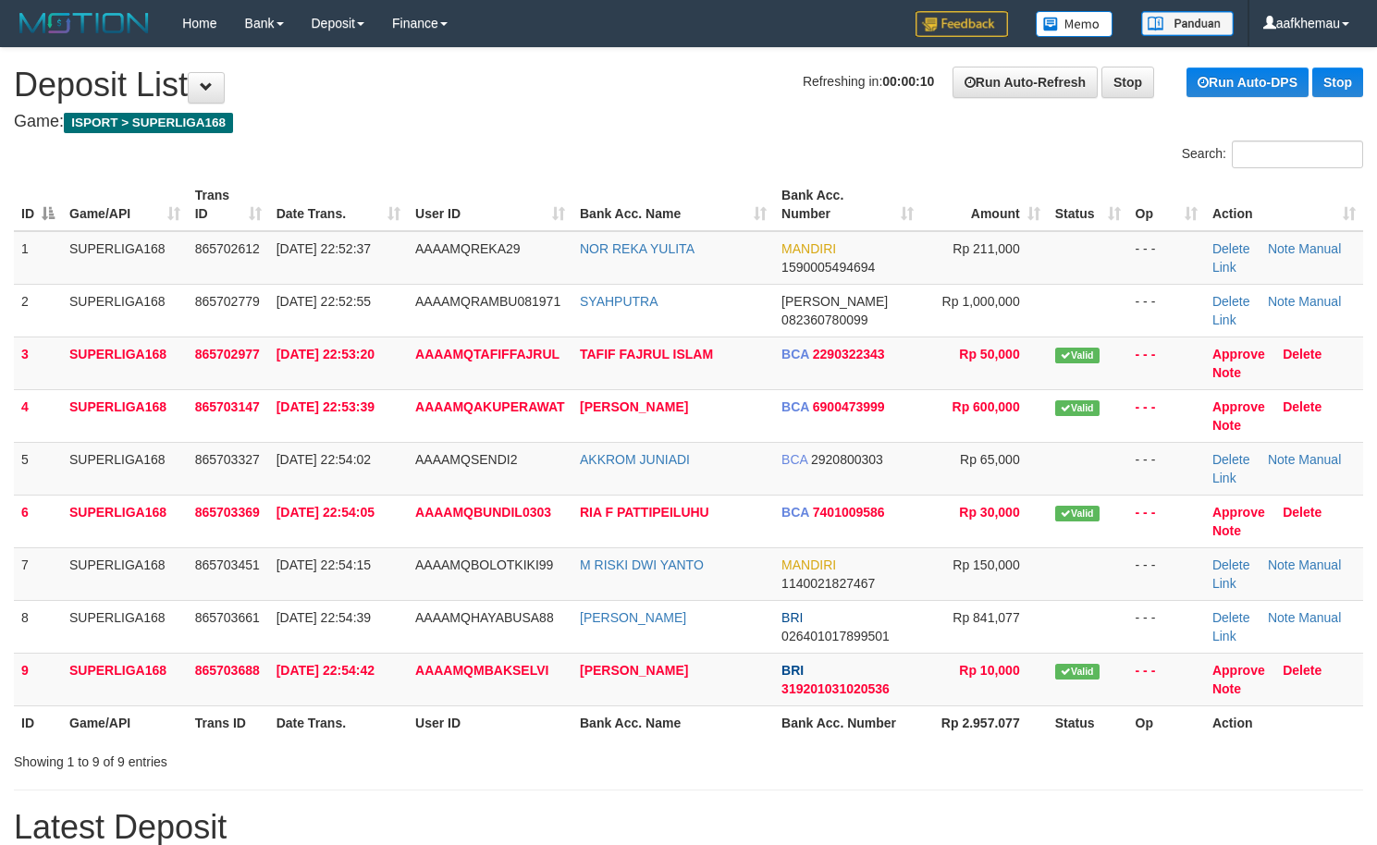
click at [525, 44] on div "Home Bank Account List Load By Website Group [ISPORT] SUPERLIGA168 By Load Grou…" at bounding box center [688, 23] width 1349 height 47
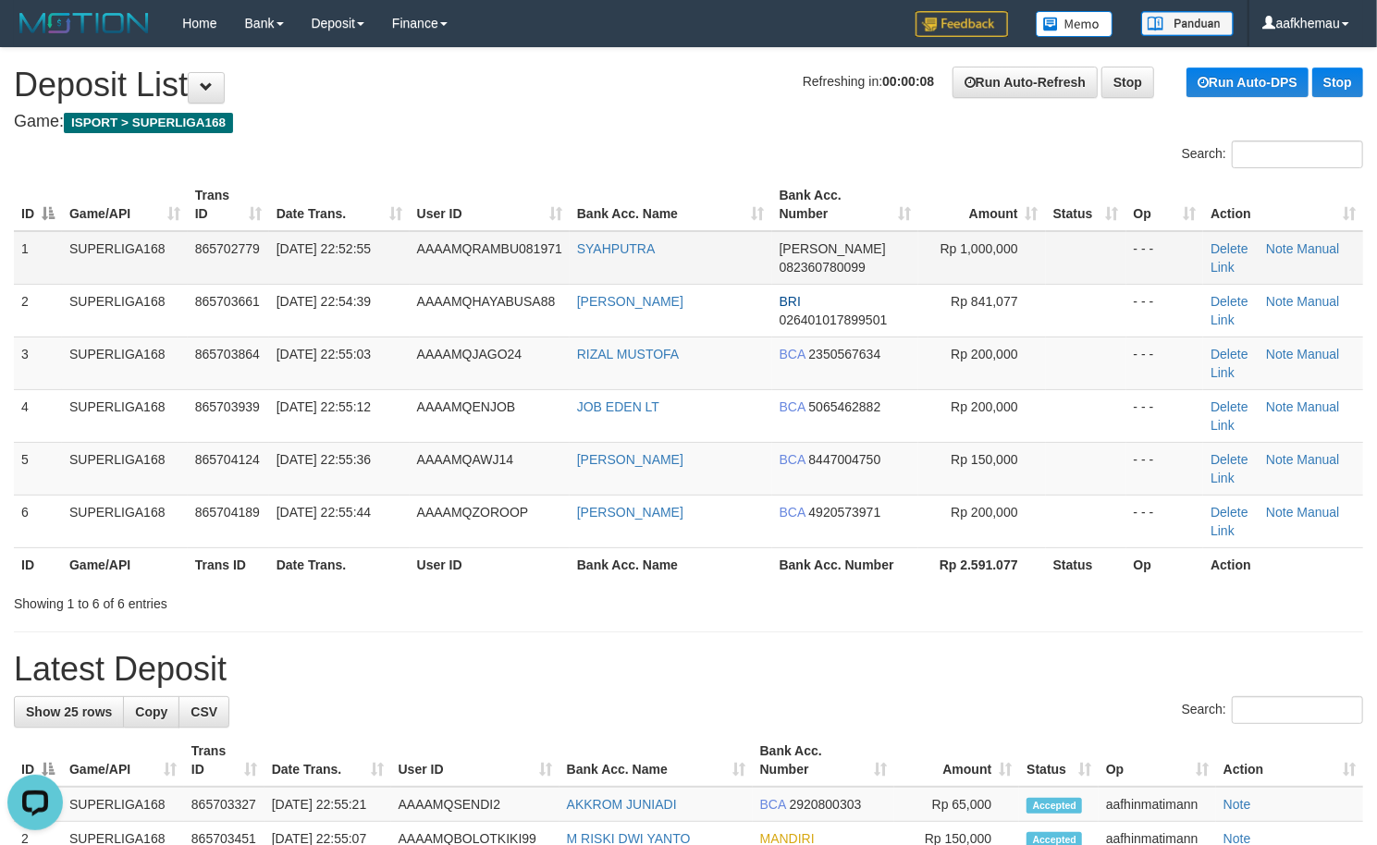
drag, startPoint x: 601, startPoint y: 259, endPoint x: 699, endPoint y: 267, distance: 98.4
click at [647, 267] on td "SYAHPUTRA" at bounding box center [671, 258] width 203 height 54
drag, startPoint x: 703, startPoint y: 260, endPoint x: 688, endPoint y: 263, distance: 15.1
click at [690, 263] on td "SYAHPUTRA" at bounding box center [671, 258] width 203 height 54
copy tr "SYAHPUTRA"
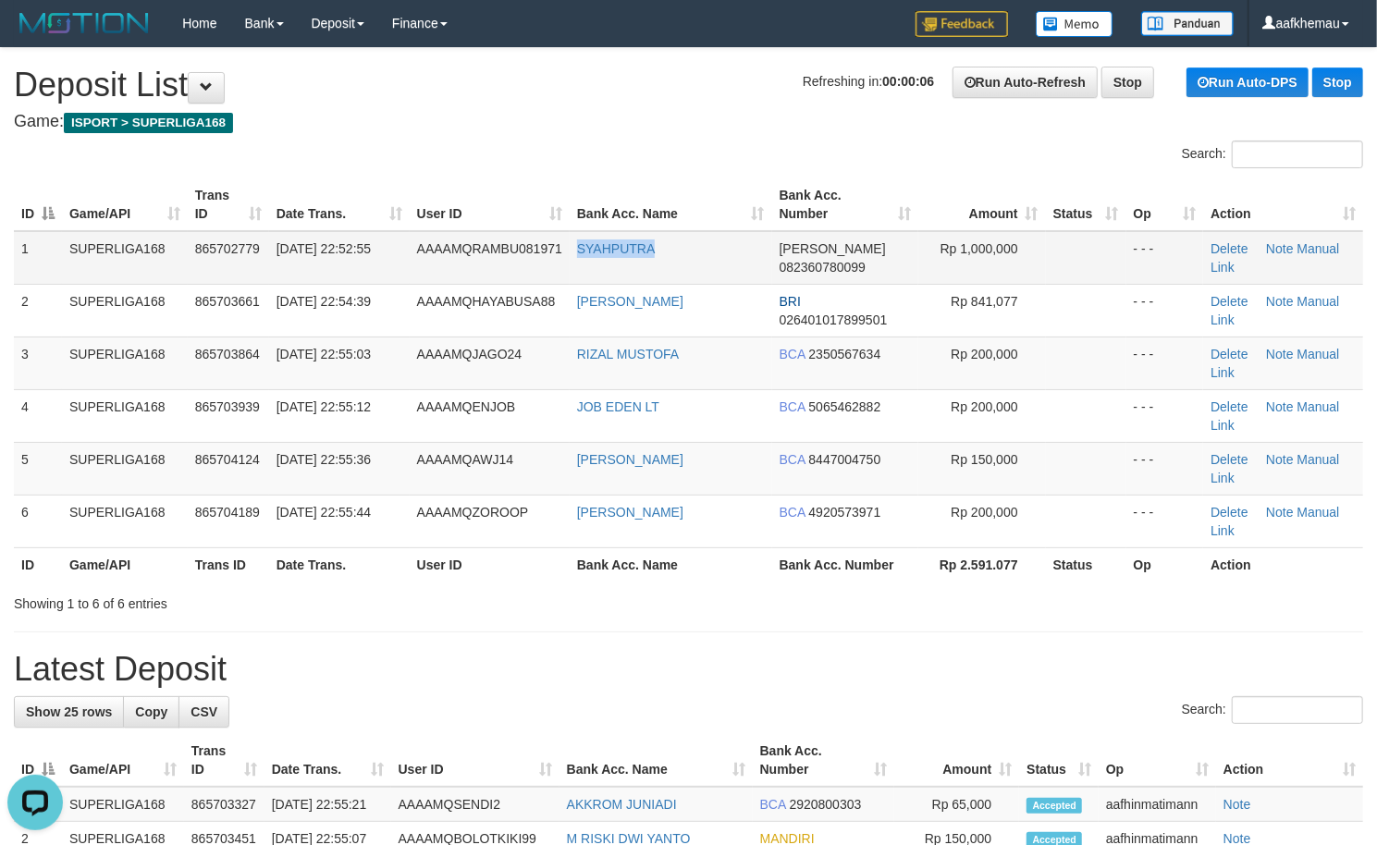
click at [566, 264] on tr "1 SUPERLIGA168 865702779 31/08/2025 22:52:55 AAAAMQRAMBU081971 SYAHPUTRA DANA 0…" at bounding box center [688, 258] width 1349 height 54
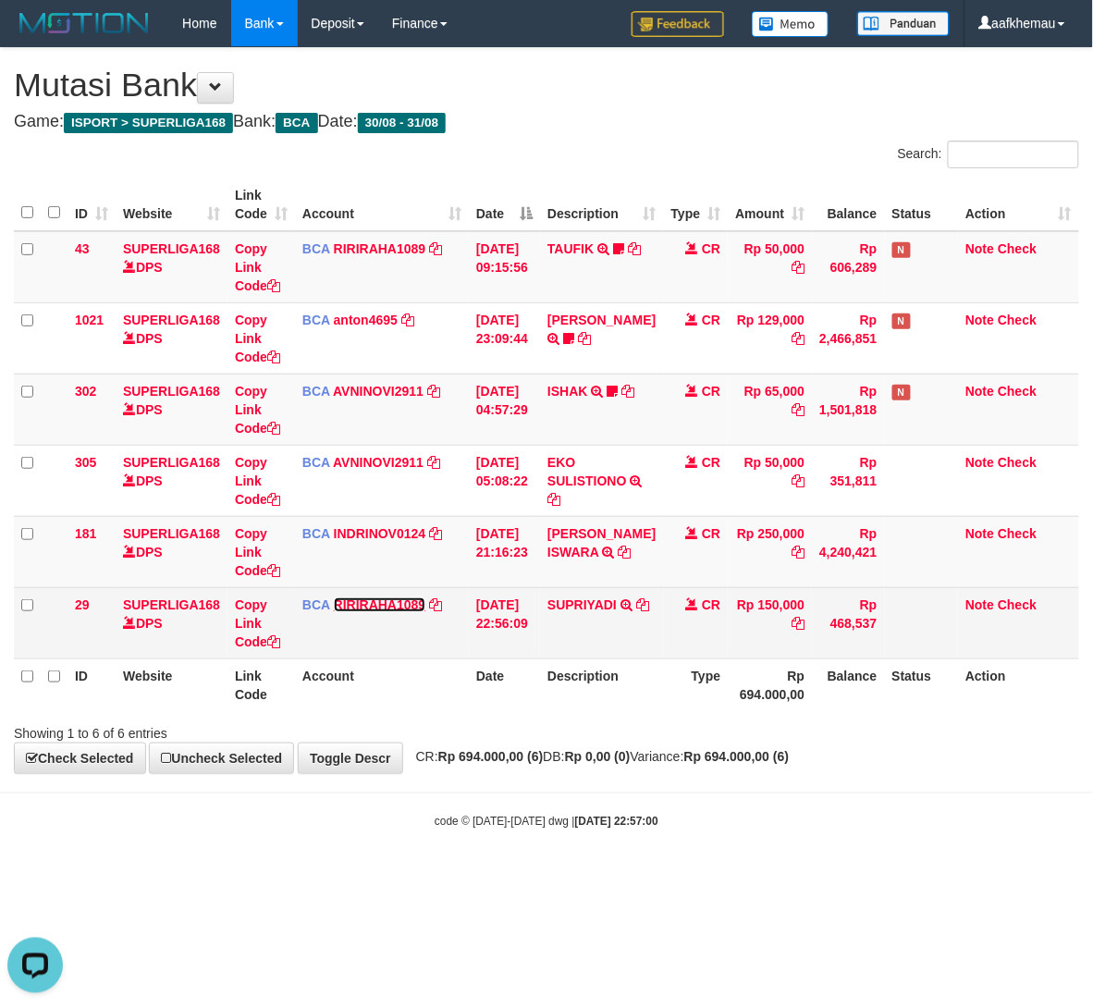
click at [418, 611] on link "RIRIRAHA1089" at bounding box center [380, 604] width 92 height 15
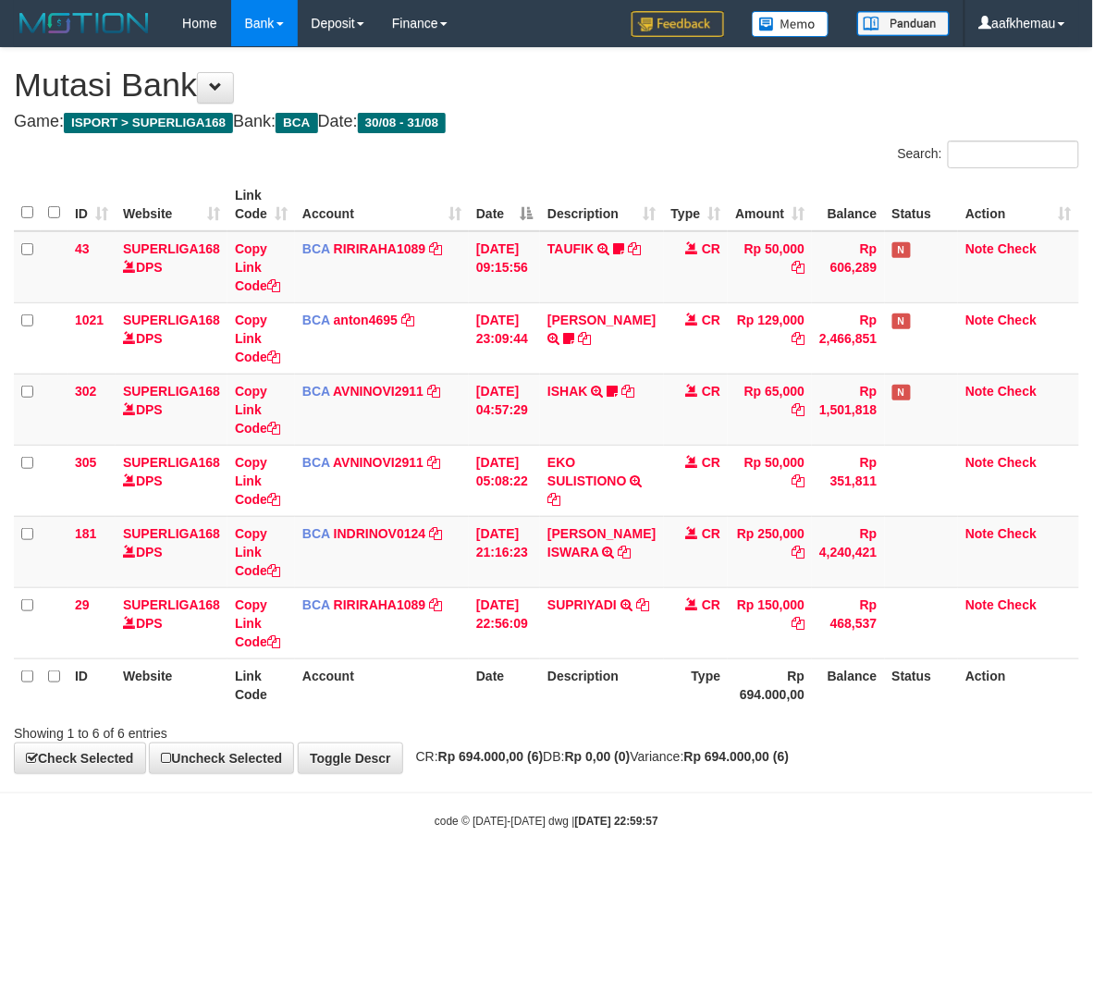
drag, startPoint x: 808, startPoint y: 815, endPoint x: 1080, endPoint y: 690, distance: 299.2
click at [808, 816] on div "code © [DATE]-[DATE] dwg | [DATE] 22:59:57" at bounding box center [546, 821] width 1093 height 18
click at [681, 801] on body "Toggle navigation Home Bank Account List Load By Website Group [ISPORT] SUPERLI…" at bounding box center [546, 438] width 1093 height 877
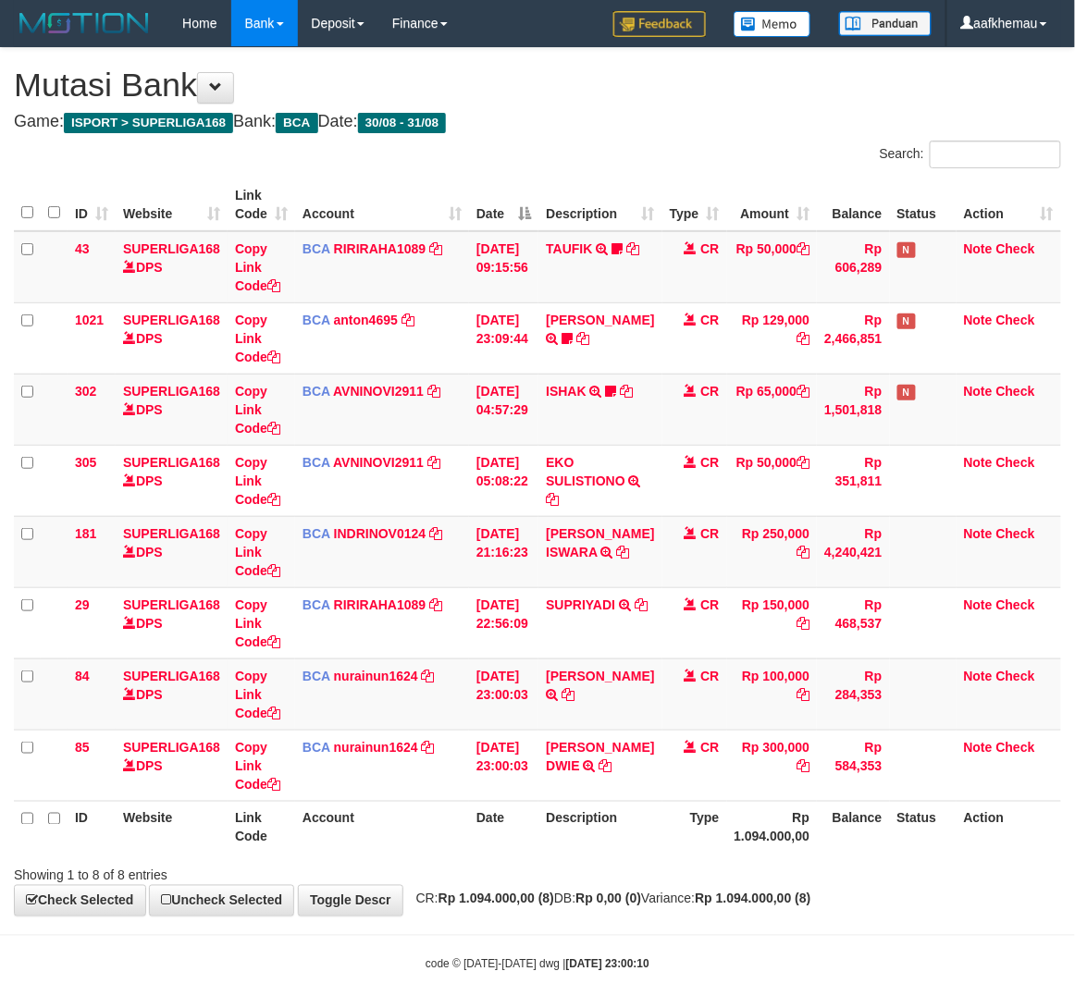
drag, startPoint x: 0, startPoint y: 0, endPoint x: 733, endPoint y: 821, distance: 1101.0
click at [736, 811] on th "Rp 1.094.000,00" at bounding box center [772, 827] width 91 height 53
